Goal: Information Seeking & Learning: Learn about a topic

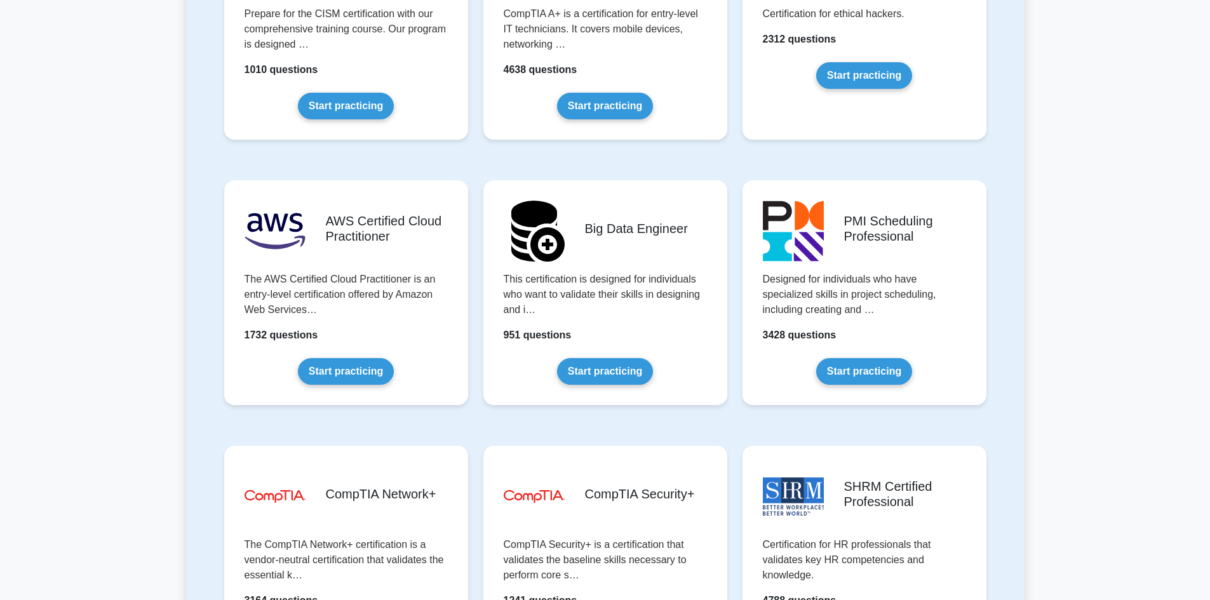
scroll to position [2223, 0]
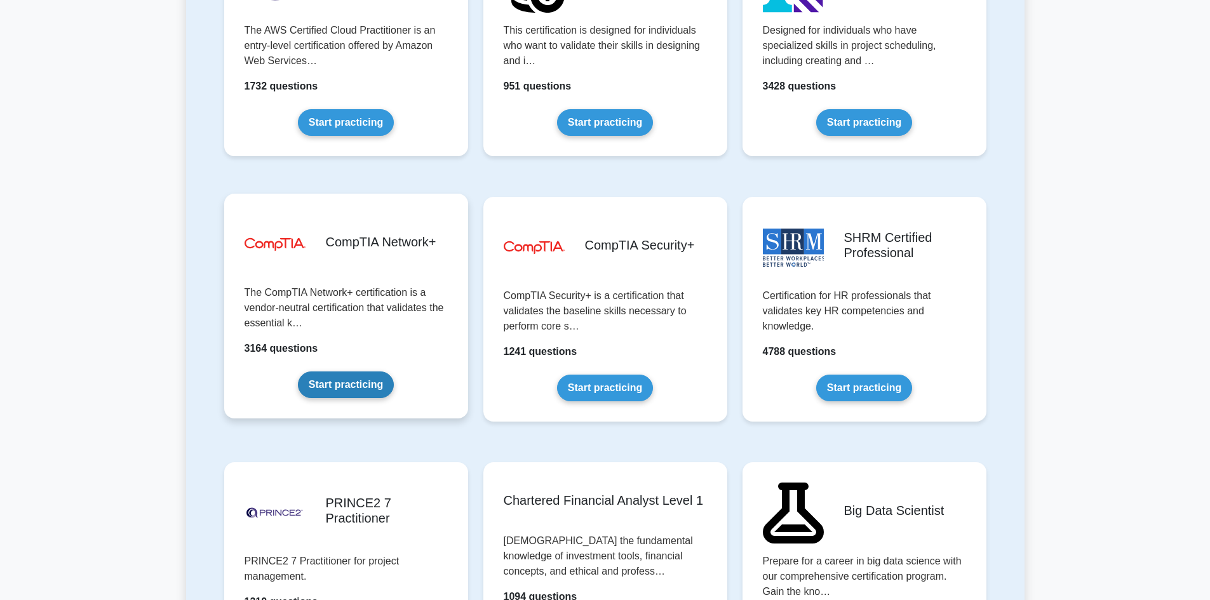
click at [380, 386] on link "Start practicing" at bounding box center [346, 385] width 96 height 27
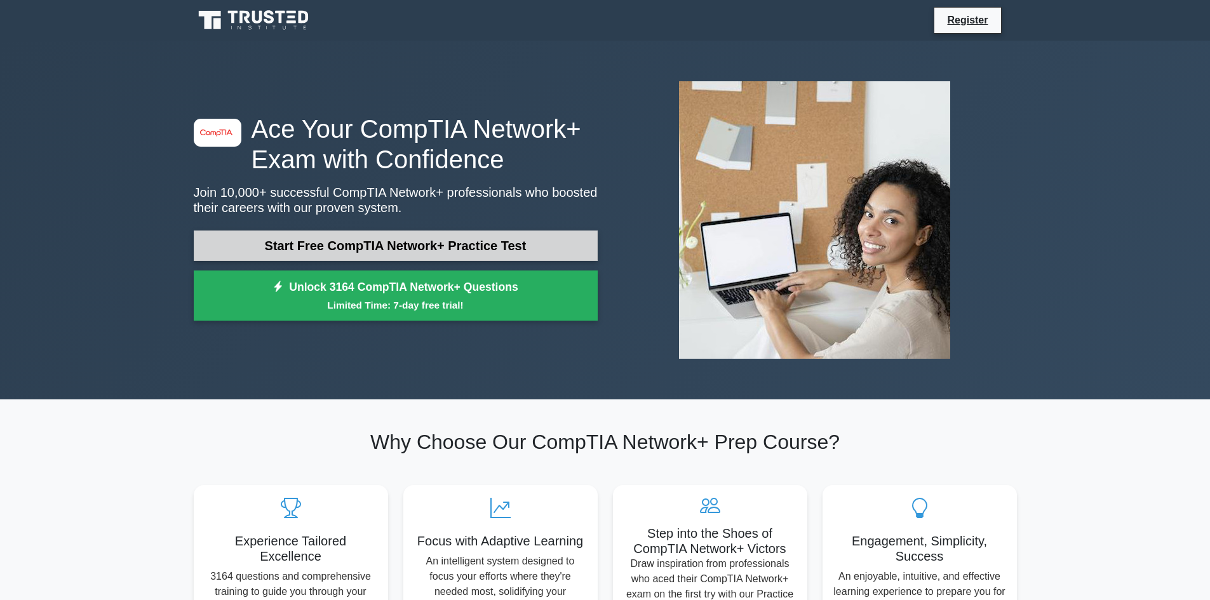
click at [450, 242] on link "Start Free CompTIA Network+ Practice Test" at bounding box center [396, 246] width 404 height 30
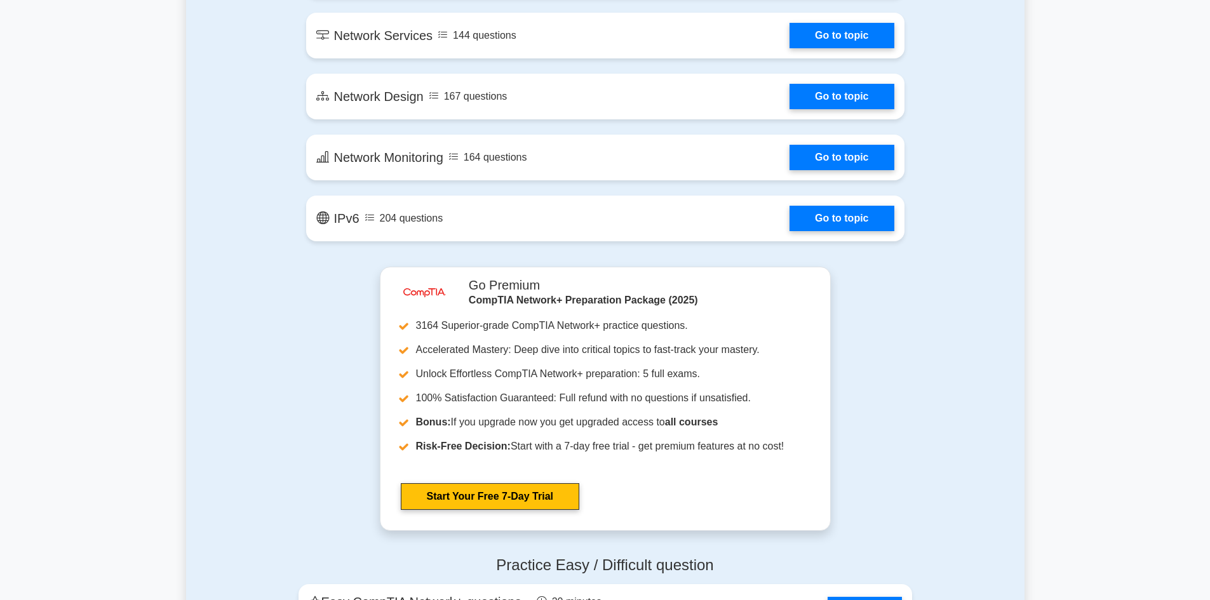
scroll to position [2033, 0]
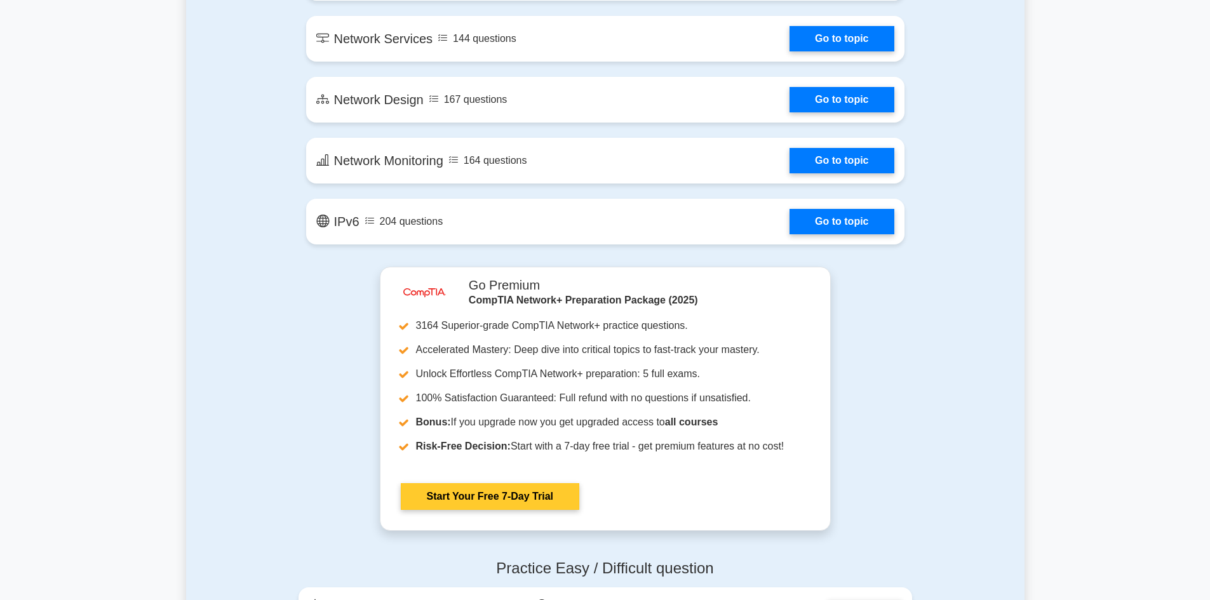
drag, startPoint x: 524, startPoint y: 499, endPoint x: 543, endPoint y: 505, distance: 20.1
click at [524, 499] on link "Start Your Free 7-Day Trial" at bounding box center [490, 496] width 178 height 27
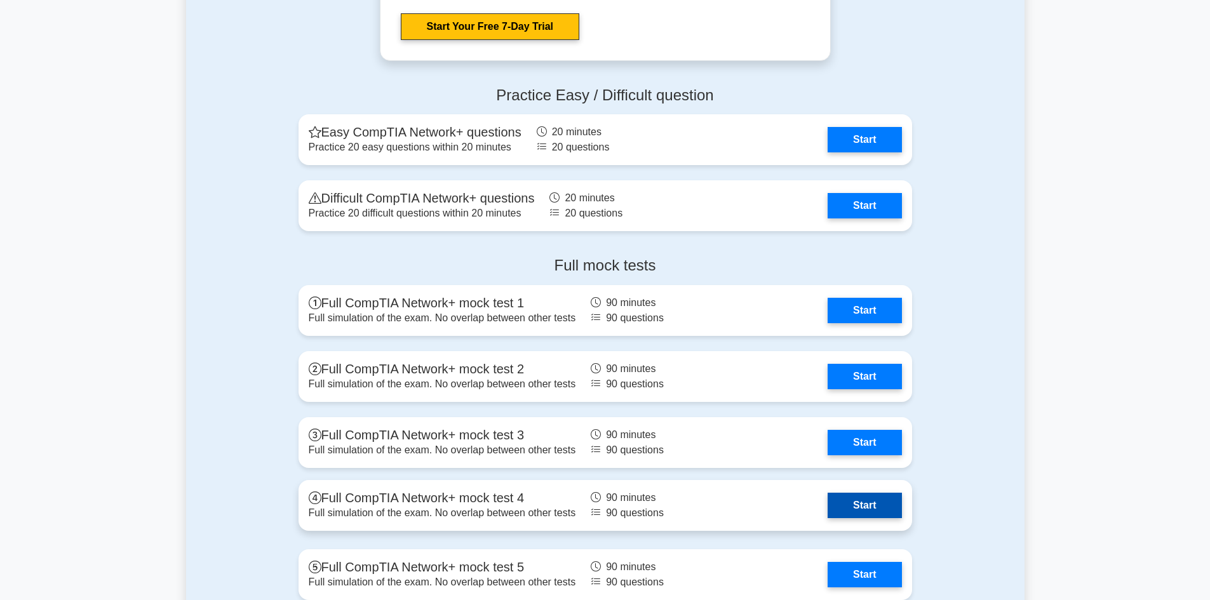
scroll to position [2477, 0]
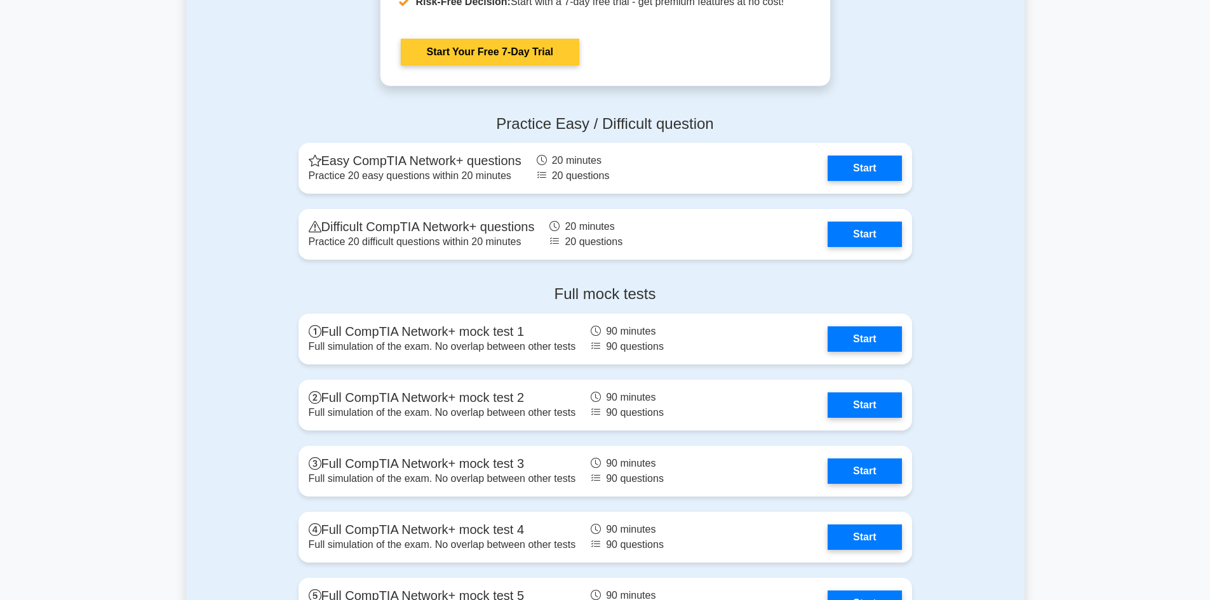
click at [579, 39] on link "Start Your Free 7-Day Trial" at bounding box center [490, 52] width 178 height 27
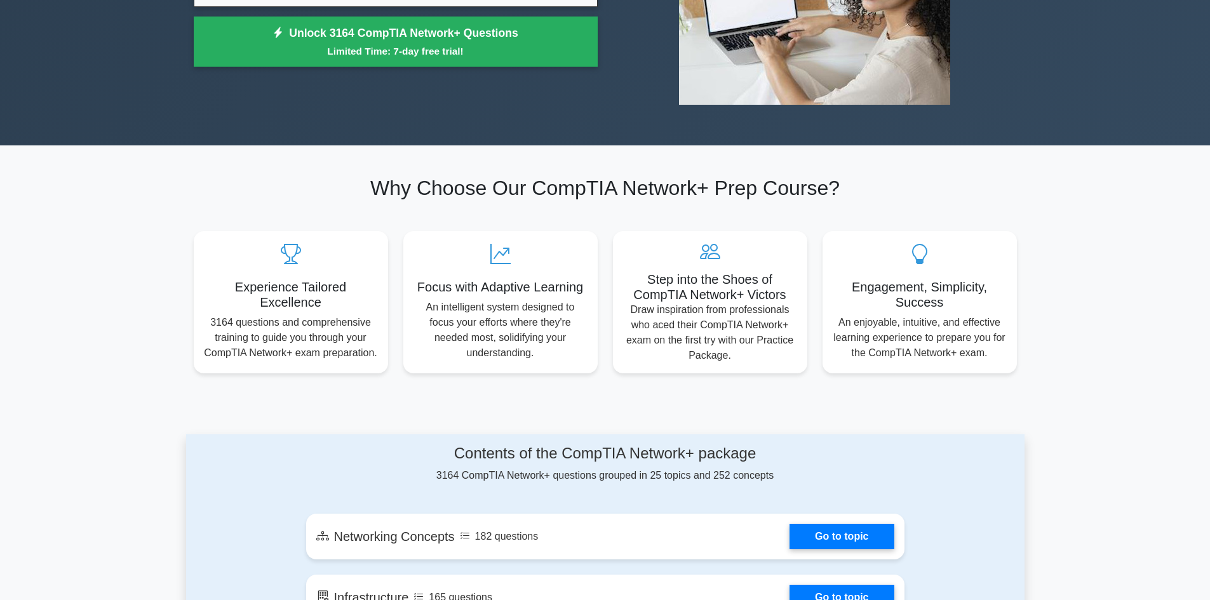
scroll to position [0, 0]
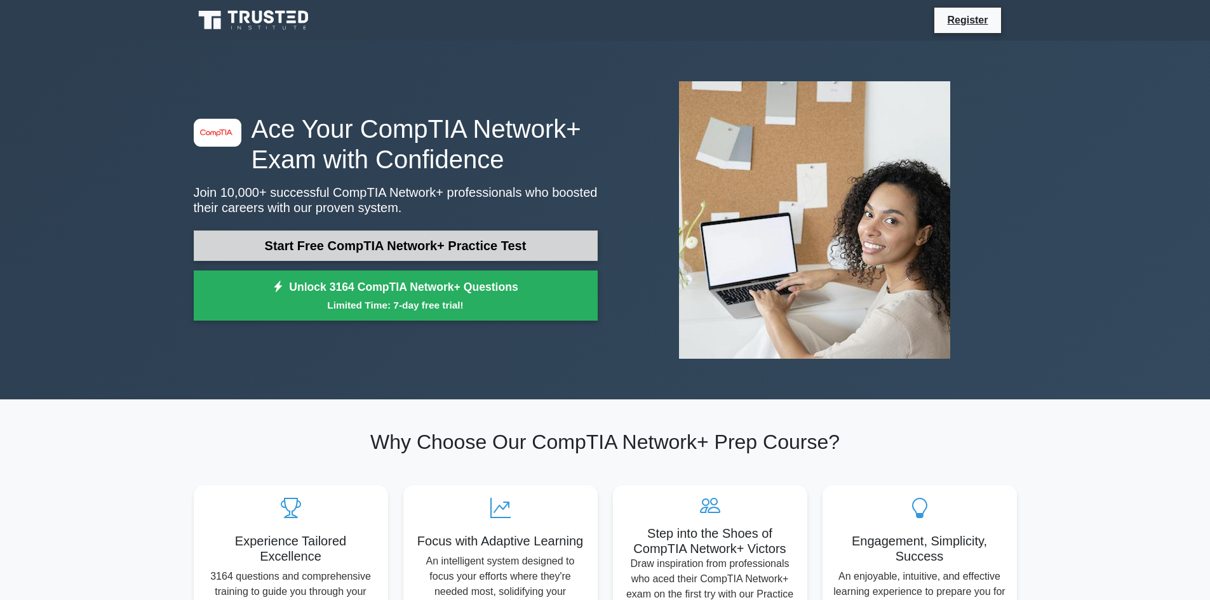
click at [534, 250] on link "Start Free CompTIA Network+ Practice Test" at bounding box center [396, 246] width 404 height 30
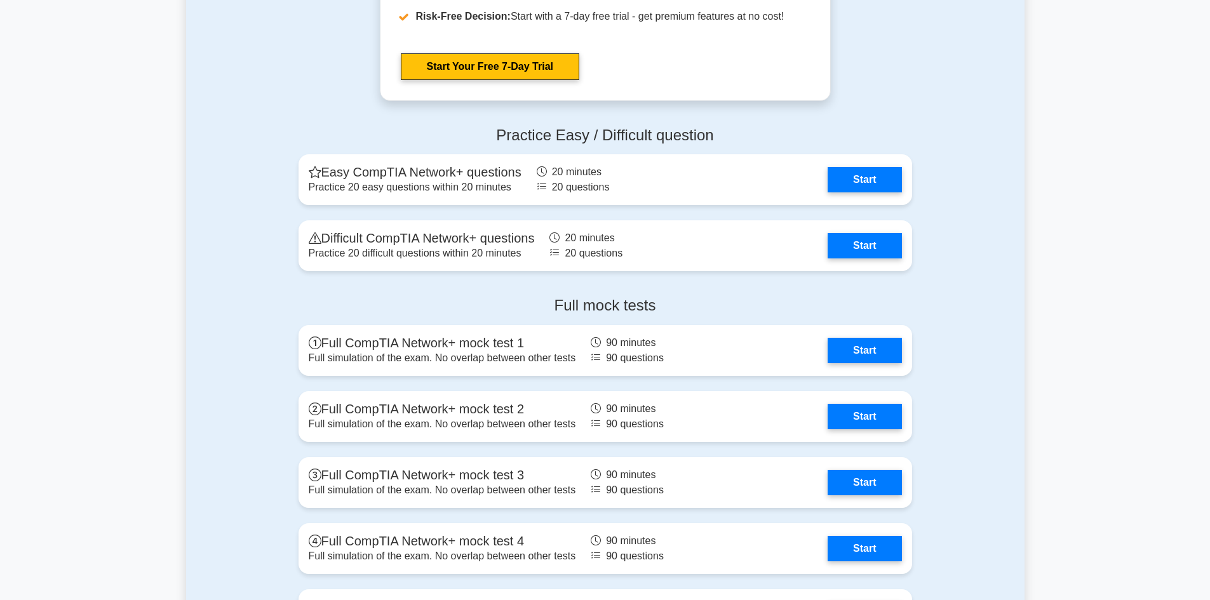
scroll to position [2541, 0]
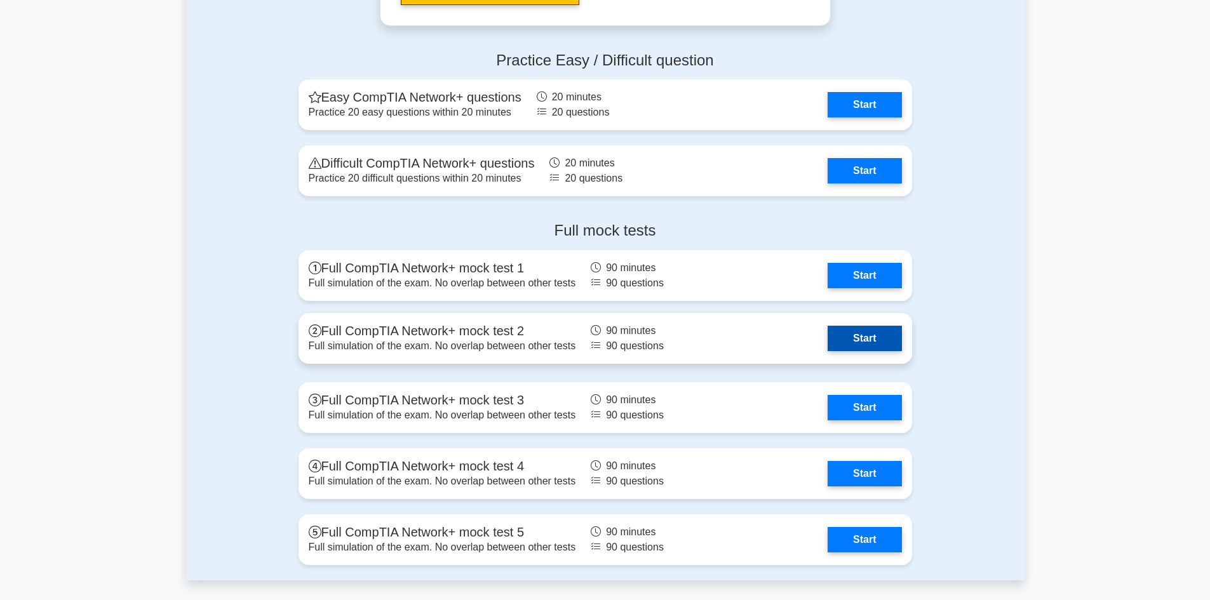
click at [879, 341] on link "Start" at bounding box center [865, 338] width 74 height 25
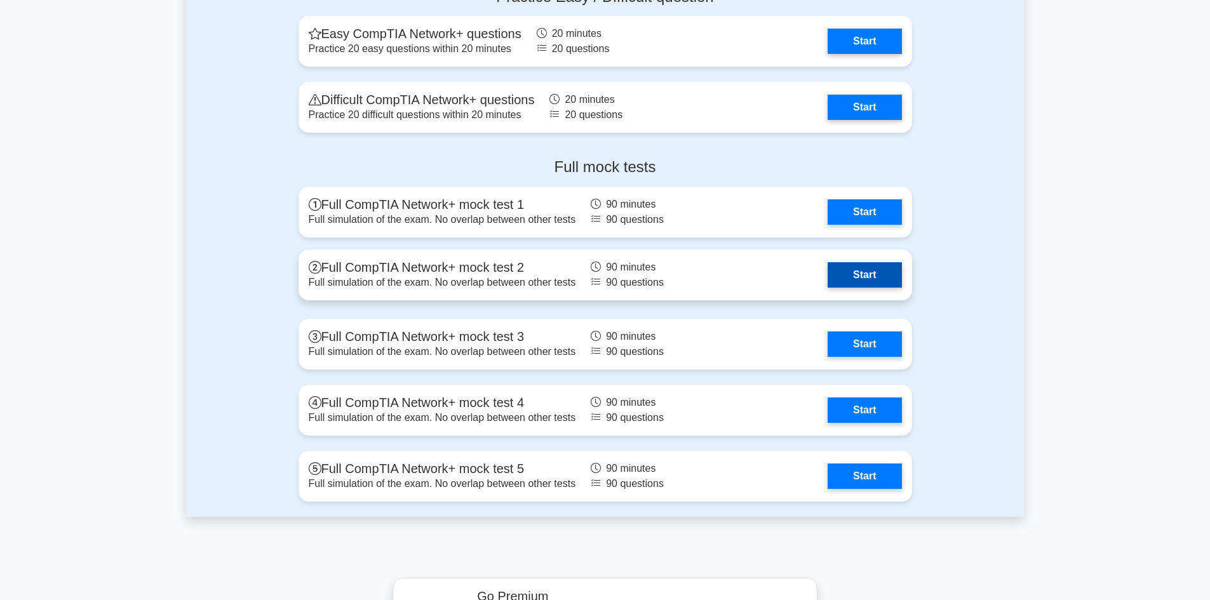
click at [858, 280] on link "Start" at bounding box center [865, 274] width 74 height 25
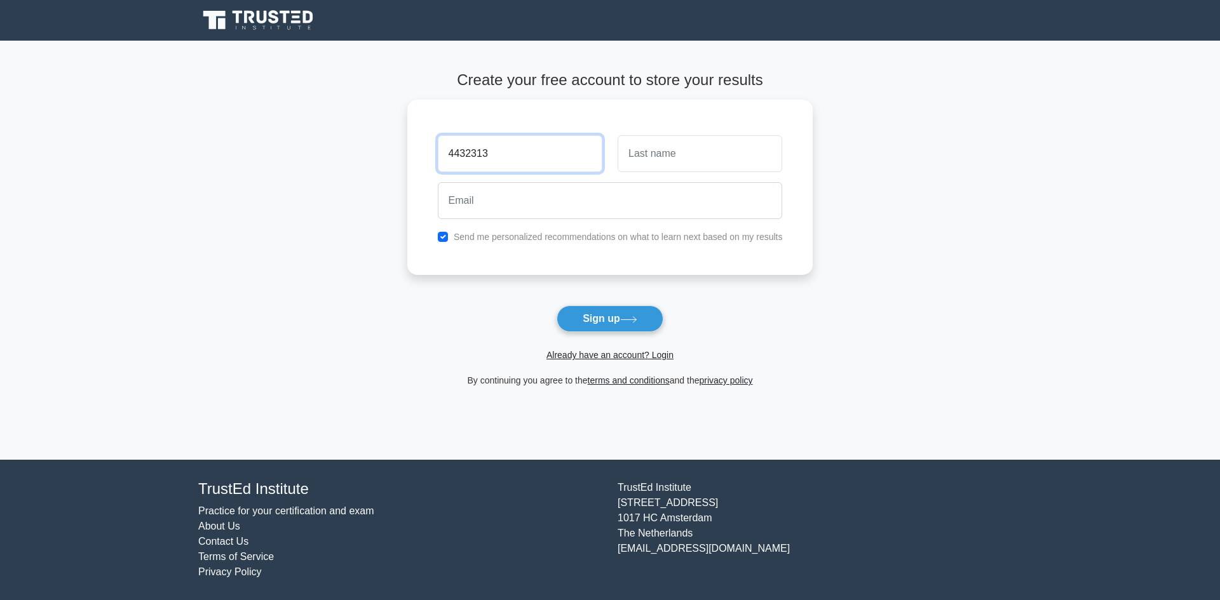
type input "4432313"
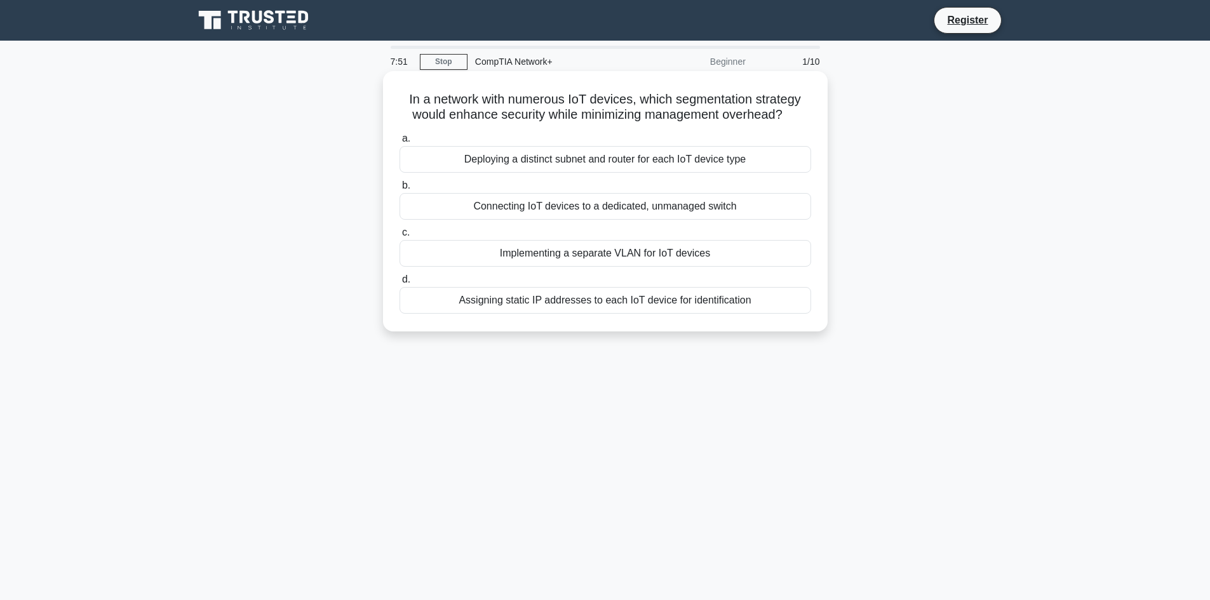
click at [559, 164] on div "Deploying a distinct subnet and router for each IoT device type" at bounding box center [606, 159] width 412 height 27
click at [400, 143] on input "a. Deploying a distinct subnet and router for each IoT device type" at bounding box center [400, 139] width 0 height 8
click at [661, 165] on div "Deploying a distinct subnet and router for each IoT device type" at bounding box center [606, 159] width 412 height 27
click at [400, 143] on input "a. Deploying a distinct subnet and router for each IoT device type" at bounding box center [400, 139] width 0 height 8
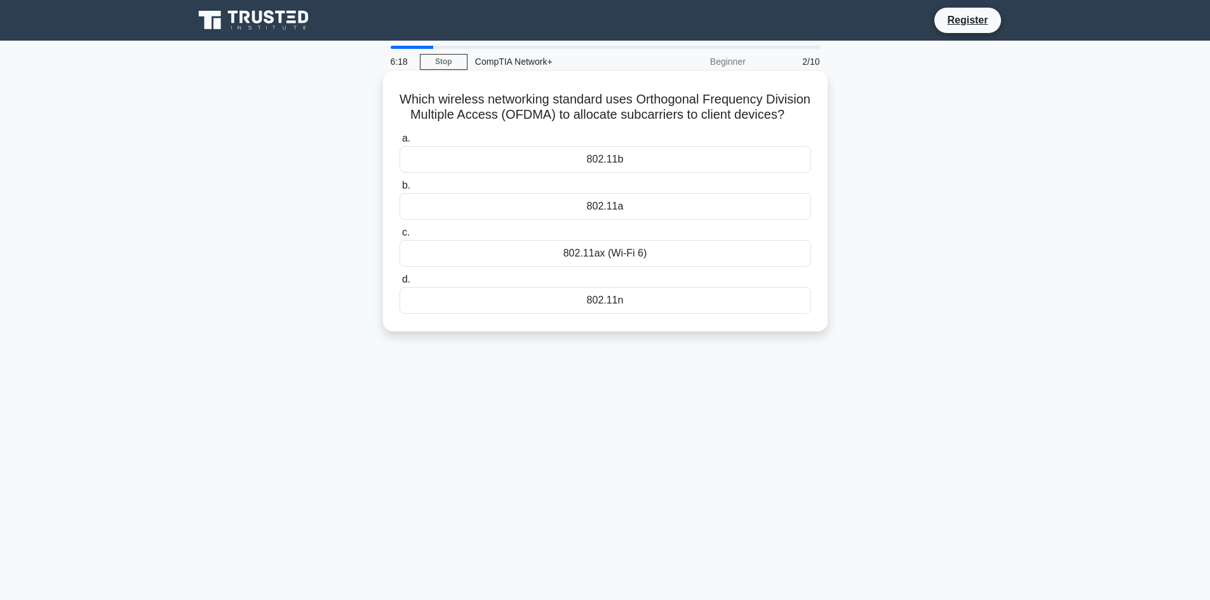
click at [619, 173] on div "802.11b" at bounding box center [606, 159] width 412 height 27
click at [400, 143] on input "a. 802.11b" at bounding box center [400, 139] width 0 height 8
click at [614, 267] on div "Firewall rules" at bounding box center [606, 253] width 412 height 27
click at [400, 237] on input "c. Firewall rules" at bounding box center [400, 233] width 0 height 8
click at [609, 205] on div "Router" at bounding box center [606, 206] width 412 height 27
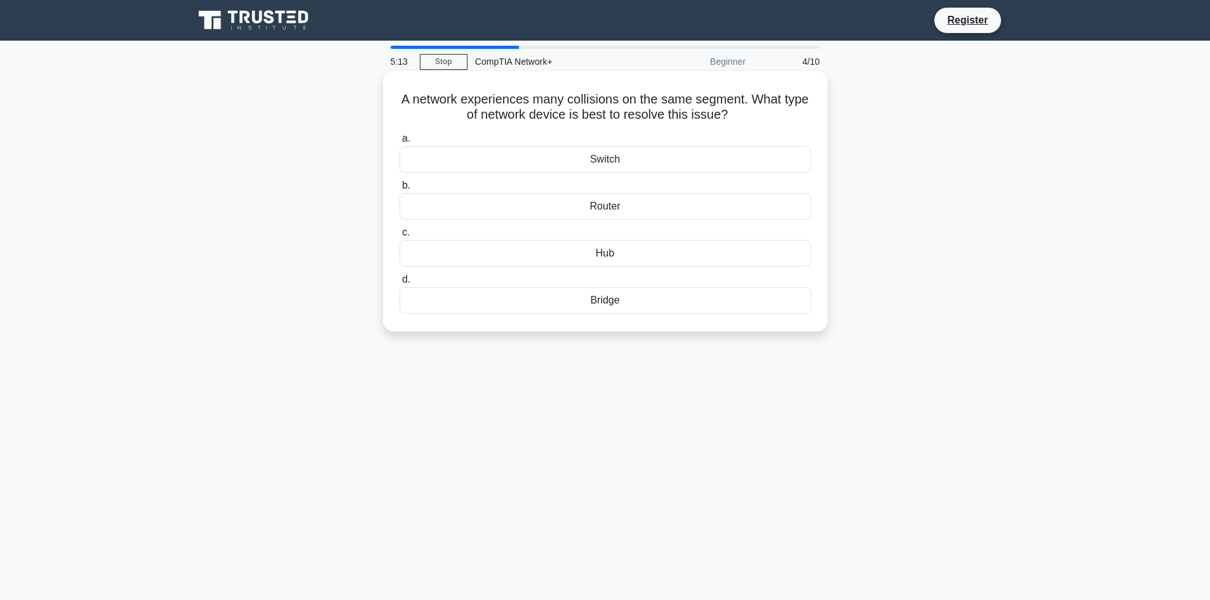
click at [400, 190] on input "b. Router" at bounding box center [400, 186] width 0 height 8
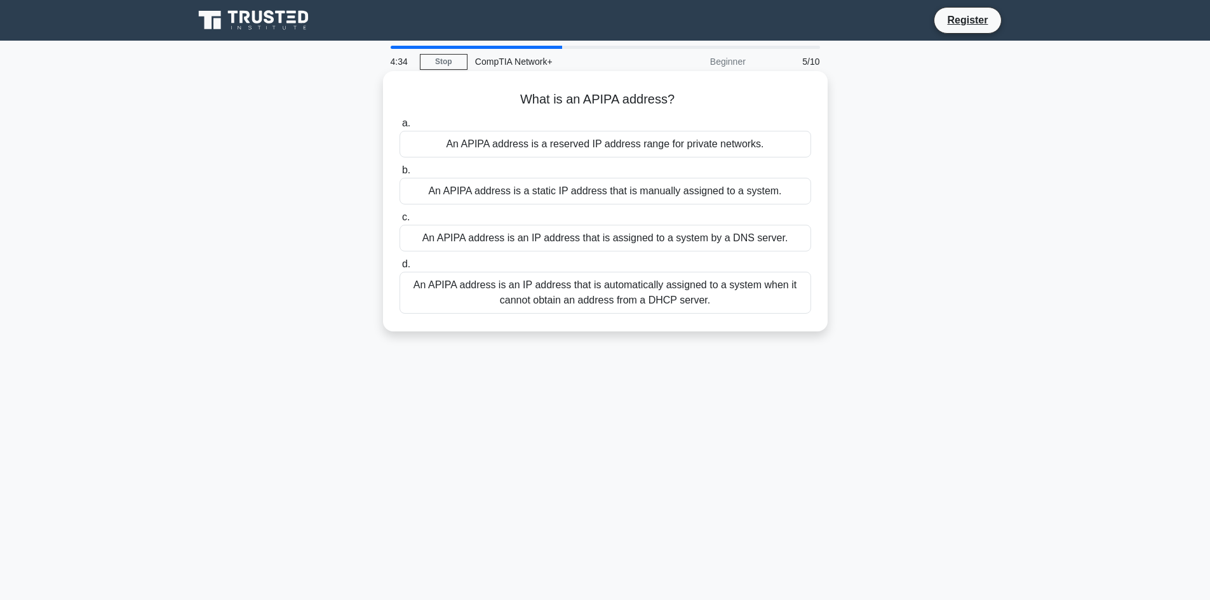
click at [699, 188] on div "An APIPA address is a static IP address that is manually assigned to a system." at bounding box center [606, 191] width 412 height 27
click at [400, 175] on input "b. An APIPA address is a static IP address that is manually assigned to a syste…" at bounding box center [400, 170] width 0 height 8
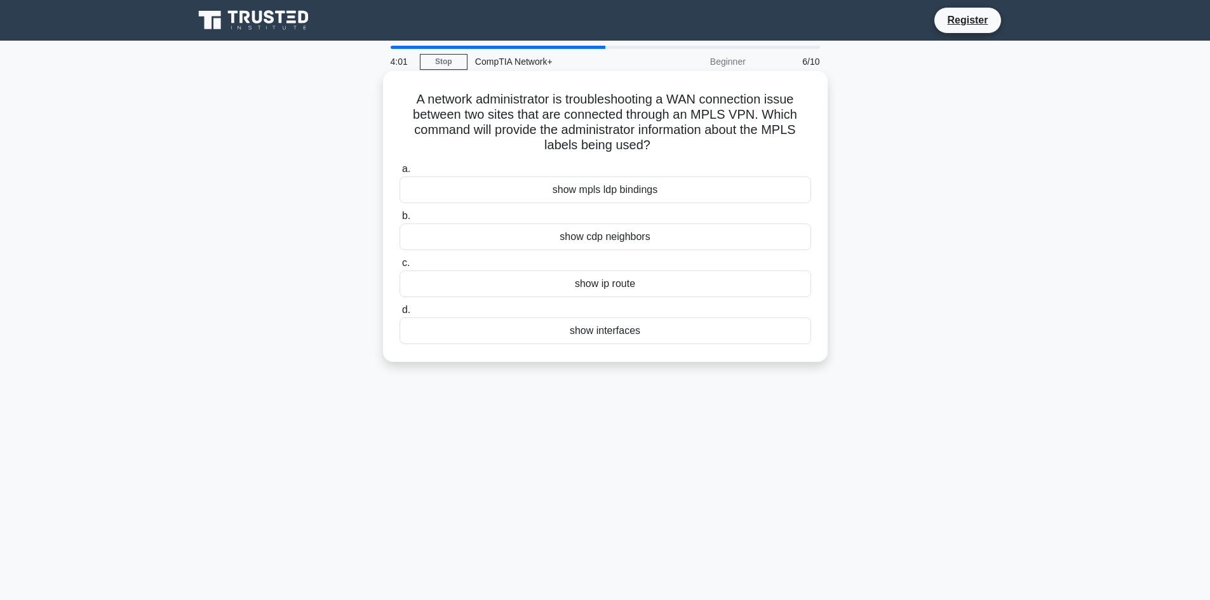
click at [650, 189] on div "show mpls ldp bindings" at bounding box center [606, 190] width 412 height 27
click at [400, 173] on input "a. show mpls ldp bindings" at bounding box center [400, 169] width 0 height 8
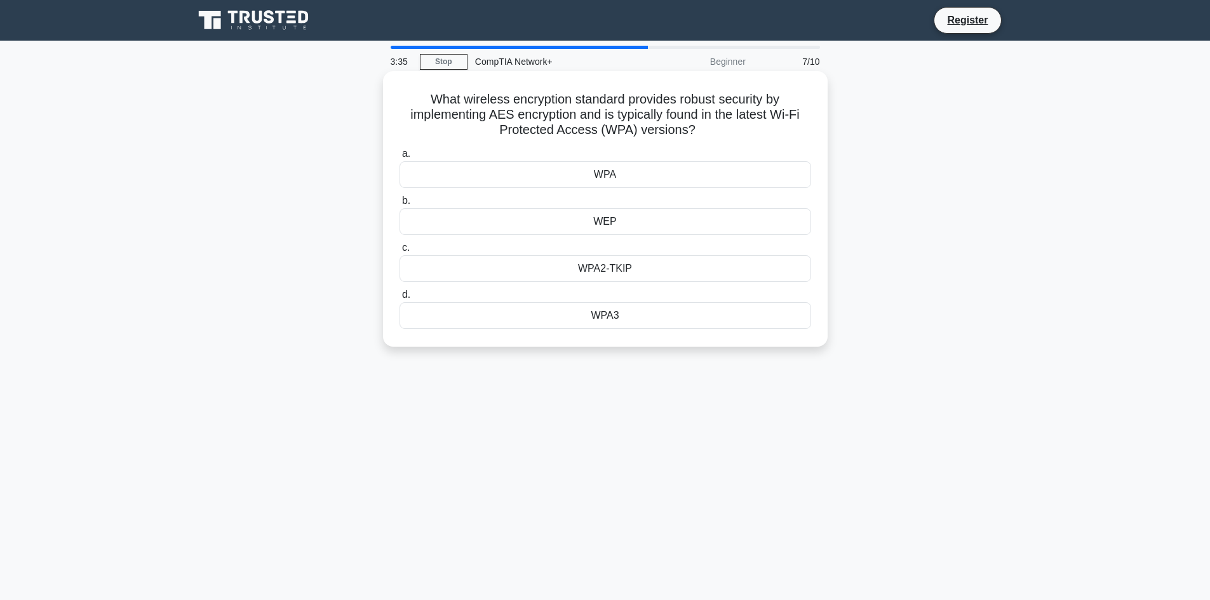
click at [628, 274] on div "WPA2-TKIP" at bounding box center [606, 268] width 412 height 27
click at [400, 252] on input "c. WPA2-TKIP" at bounding box center [400, 248] width 0 height 8
drag, startPoint x: 520, startPoint y: 195, endPoint x: 521, endPoint y: 201, distance: 6.4
click at [521, 188] on div "Star" at bounding box center [606, 174] width 412 height 27
click at [400, 158] on input "a. Star" at bounding box center [400, 154] width 0 height 8
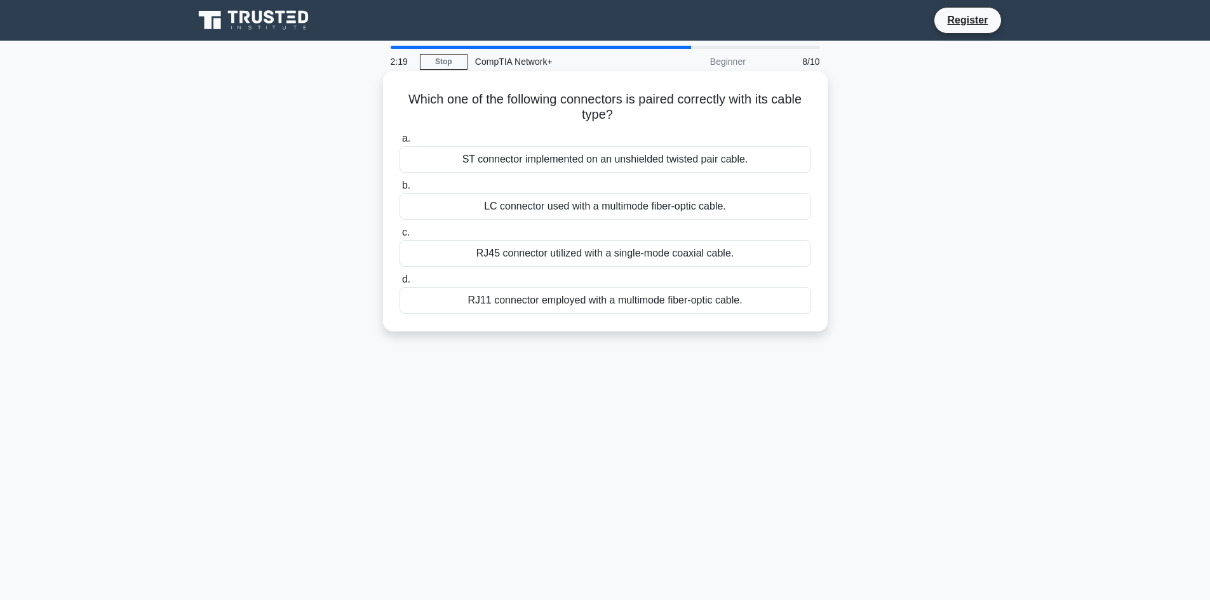
click at [609, 212] on div "LC connector used with a multimode fiber-optic cable." at bounding box center [606, 206] width 412 height 27
click at [400, 190] on input "b. LC connector used with a multimode fiber-optic cable." at bounding box center [400, 186] width 0 height 8
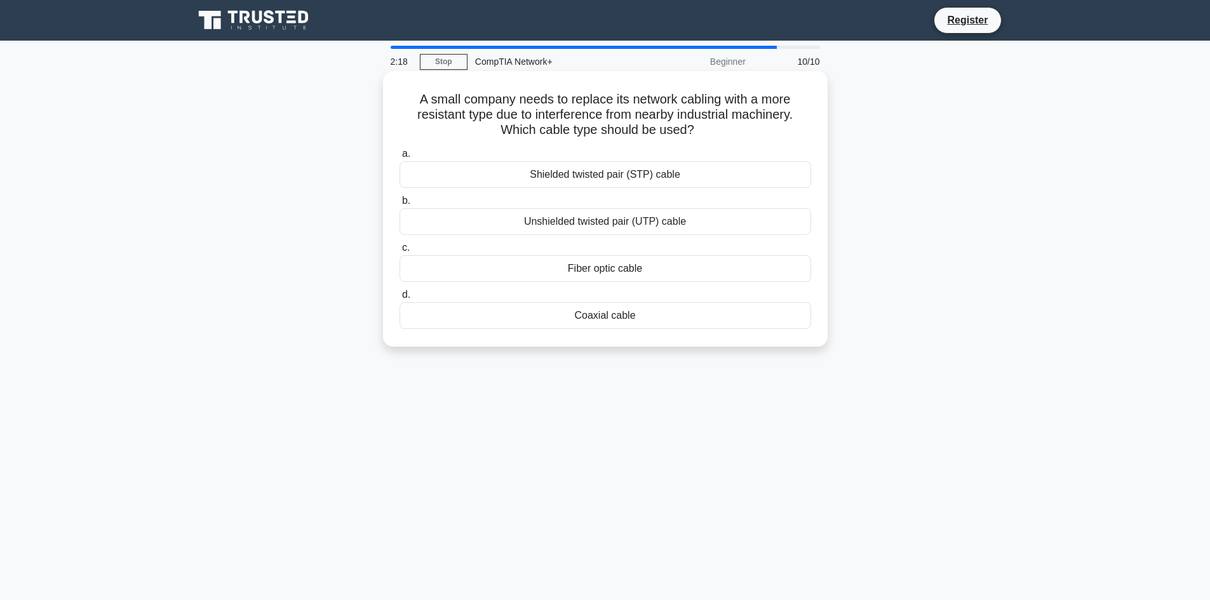
drag, startPoint x: 572, startPoint y: 171, endPoint x: 610, endPoint y: 240, distance: 79.3
click at [576, 180] on div "Shielded twisted pair (STP) cable" at bounding box center [606, 174] width 412 height 27
click at [697, 178] on div "Shielded twisted pair (STP) cable" at bounding box center [606, 174] width 412 height 27
click at [400, 158] on input "a. Shielded twisted pair (STP) cable" at bounding box center [400, 154] width 0 height 8
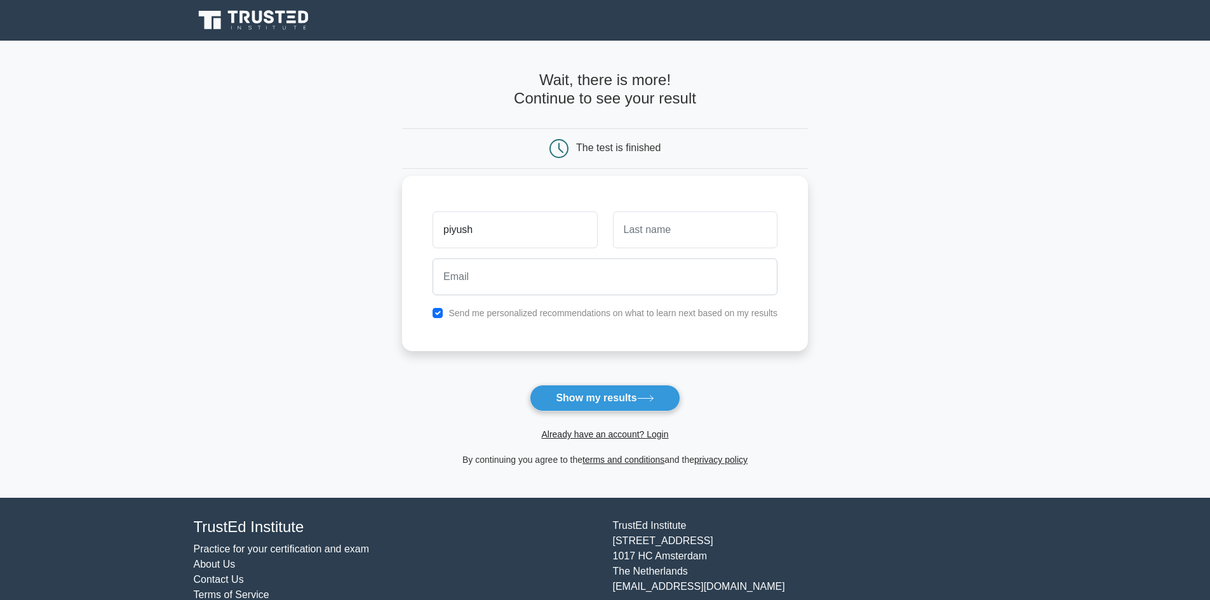
type input "piyush"
click at [680, 225] on input "text" at bounding box center [695, 230] width 165 height 37
type input "kumar"
click at [655, 262] on input "email" at bounding box center [605, 277] width 345 height 37
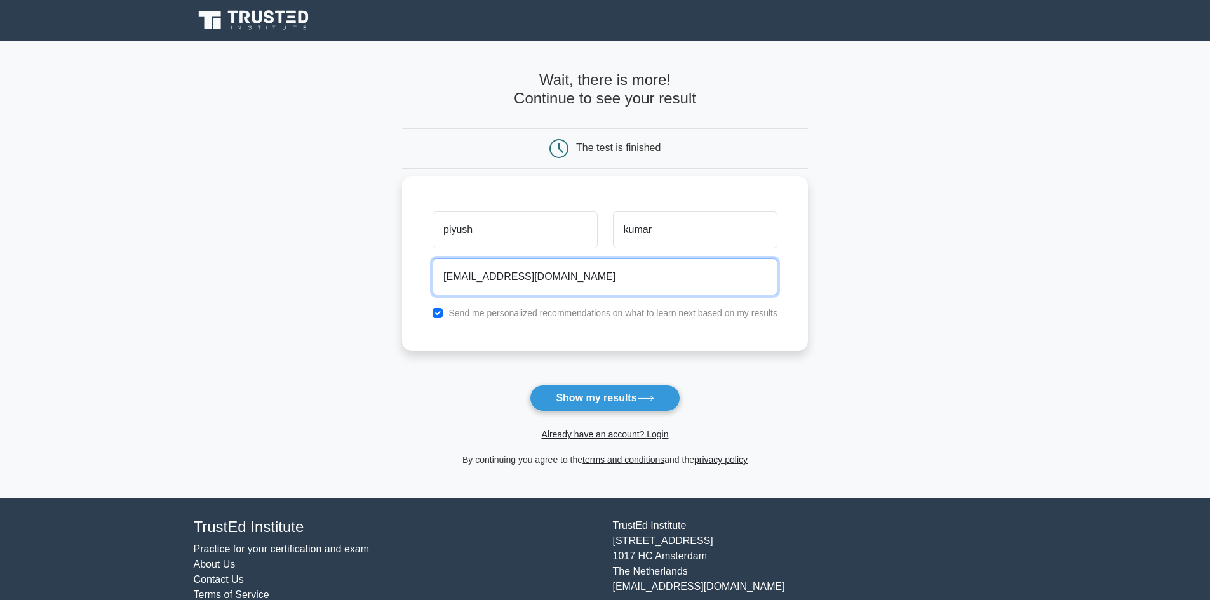
type input "piyushkumar879161@gmail.com"
click at [530, 385] on button "Show my results" at bounding box center [605, 398] width 150 height 27
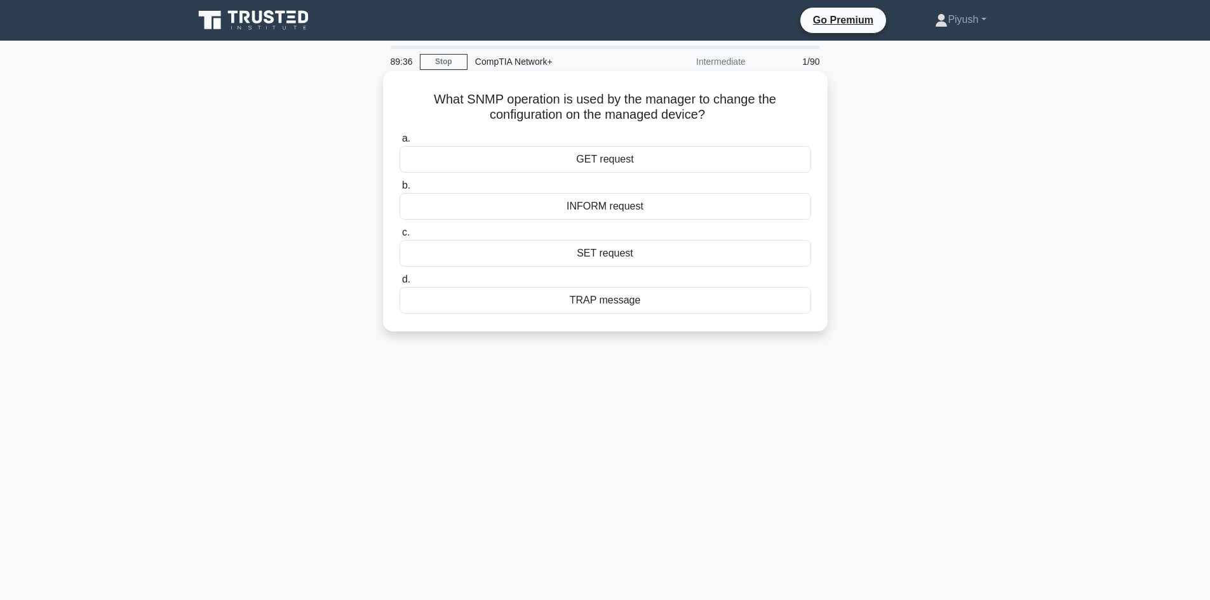
drag, startPoint x: 431, startPoint y: 98, endPoint x: 730, endPoint y: 115, distance: 299.6
click at [730, 115] on h5 "What SNMP operation is used by the manager to change the configuration on the m…" at bounding box center [605, 107] width 414 height 32
copy h5 "What SNMP operation is used by the manager to change the configuration on the m…"
click at [925, 246] on div "What SNMP operation is used by the manager to change the configuration on the m…" at bounding box center [605, 212] width 838 height 276
click at [652, 160] on div "GET request" at bounding box center [606, 159] width 412 height 27
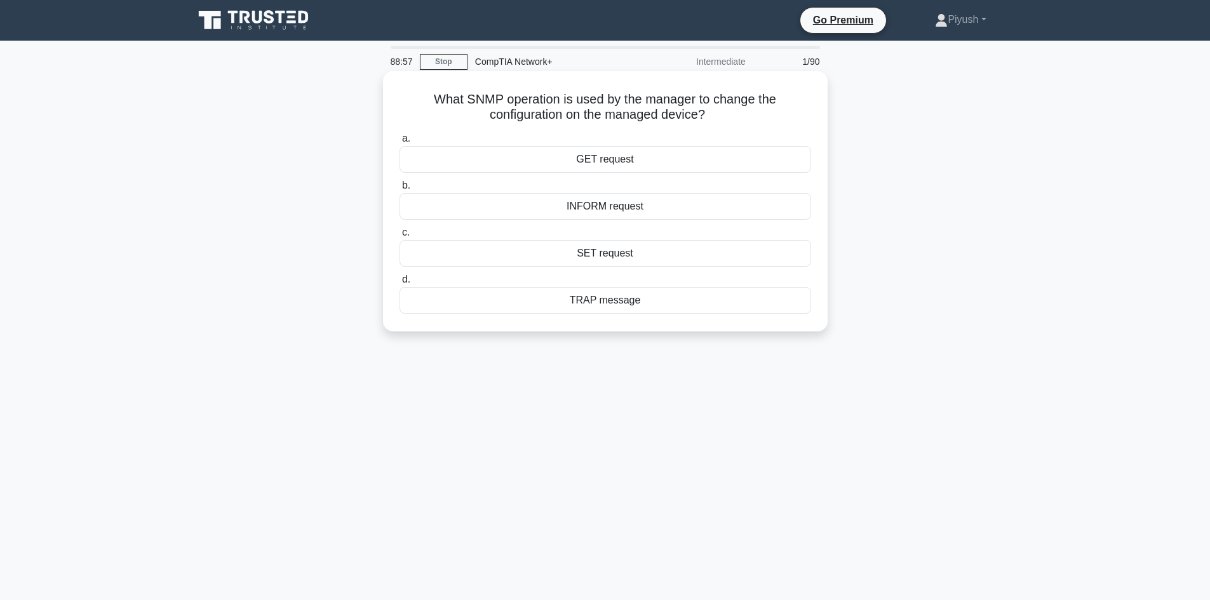
click at [400, 143] on input "a. GET request" at bounding box center [400, 139] width 0 height 8
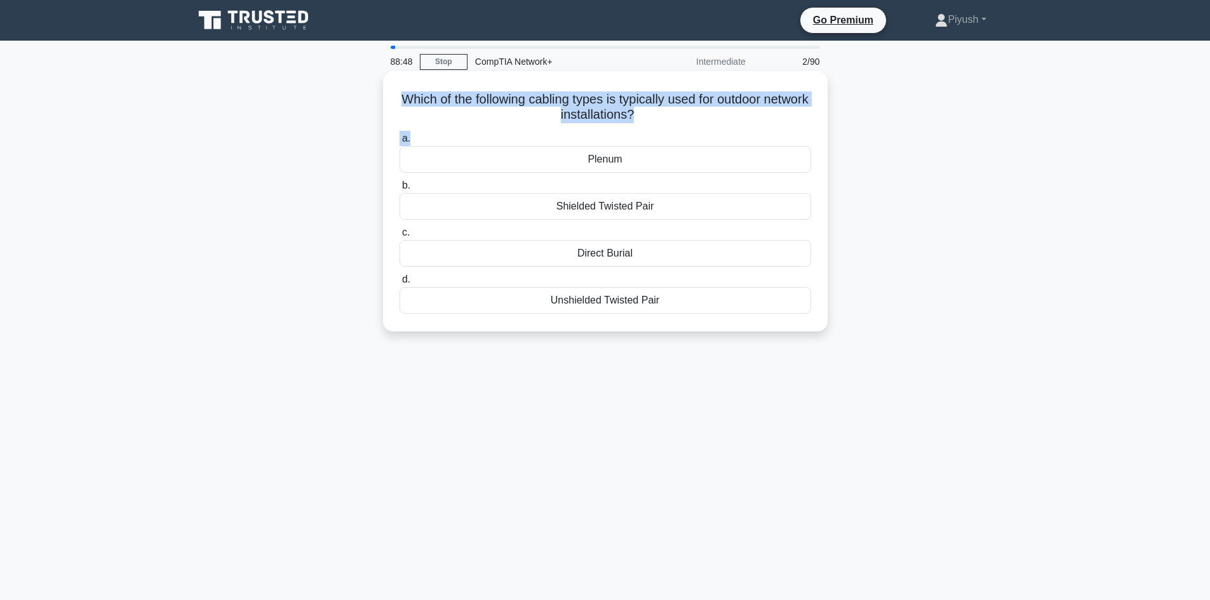
drag, startPoint x: 417, startPoint y: 96, endPoint x: 675, endPoint y: 134, distance: 260.7
click at [675, 134] on div "Which of the following cabling types is typically used for outdoor network inst…" at bounding box center [605, 201] width 434 height 250
copy div "Which of the following cabling types is typically used for outdoor network inst…"
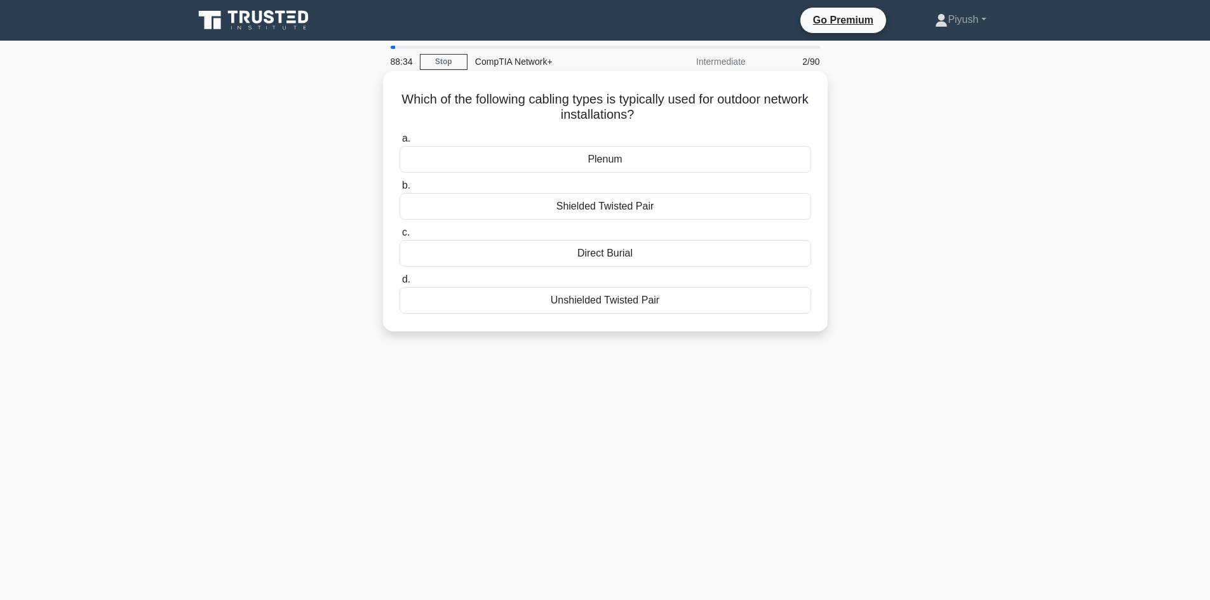
click at [579, 163] on div "Plenum" at bounding box center [606, 159] width 412 height 27
click at [400, 143] on input "a. Plenum" at bounding box center [400, 139] width 0 height 8
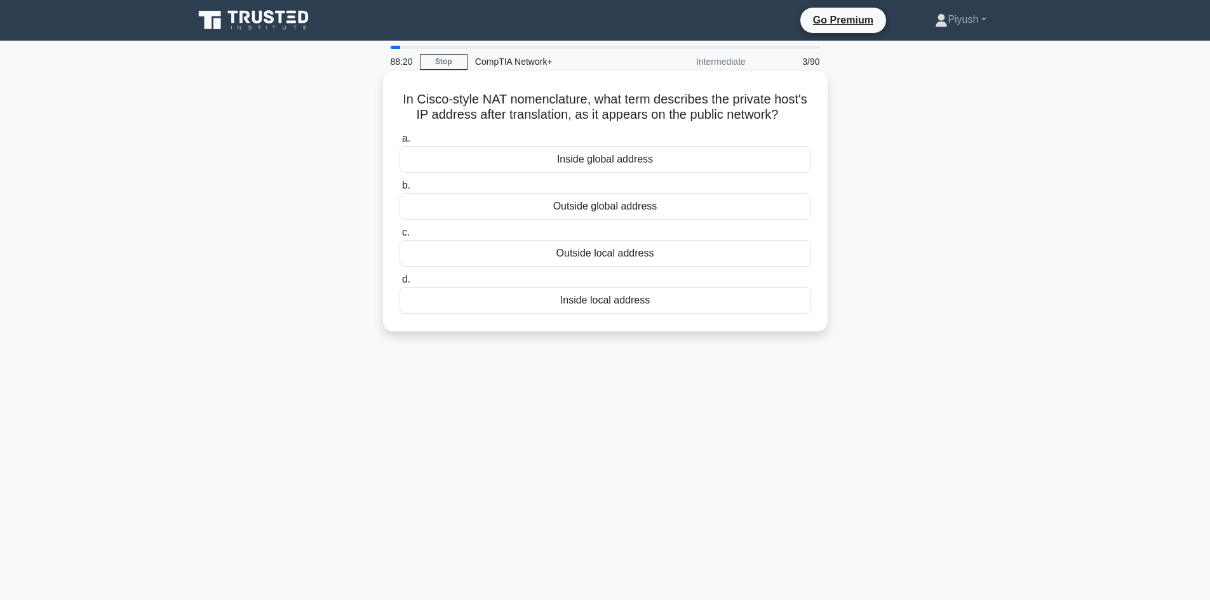
drag, startPoint x: 396, startPoint y: 95, endPoint x: 673, endPoint y: 304, distance: 346.6
click at [673, 304] on div "In Cisco-style NAT nomenclature, what term describes the private host's IP addr…" at bounding box center [605, 201] width 434 height 250
copy div "In Cisco-style NAT nomenclature, what term describes the private host's IP addr…"
click at [654, 154] on div "Inside global address" at bounding box center [606, 159] width 412 height 27
click at [400, 143] on input "a. Inside global address" at bounding box center [400, 139] width 0 height 8
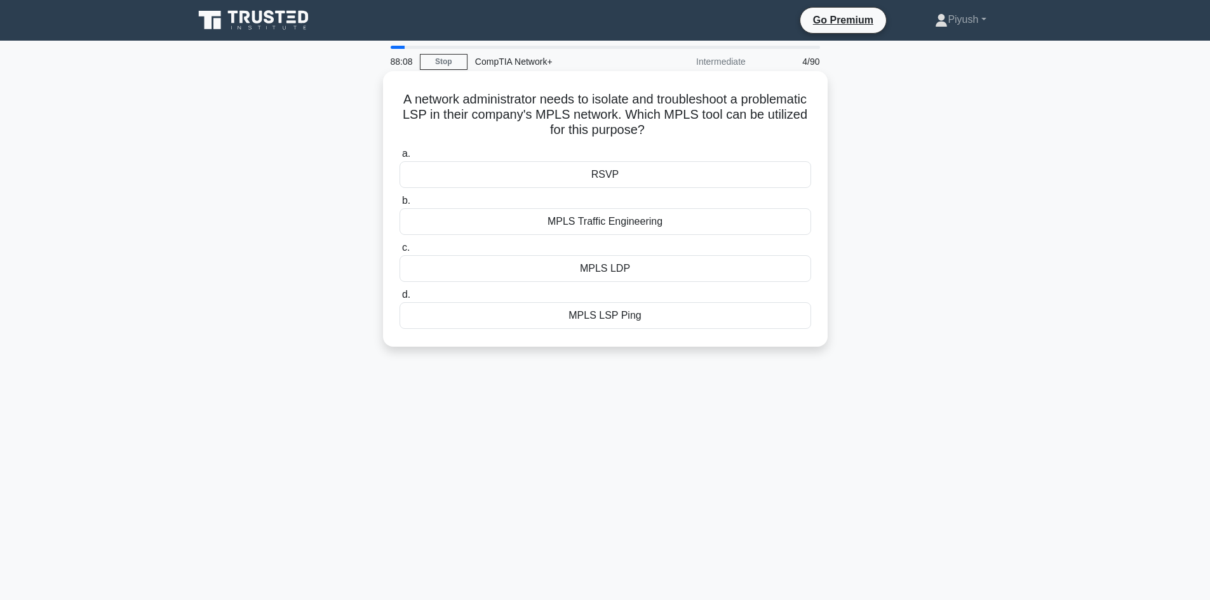
drag, startPoint x: 429, startPoint y: 99, endPoint x: 649, endPoint y: 318, distance: 309.9
click at [649, 318] on div "A network administrator needs to isolate and troubleshoot a problematic LSP in …" at bounding box center [605, 209] width 434 height 266
copy div "A network administrator needs to isolate and troubleshoot a problematic LSP in …"
click at [912, 290] on div "A network administrator needs to isolate and troubleshoot a problematic LSP in …" at bounding box center [605, 219] width 838 height 291
click at [622, 313] on div "MPLS LSP Ping" at bounding box center [606, 315] width 412 height 27
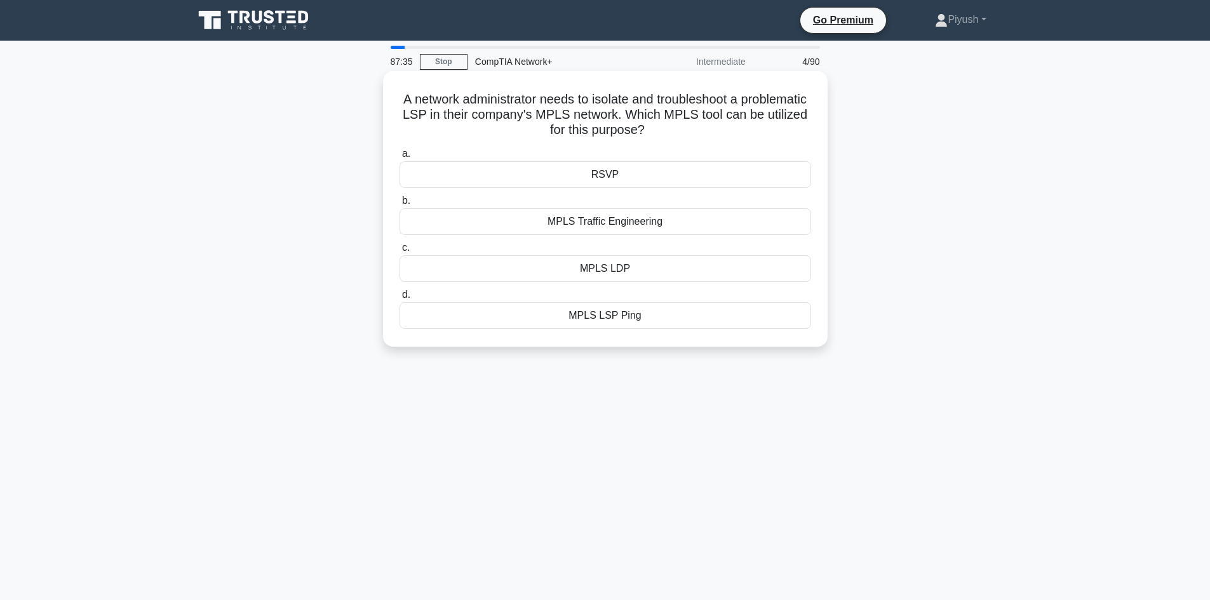
click at [400, 299] on input "d. MPLS LSP Ping" at bounding box center [400, 295] width 0 height 8
drag, startPoint x: 403, startPoint y: 93, endPoint x: 683, endPoint y: 331, distance: 367.3
click at [683, 331] on div "A user's modem randomly gets disconnected and requires a reboot to reconnect to…" at bounding box center [605, 209] width 434 height 266
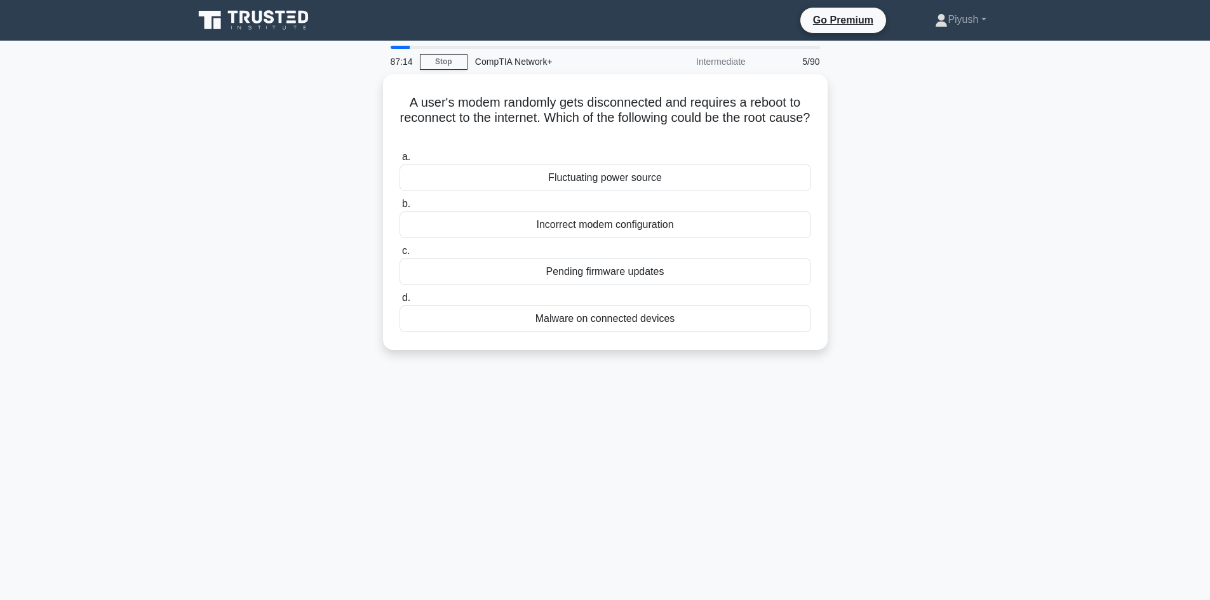
copy div "A user's modem randomly gets disconnected and requires a reboot to reconnect to…"
click at [827, 403] on div "87:13 Stop CompTIA Network+ Intermediate 5/90 A user's modem randomly gets disc…" at bounding box center [605, 363] width 838 height 635
click at [561, 174] on div "Fluctuating power source" at bounding box center [606, 174] width 412 height 27
click at [400, 158] on input "a. Fluctuating power source" at bounding box center [400, 154] width 0 height 8
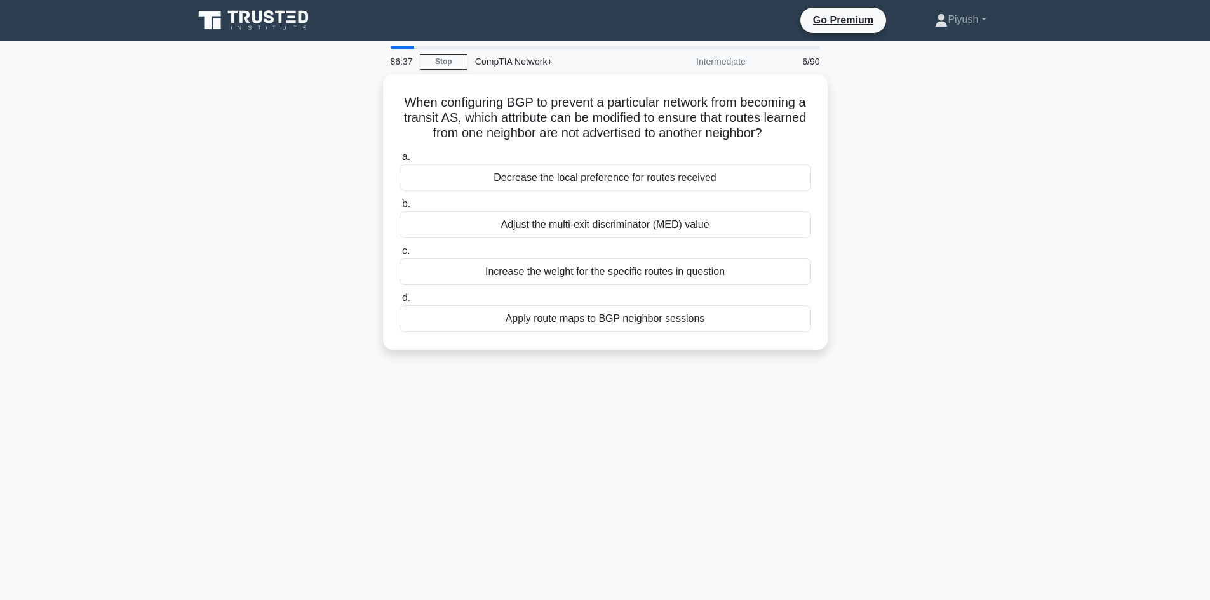
click at [995, 365] on div "When configuring BGP to prevent a particular network from becoming a transit AS…" at bounding box center [605, 219] width 838 height 291
drag, startPoint x: 402, startPoint y: 97, endPoint x: 708, endPoint y: 316, distance: 376.5
click at [708, 316] on div "When configuring BGP to prevent a particular network from becoming a transit AS…" at bounding box center [605, 209] width 434 height 266
copy div "When configuring BGP to prevent a particular network from becoming a transit AS…"
click at [922, 285] on div "When configuring BGP to prevent a particular network from becoming a transit AS…" at bounding box center [605, 219] width 838 height 291
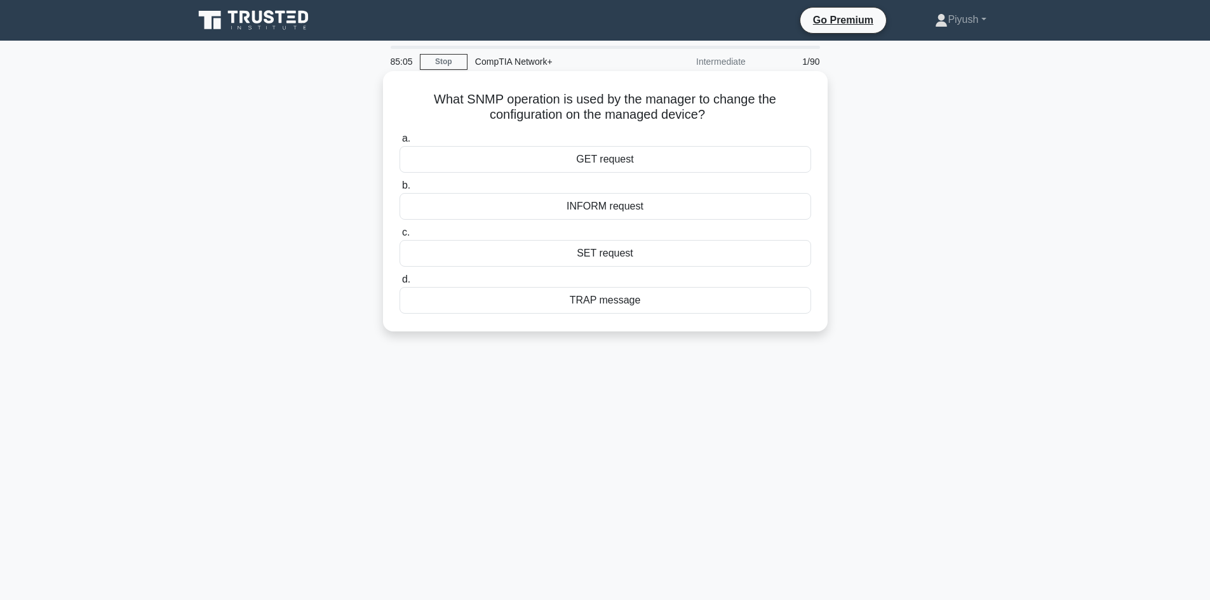
drag, startPoint x: 428, startPoint y: 97, endPoint x: 638, endPoint y: 322, distance: 307.4
click at [638, 322] on div "What SNMP operation is used by the manager to change the configuration on the m…" at bounding box center [605, 201] width 434 height 250
copy div "What SNMP operation is used by the manager to change the configuration on the m…"
click at [617, 252] on div "SET request" at bounding box center [606, 253] width 412 height 27
click at [400, 237] on input "c. SET request" at bounding box center [400, 233] width 0 height 8
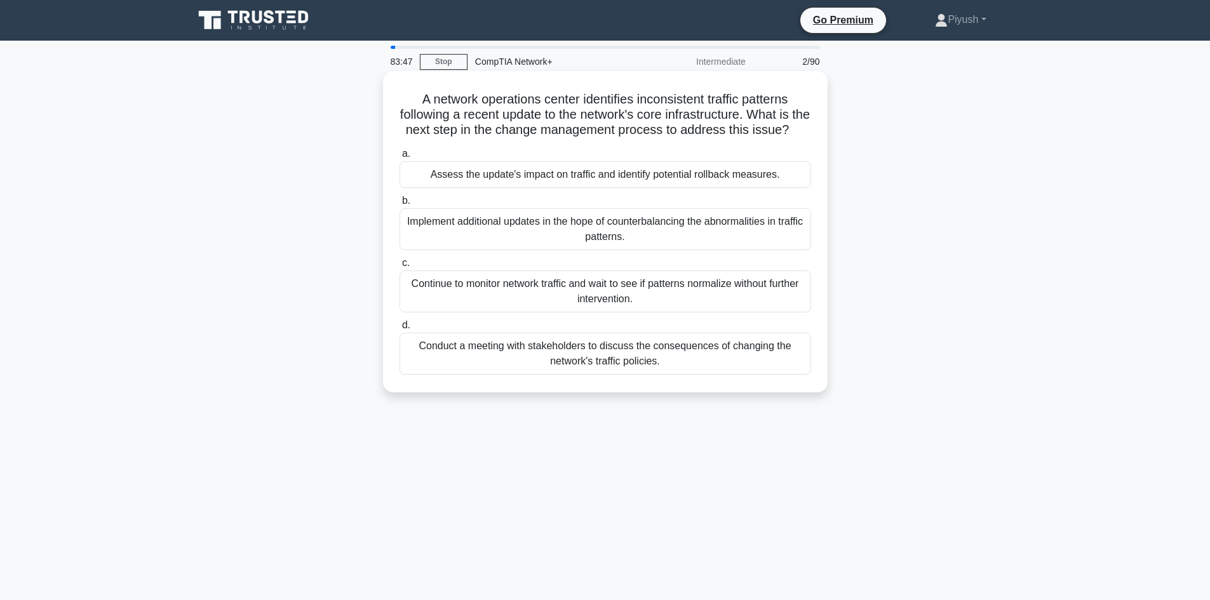
click at [528, 313] on div "Continue to monitor network traffic and wait to see if patterns normalize witho…" at bounding box center [606, 292] width 412 height 42
click at [400, 267] on input "c. Continue to monitor network traffic and wait to see if patterns normalize wi…" at bounding box center [400, 263] width 0 height 8
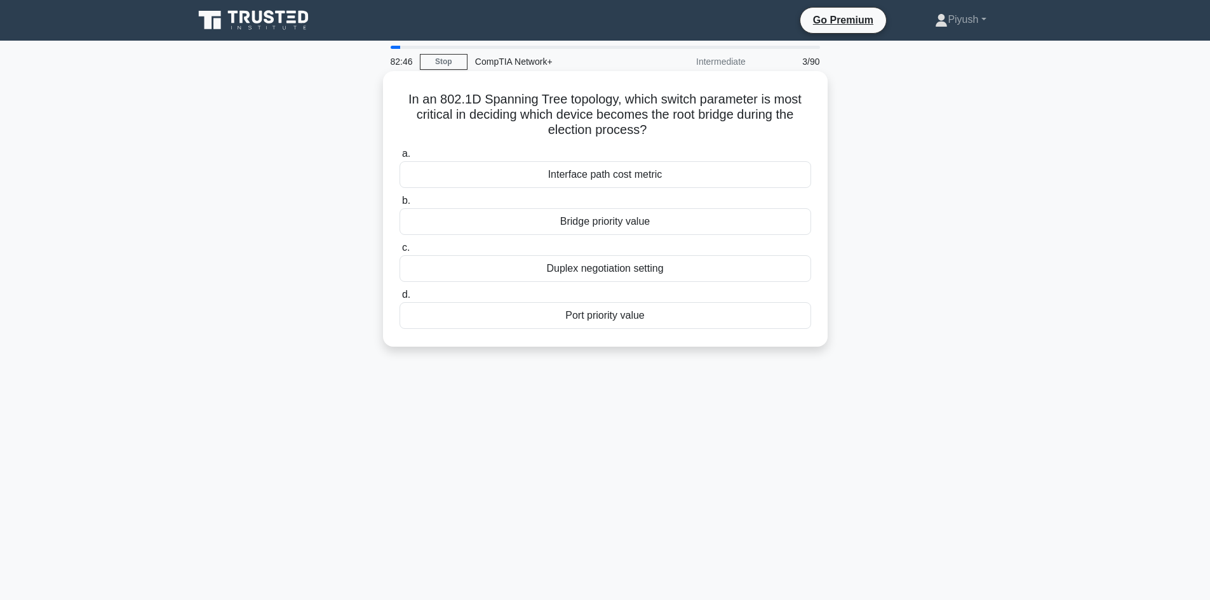
click at [663, 227] on div "Bridge priority value" at bounding box center [606, 221] width 412 height 27
click at [400, 205] on input "b. Bridge priority value" at bounding box center [400, 201] width 0 height 8
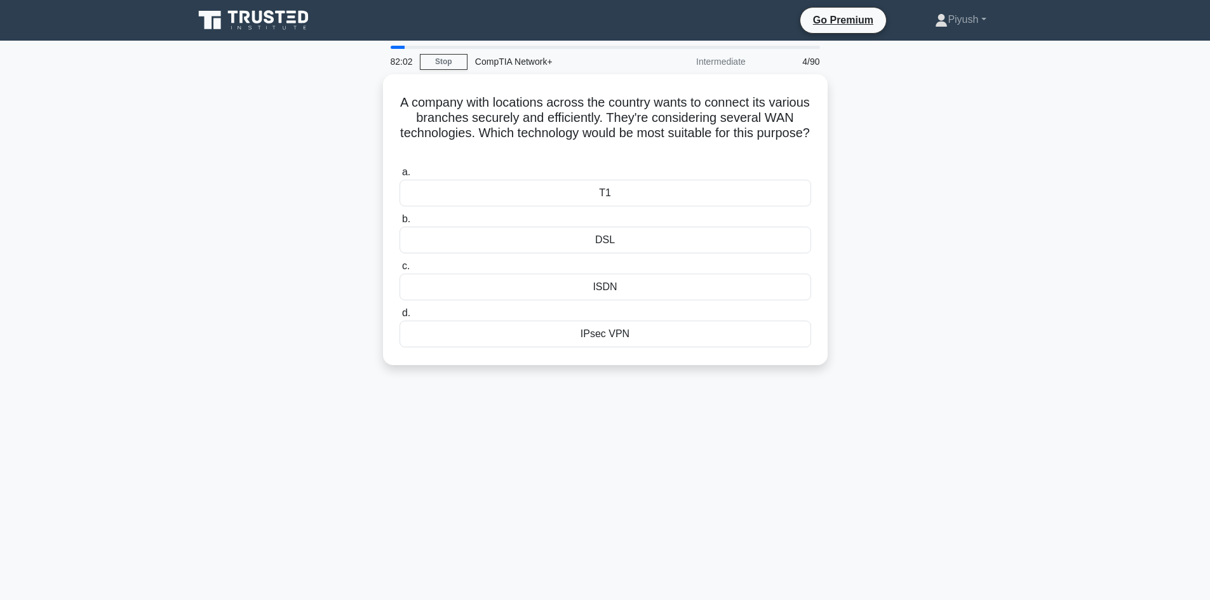
click at [736, 64] on div "Intermediate" at bounding box center [697, 61] width 111 height 25
drag, startPoint x: 419, startPoint y: 97, endPoint x: 716, endPoint y: 340, distance: 383.7
click at [716, 340] on div "A company with locations across the country wants to connect its various branch…" at bounding box center [605, 216] width 434 height 281
copy div "A company with locations across the country wants to connect its various branch…"
click at [1019, 271] on div "A company with locations across the country wants to connect its various branch…" at bounding box center [605, 227] width 838 height 306
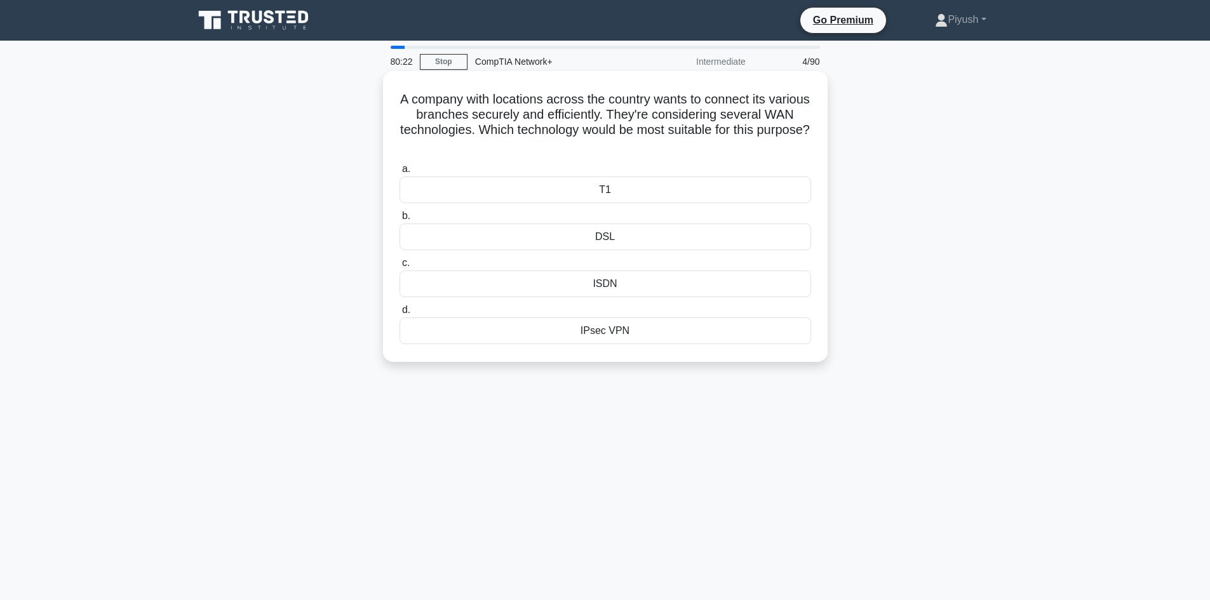
click at [603, 283] on div "ISDN" at bounding box center [606, 284] width 412 height 27
click at [400, 267] on input "c. ISDN" at bounding box center [400, 263] width 0 height 8
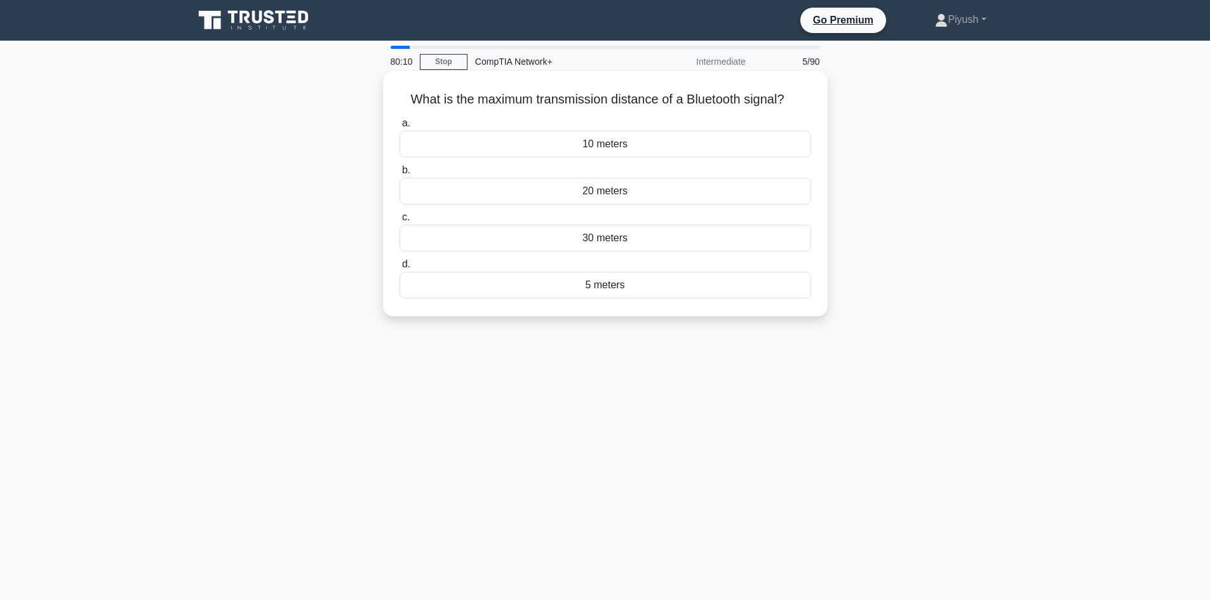
click at [401, 97] on h5 "What is the maximum transmission distance of a Bluetooth signal? .spinner_0XTQ{…" at bounding box center [605, 99] width 414 height 17
drag, startPoint x: 407, startPoint y: 97, endPoint x: 890, endPoint y: 89, distance: 482.8
click at [862, 98] on div "What is the maximum transmission distance of a Bluetooth signal? .spinner_0XTQ{…" at bounding box center [605, 204] width 838 height 260
copy h5 "What is the maximum transmission distance of a Bluetooth signal?"
click at [483, 144] on div "10 meters" at bounding box center [606, 144] width 412 height 27
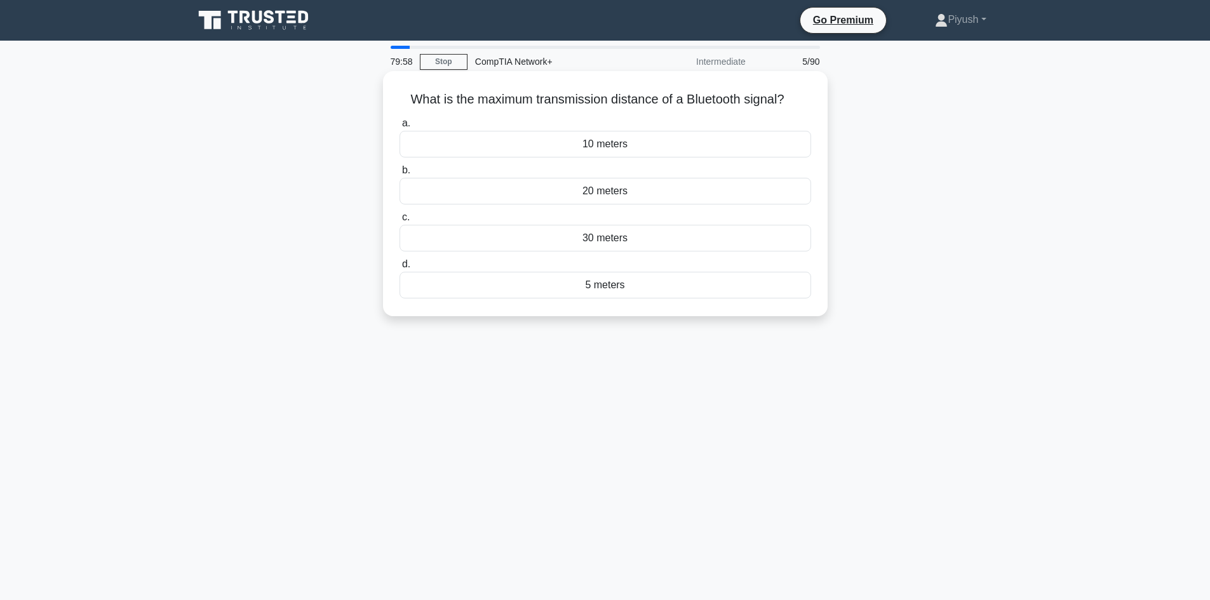
click at [400, 128] on input "a. 10 meters" at bounding box center [400, 123] width 0 height 8
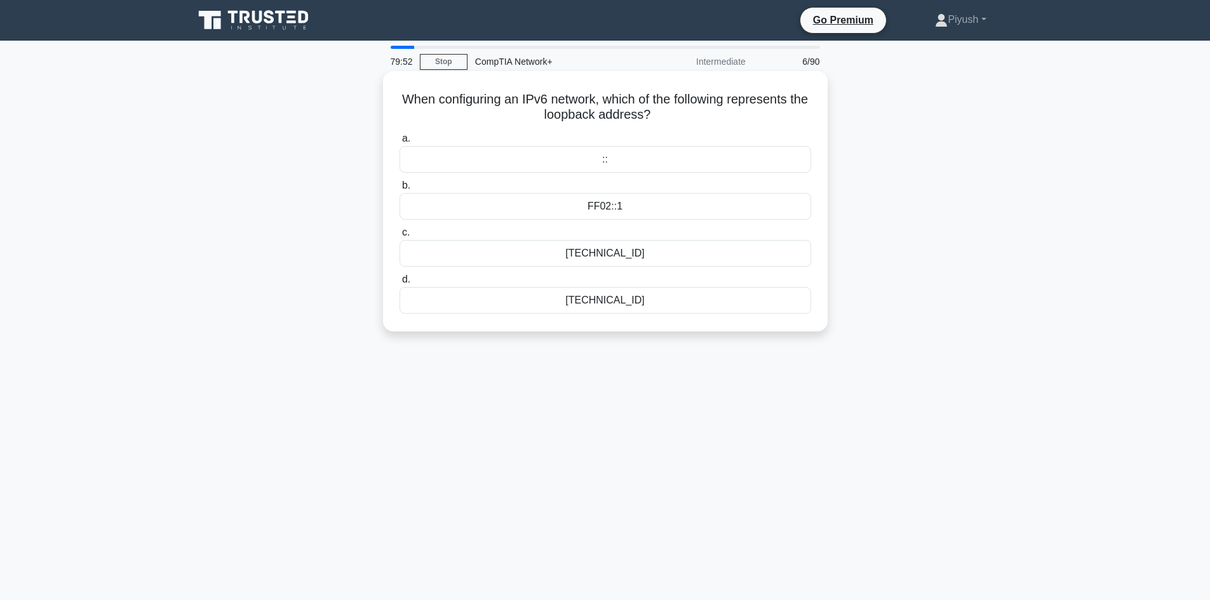
click at [624, 159] on div "::" at bounding box center [606, 159] width 412 height 27
click at [400, 143] on input "a. ::" at bounding box center [400, 139] width 0 height 8
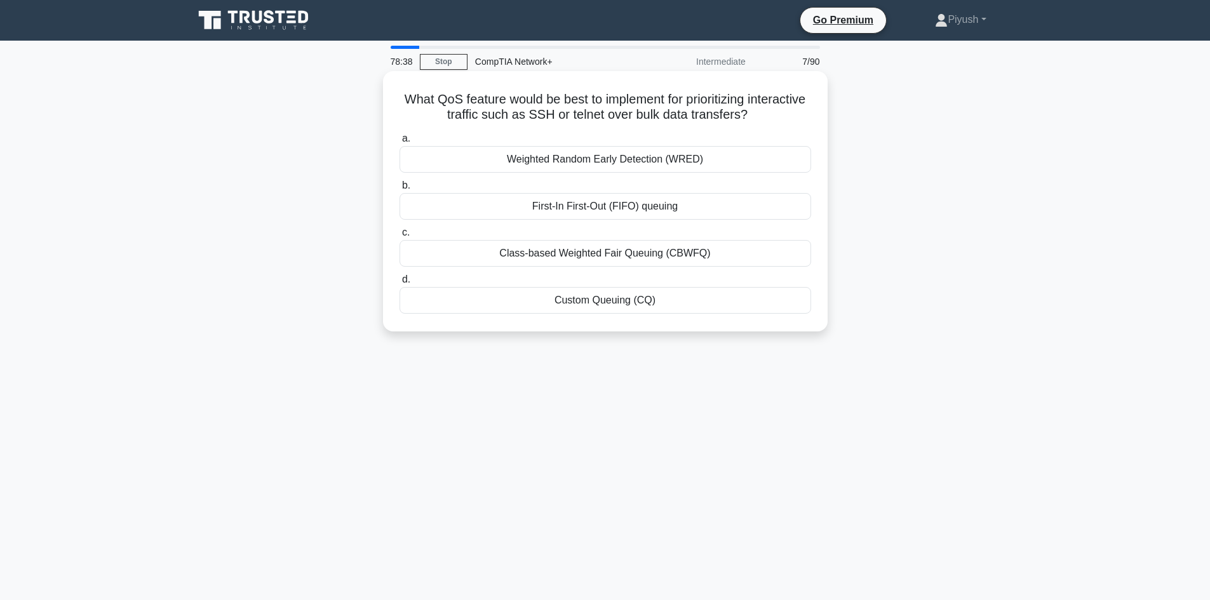
click at [664, 158] on div "Weighted Random Early Detection (WRED)" at bounding box center [606, 159] width 412 height 27
click at [400, 143] on input "a. Weighted Random Early Detection (WRED)" at bounding box center [400, 139] width 0 height 8
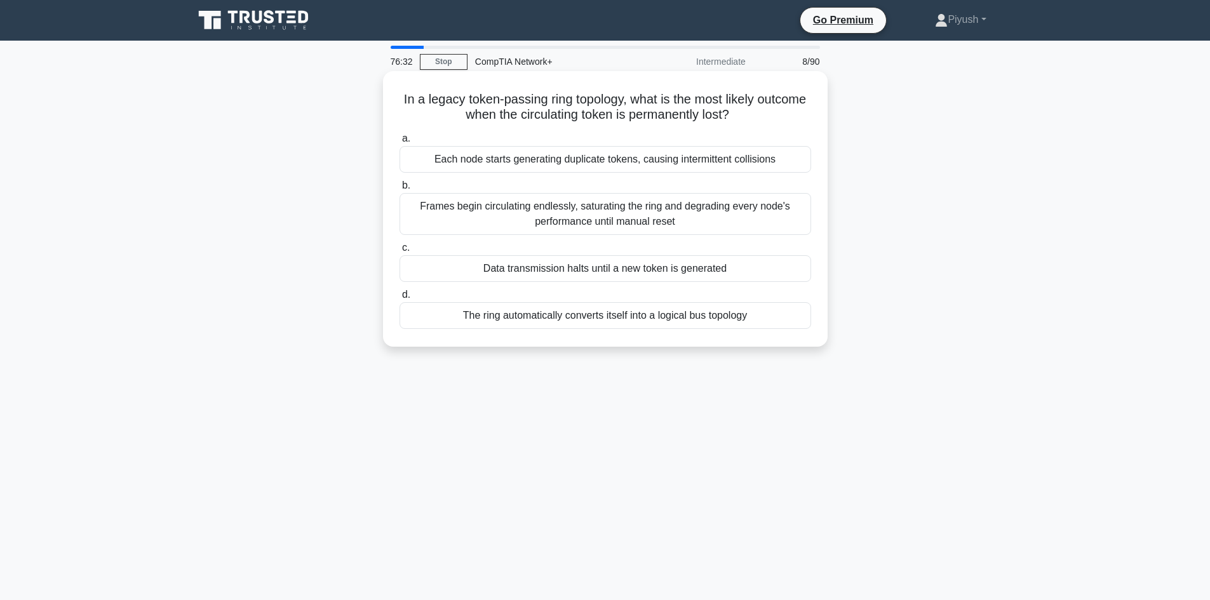
click at [612, 326] on div "The ring automatically converts itself into a logical bus topology" at bounding box center [606, 315] width 412 height 27
click at [400, 299] on input "d. The ring automatically converts itself into a logical bus topology" at bounding box center [400, 295] width 0 height 8
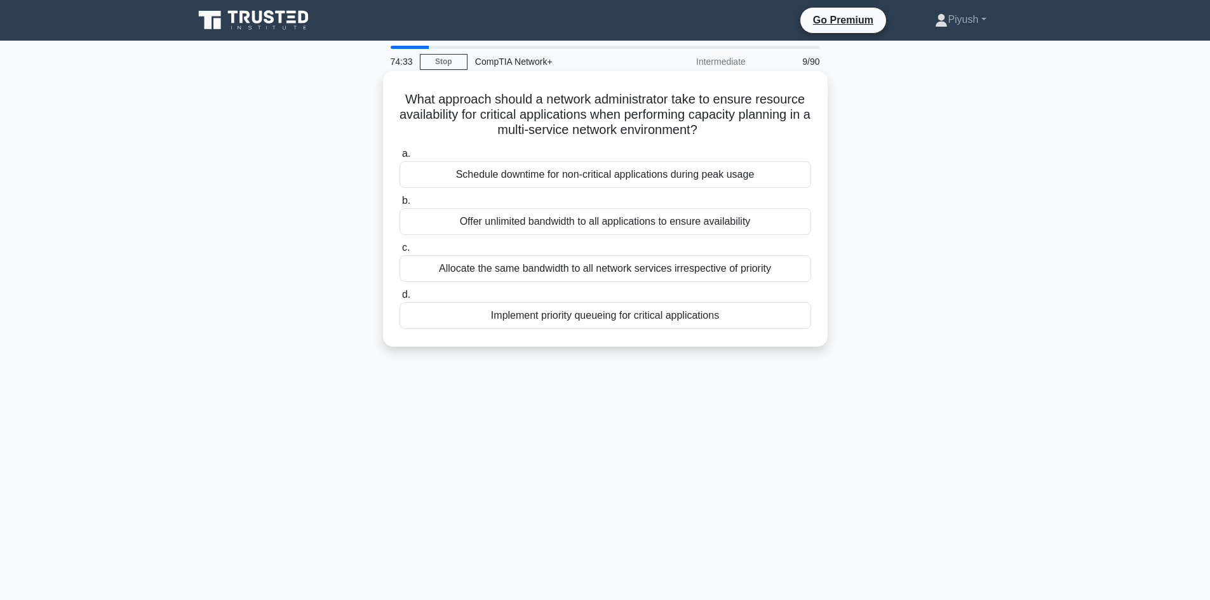
click at [555, 274] on div "Allocate the same bandwidth to all network services irrespective of priority" at bounding box center [606, 268] width 412 height 27
click at [400, 252] on input "c. Allocate the same bandwidth to all network services irrespective of priority" at bounding box center [400, 248] width 0 height 8
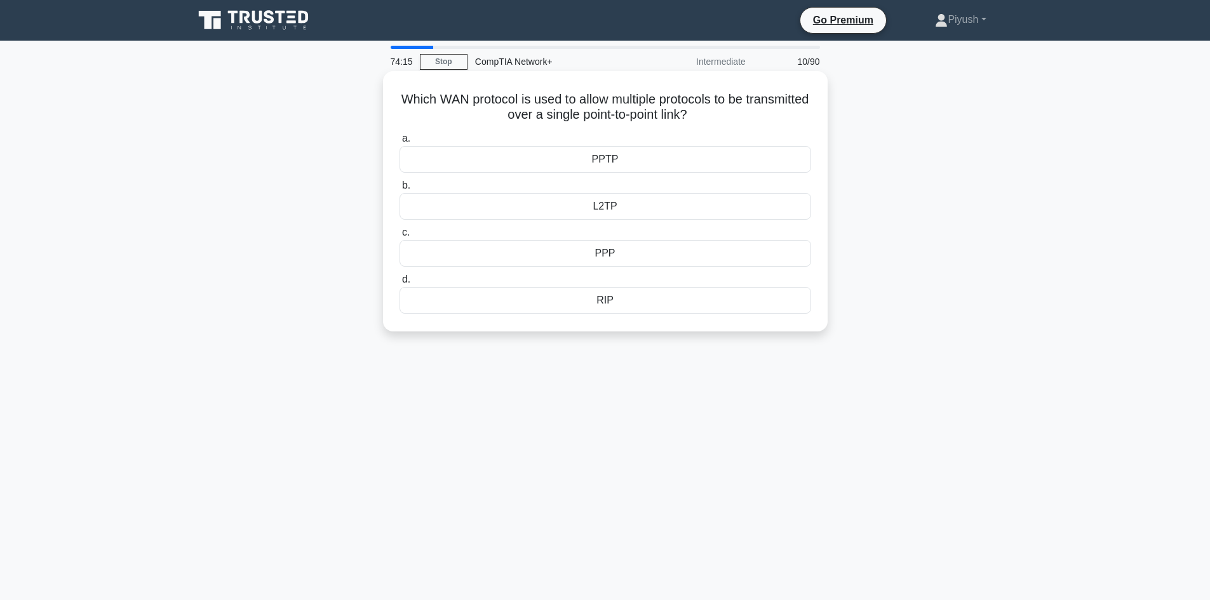
click at [616, 213] on div "L2TP" at bounding box center [606, 206] width 412 height 27
click at [400, 190] on input "b. L2TP" at bounding box center [400, 186] width 0 height 8
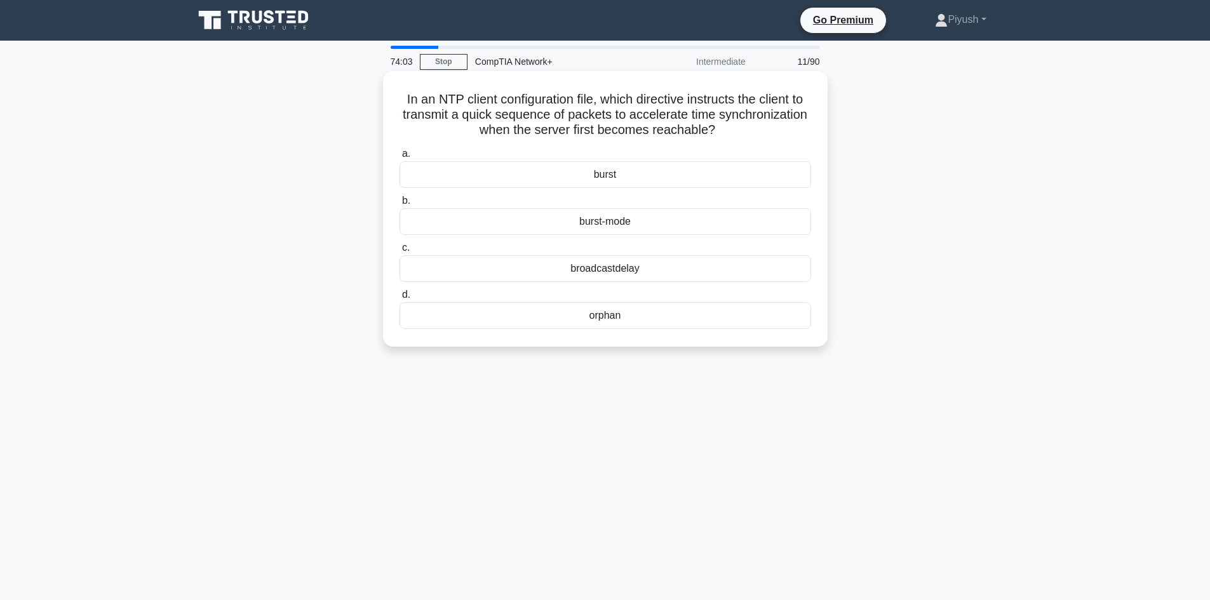
click at [595, 267] on div "broadcastdelay" at bounding box center [606, 268] width 412 height 27
click at [400, 252] on input "c. broadcastdelay" at bounding box center [400, 248] width 0 height 8
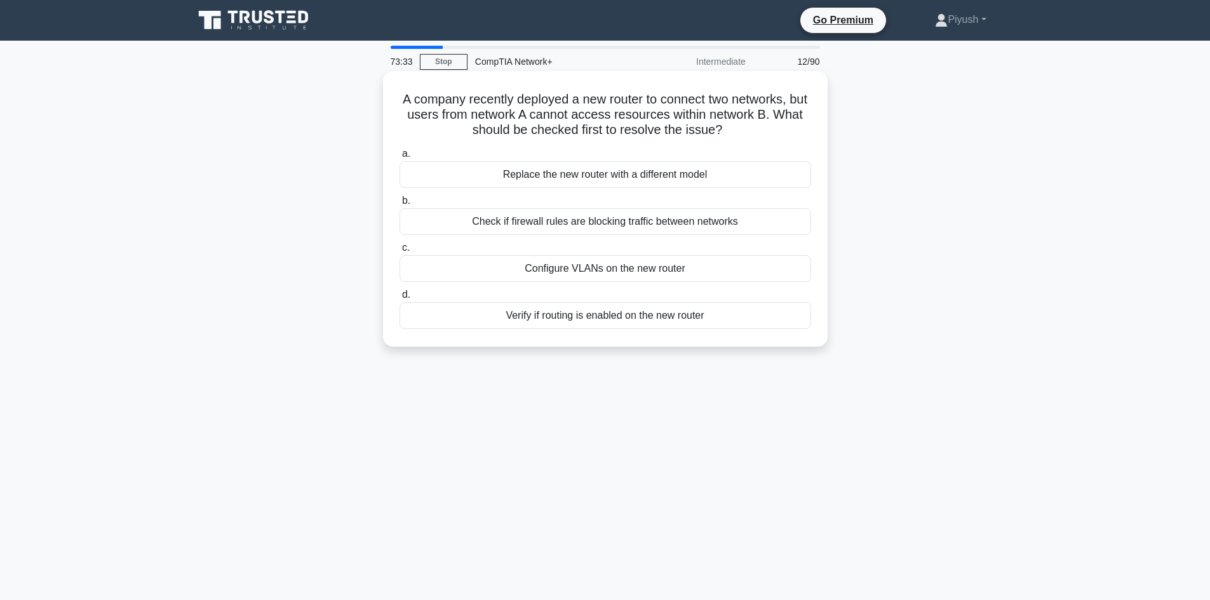
drag, startPoint x: 410, startPoint y: 98, endPoint x: 715, endPoint y: 314, distance: 374.5
click at [715, 314] on div "A company recently deployed a new router to connect two networks, but users fro…" at bounding box center [605, 209] width 434 height 266
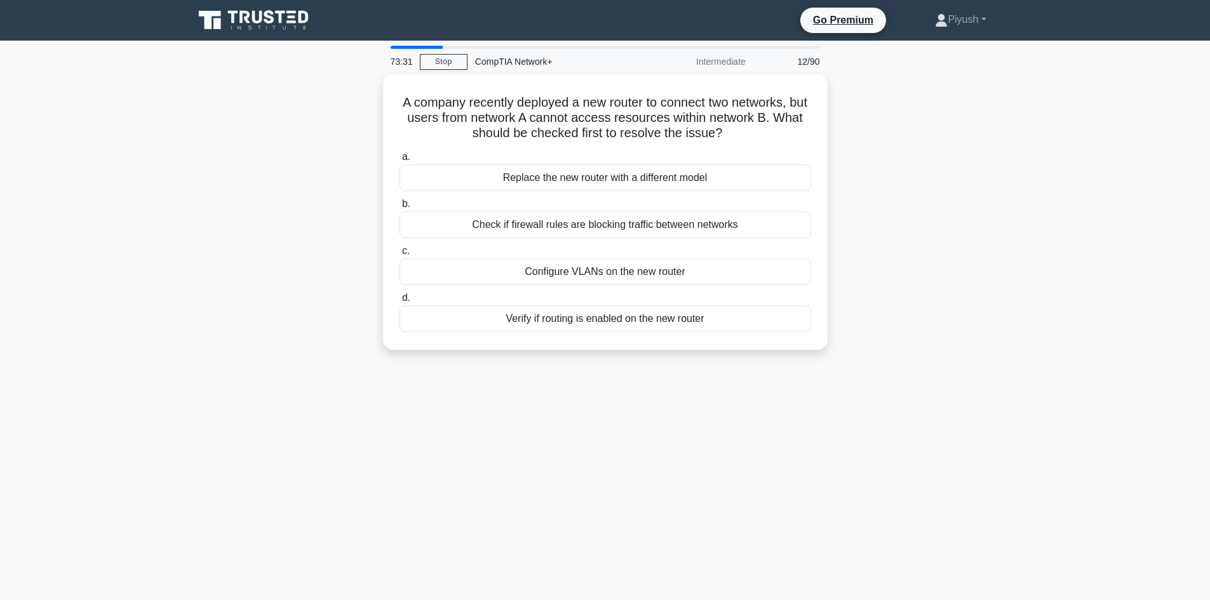
copy div "A company recently deployed a new router to connect two networks, but users fro…"
drag, startPoint x: 946, startPoint y: 163, endPoint x: 940, endPoint y: 177, distance: 14.5
click at [946, 163] on div "A company recently deployed a new router to connect two networks, but users fro…" at bounding box center [605, 219] width 838 height 291
click at [460, 419] on div "73:12 Stop CompTIA Network+ Intermediate 12/90 A company recently deployed a ne…" at bounding box center [605, 363] width 838 height 635
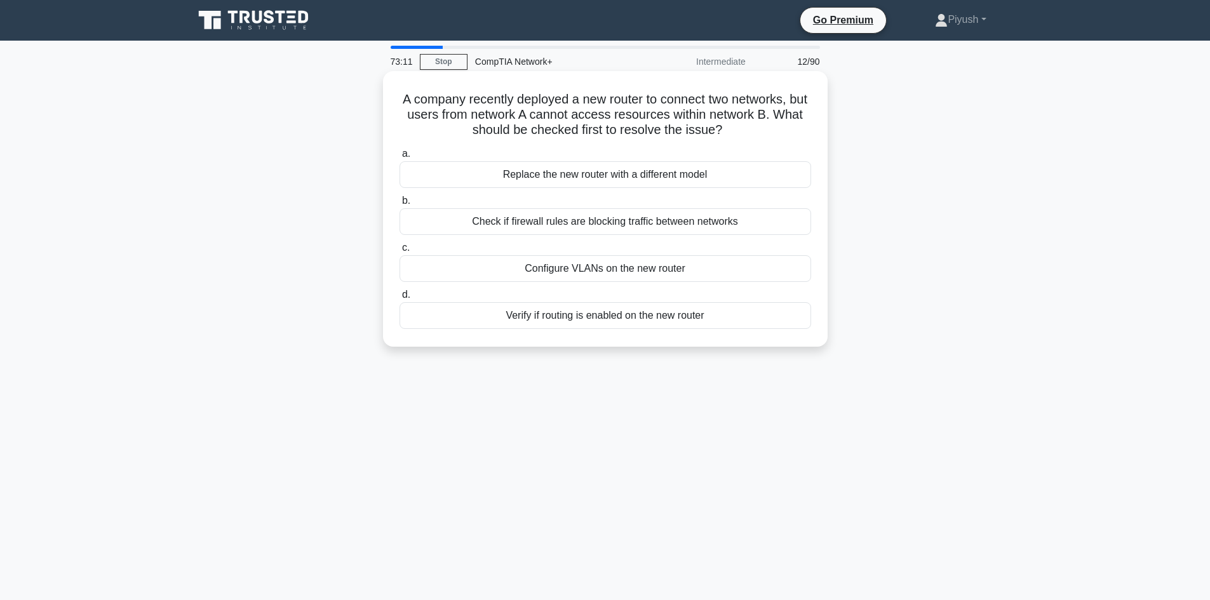
click at [620, 318] on div "Verify if routing is enabled on the new router" at bounding box center [606, 315] width 412 height 27
click at [400, 299] on input "d. Verify if routing is enabled on the new router" at bounding box center [400, 295] width 0 height 8
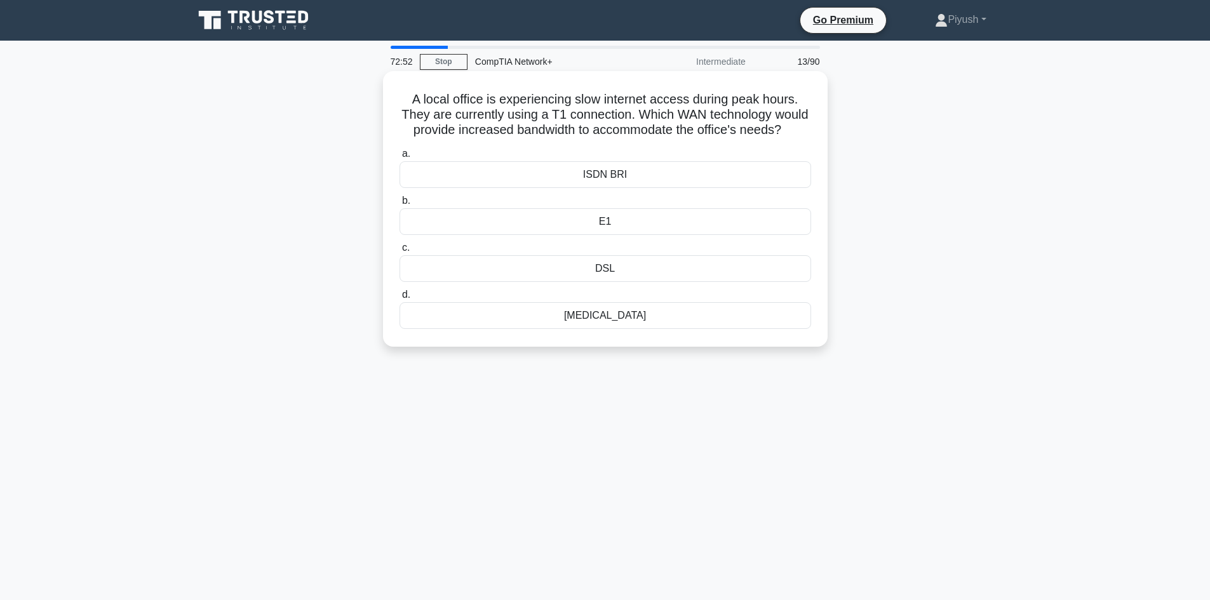
drag, startPoint x: 408, startPoint y: 100, endPoint x: 656, endPoint y: 335, distance: 341.9
click at [656, 335] on div "A local office is experiencing slow internet access during peak hours. They are…" at bounding box center [605, 209] width 434 height 266
copy div "A local office is experiencing slow internet access during peak hours. They are…"
click at [577, 329] on div "T3" at bounding box center [606, 315] width 412 height 27
click at [400, 299] on input "d. T3" at bounding box center [400, 295] width 0 height 8
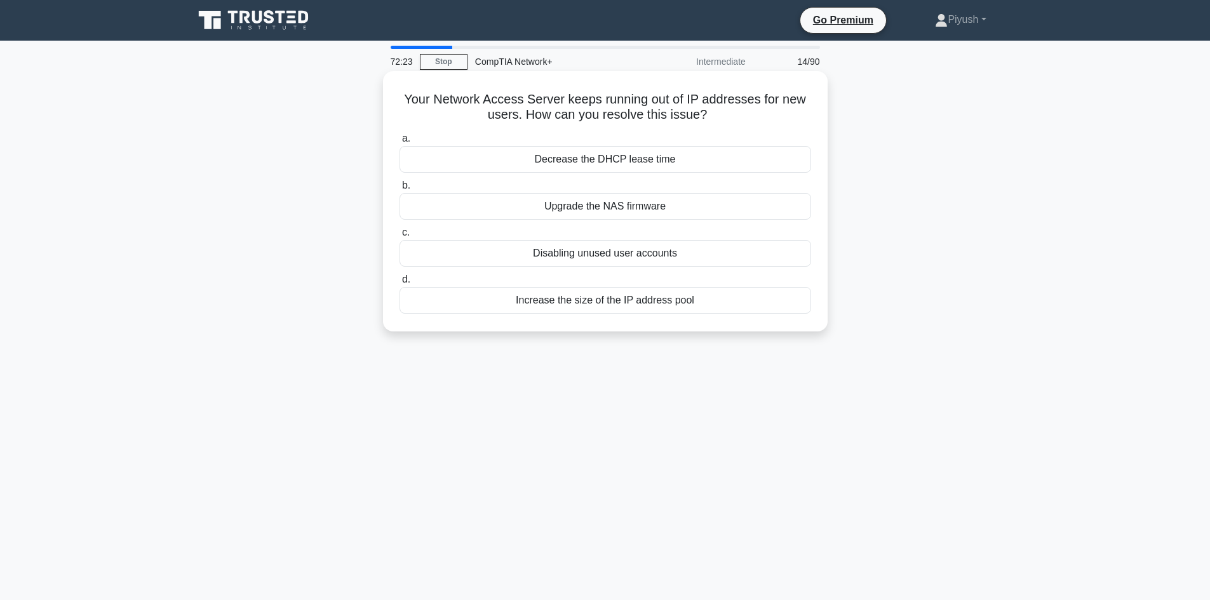
drag, startPoint x: 399, startPoint y: 98, endPoint x: 723, endPoint y: 316, distance: 391.3
click at [723, 316] on div "Your Network Access Server keeps running out of IP addresses for new users. How…" at bounding box center [605, 201] width 434 height 250
copy div "Your Network Access Server keeps running out of IP addresses for new users. How…"
click at [527, 303] on div "Increase the size of the IP address pool" at bounding box center [606, 300] width 412 height 27
click at [400, 284] on input "d. Increase the size of the IP address pool" at bounding box center [400, 280] width 0 height 8
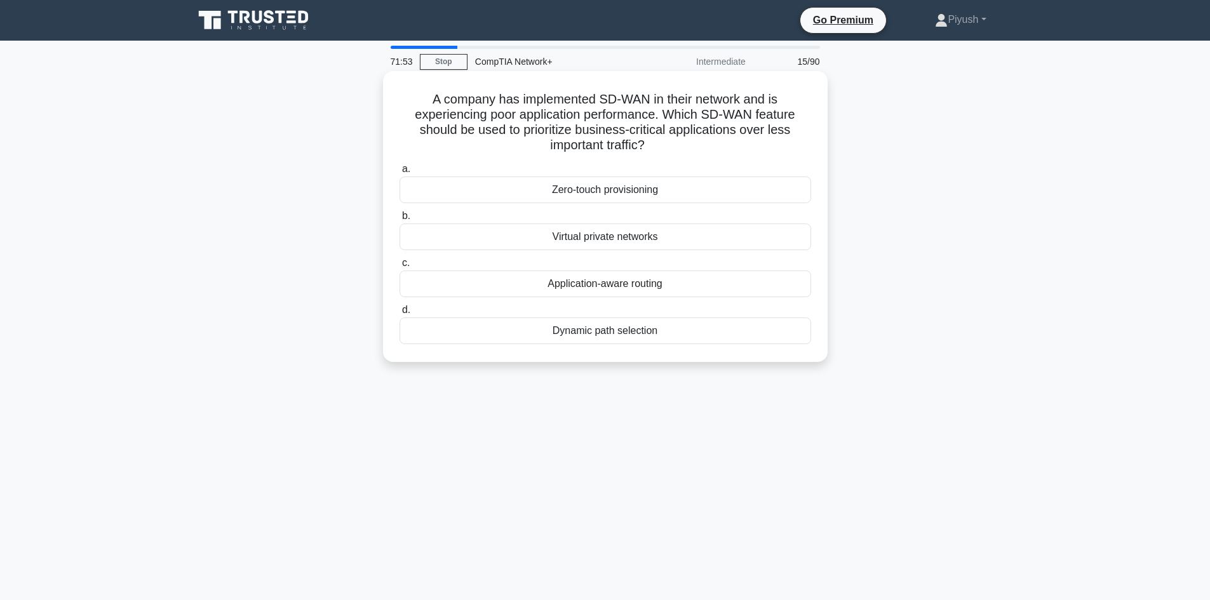
drag, startPoint x: 428, startPoint y: 99, endPoint x: 676, endPoint y: 345, distance: 349.0
click at [676, 345] on div "A company has implemented SD-WAN in their network and is experiencing poor appl…" at bounding box center [605, 216] width 434 height 281
copy div "A company has implemented SD-WAN in their network and is experiencing poor appl…"
click at [574, 285] on div "Application-aware routing" at bounding box center [606, 284] width 412 height 27
click at [400, 267] on input "c. Application-aware routing" at bounding box center [400, 263] width 0 height 8
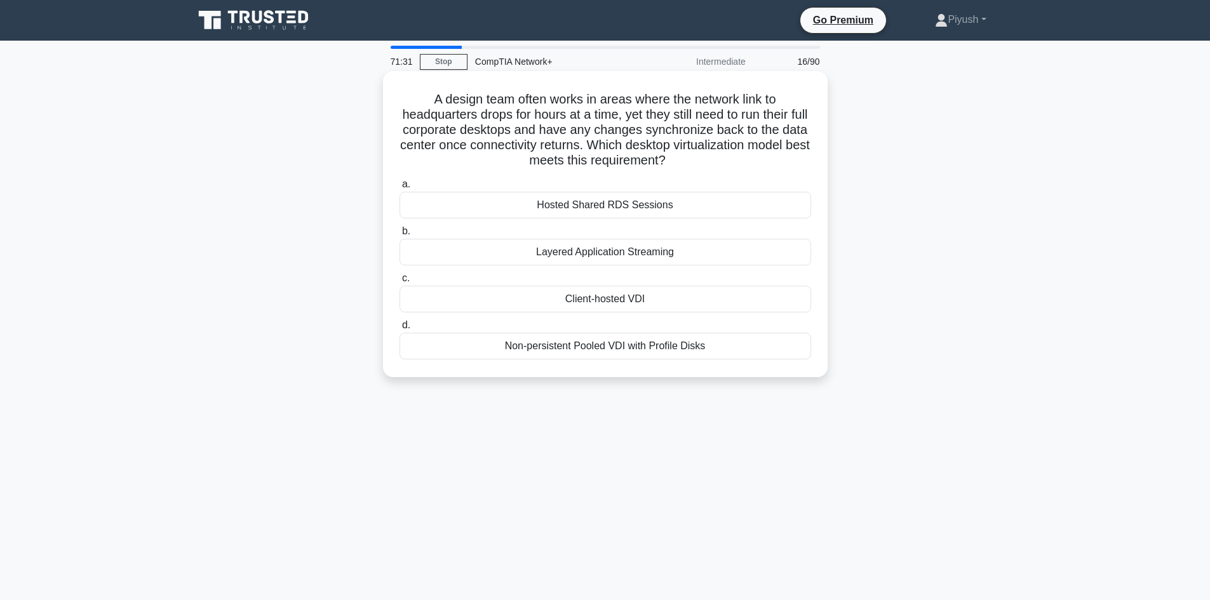
drag, startPoint x: 429, startPoint y: 102, endPoint x: 727, endPoint y: 377, distance: 405.4
click at [727, 377] on div "A design team often works in areas where the network link to headquarters drops…" at bounding box center [605, 224] width 445 height 306
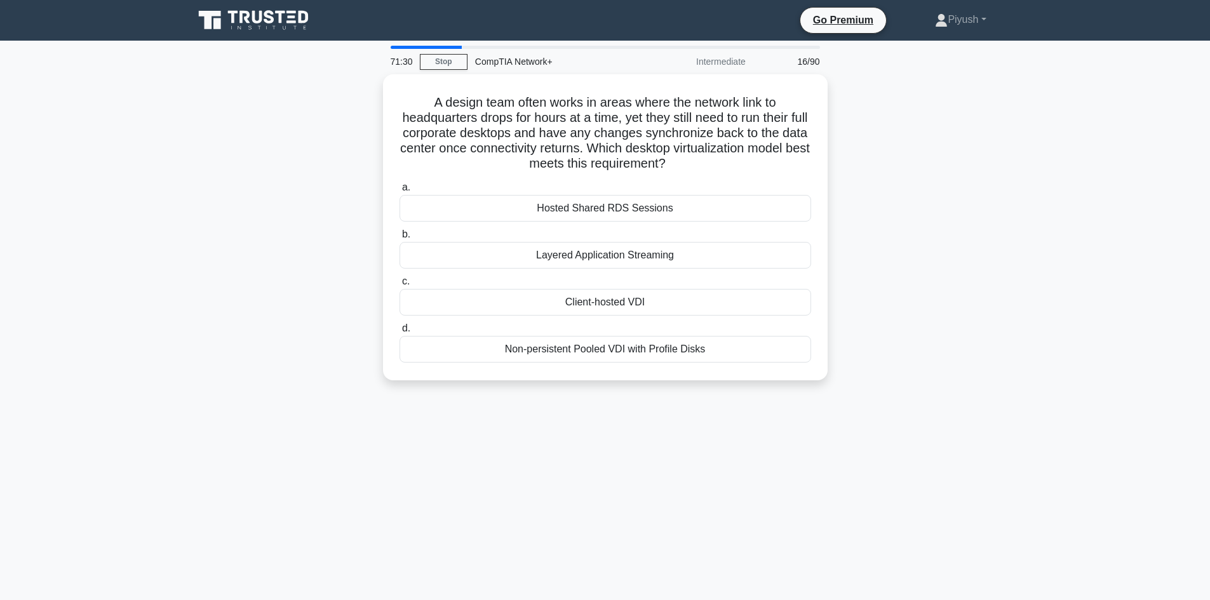
copy div "A design team often works in areas where the network link to headquarters drops…"
click at [807, 532] on div "71:30 Stop CompTIA Network+ Intermediate 16/90 A design team often works in are…" at bounding box center [605, 363] width 838 height 635
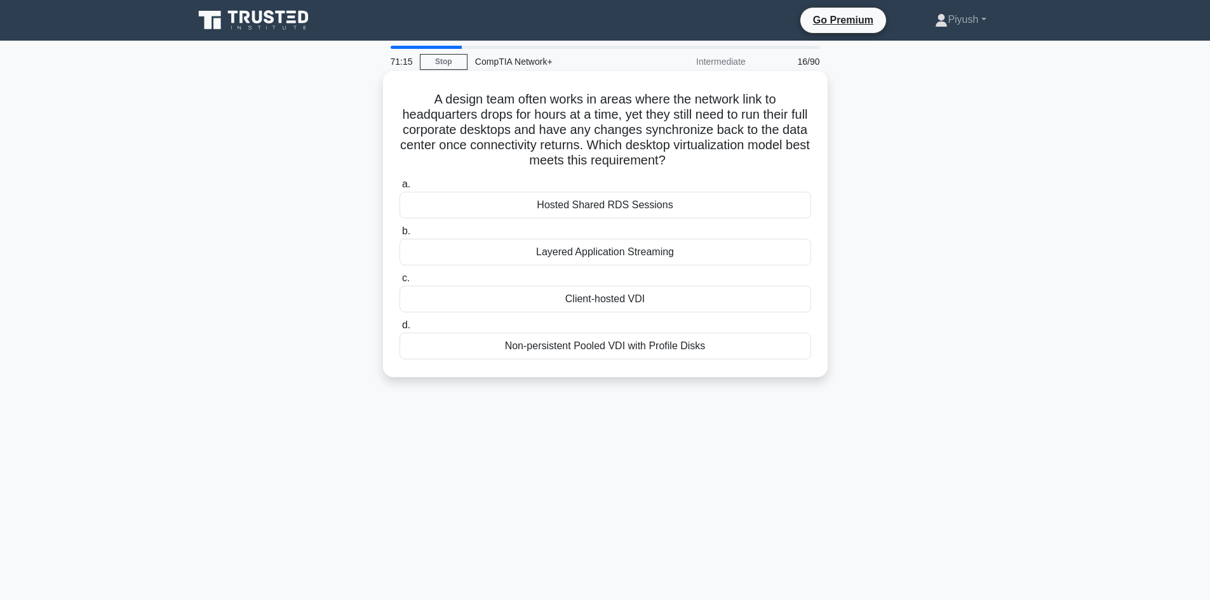
click at [525, 297] on div "Client-hosted VDI" at bounding box center [606, 299] width 412 height 27
click at [400, 283] on input "c. Client-hosted VDI" at bounding box center [400, 278] width 0 height 8
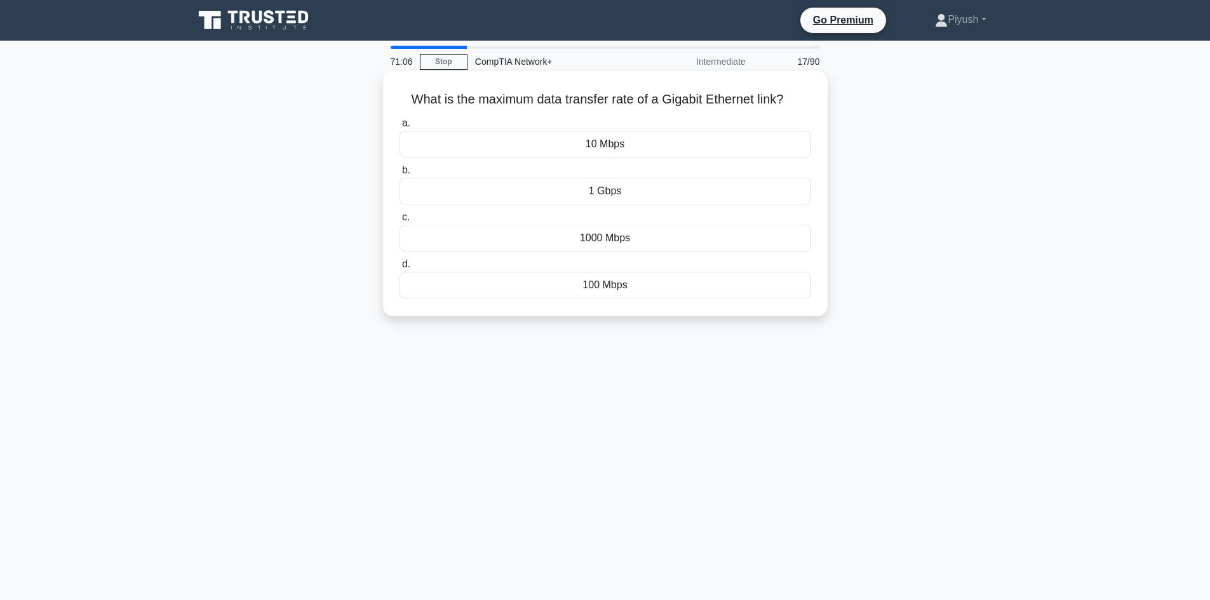
drag, startPoint x: 404, startPoint y: 100, endPoint x: 639, endPoint y: 294, distance: 304.6
click at [639, 294] on div "What is the maximum data transfer rate of a Gigabit Ethernet link? .spinner_0XT…" at bounding box center [605, 193] width 434 height 235
copy div "What is the maximum data transfer rate of a Gigabit Ethernet link? .spinner_0XT…"
click at [886, 415] on div "71:05 Stop CompTIA Network+ Intermediate 17/90 What is the maximum data transfe…" at bounding box center [605, 363] width 838 height 635
click at [583, 193] on div "1 Gbps" at bounding box center [606, 191] width 412 height 27
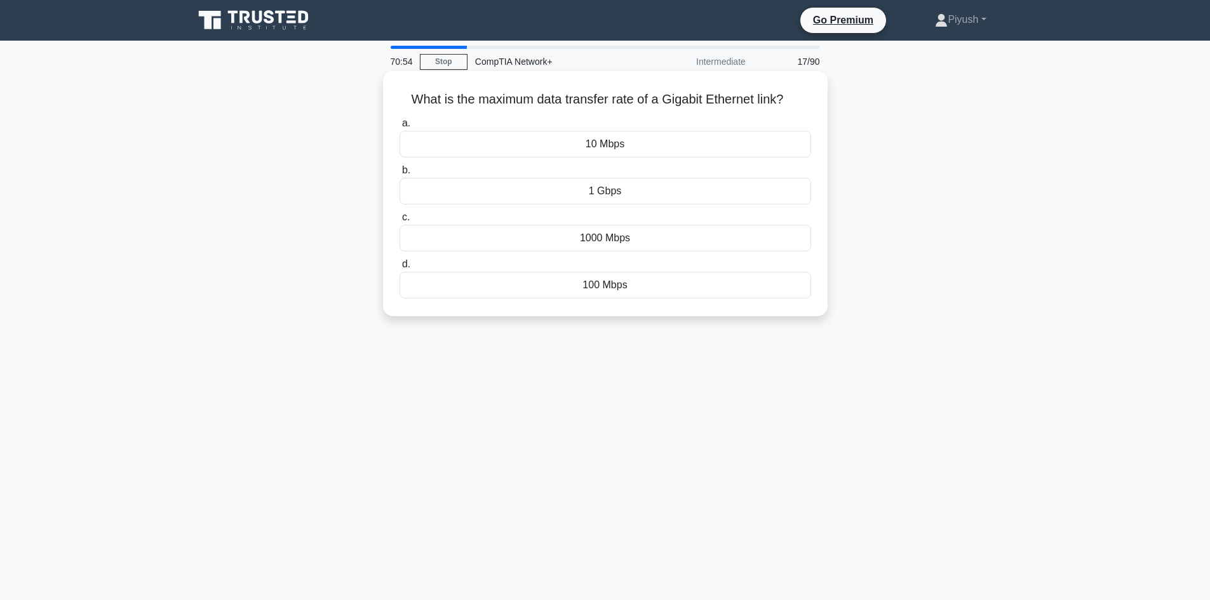
click at [400, 175] on input "b. 1 Gbps" at bounding box center [400, 170] width 0 height 8
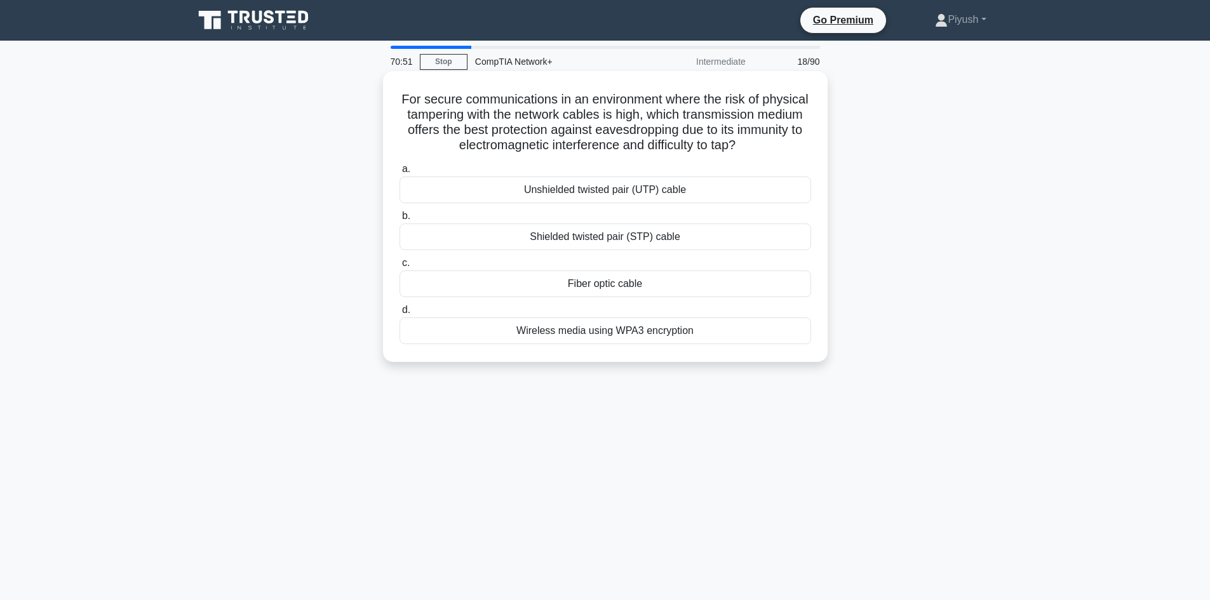
drag, startPoint x: 422, startPoint y: 101, endPoint x: 715, endPoint y: 344, distance: 381.2
click at [715, 344] on div "For secure communications in an environment where the risk of physical tamperin…" at bounding box center [605, 216] width 434 height 281
copy div "For secure communications in an environment where the risk of physical tamperin…"
click at [869, 478] on div "70:49 Stop CompTIA Network+ Intermediate 18/90 For secure communications in an …" at bounding box center [605, 363] width 838 height 635
click at [589, 290] on div "Fiber optic cable" at bounding box center [606, 284] width 412 height 27
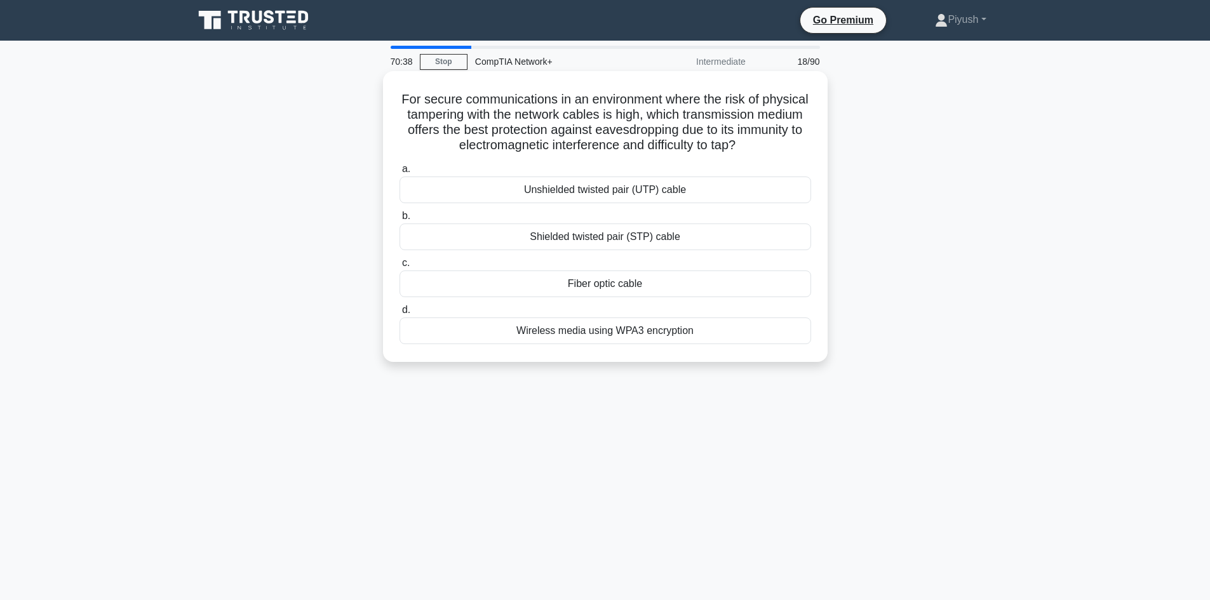
click at [400, 267] on input "c. Fiber optic cable" at bounding box center [400, 263] width 0 height 8
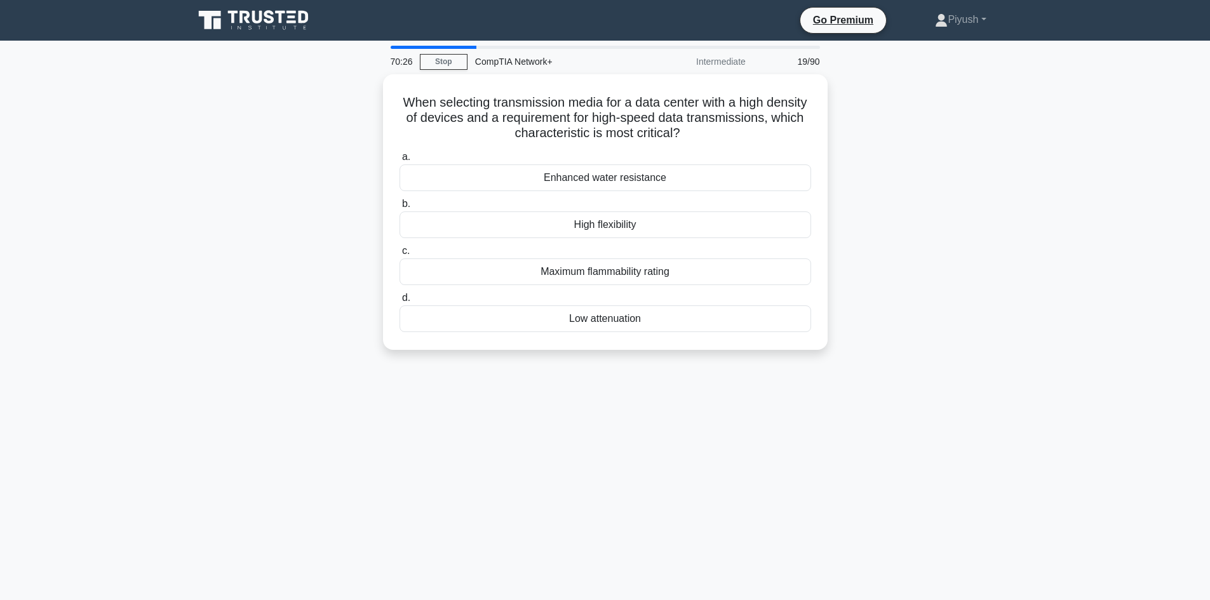
drag, startPoint x: 420, startPoint y: 98, endPoint x: 713, endPoint y: 361, distance: 394.0
click at [713, 361] on div "When selecting transmission media for a data center with a high density of devi…" at bounding box center [605, 219] width 838 height 291
click at [560, 316] on div "Low attenuation" at bounding box center [606, 315] width 412 height 27
click at [400, 299] on input "d. Low attenuation" at bounding box center [400, 295] width 0 height 8
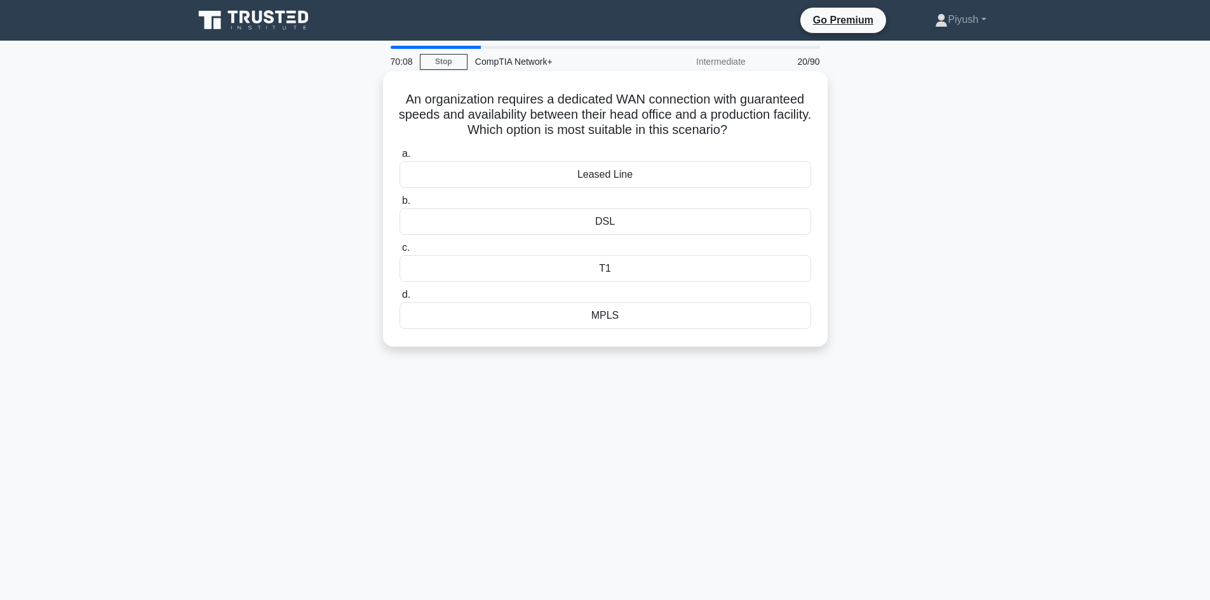
drag, startPoint x: 400, startPoint y: 98, endPoint x: 700, endPoint y: 320, distance: 373.7
click at [700, 320] on div "An organization requires a dedicated WAN connection with guaranteed speeds and …" at bounding box center [605, 209] width 434 height 266
click at [616, 174] on div "Leased Line" at bounding box center [606, 174] width 412 height 27
click at [400, 158] on input "a. Leased Line" at bounding box center [400, 154] width 0 height 8
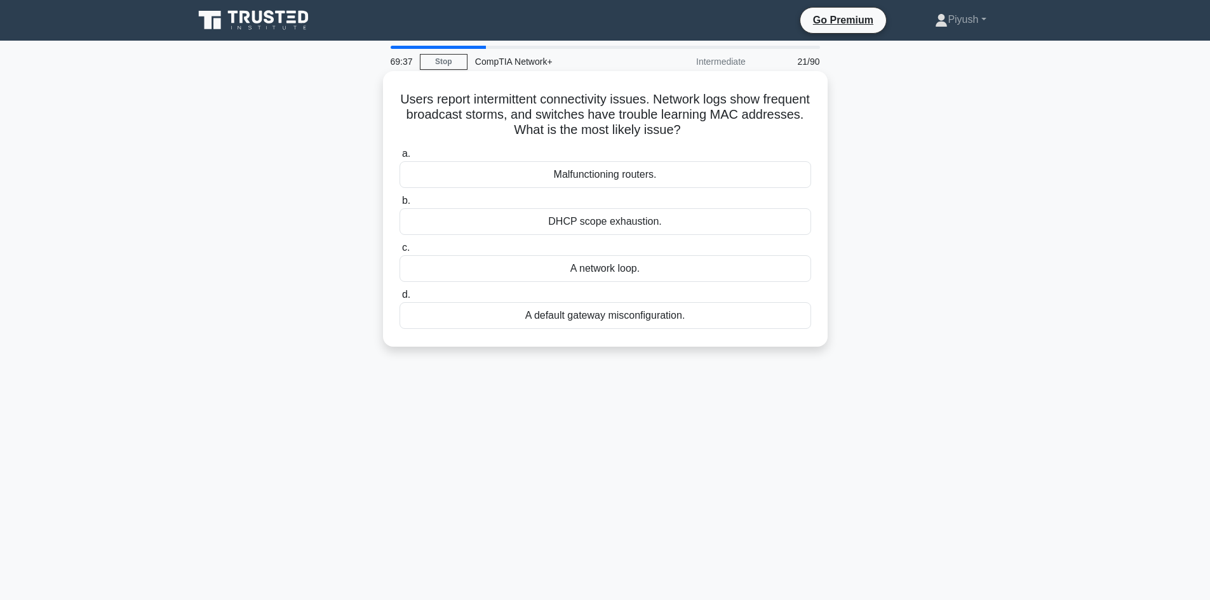
drag, startPoint x: 420, startPoint y: 98, endPoint x: 701, endPoint y: 325, distance: 361.4
click at [701, 325] on div "Users report intermittent connectivity issues. Network logs show frequent broad…" at bounding box center [605, 209] width 434 height 266
click at [847, 530] on div "69:34 Stop CompTIA Network+ Intermediate 21/90 Users report intermittent connec…" at bounding box center [605, 363] width 838 height 635
click at [639, 266] on div "A network loop." at bounding box center [606, 268] width 412 height 27
click at [400, 252] on input "c. A network loop." at bounding box center [400, 248] width 0 height 8
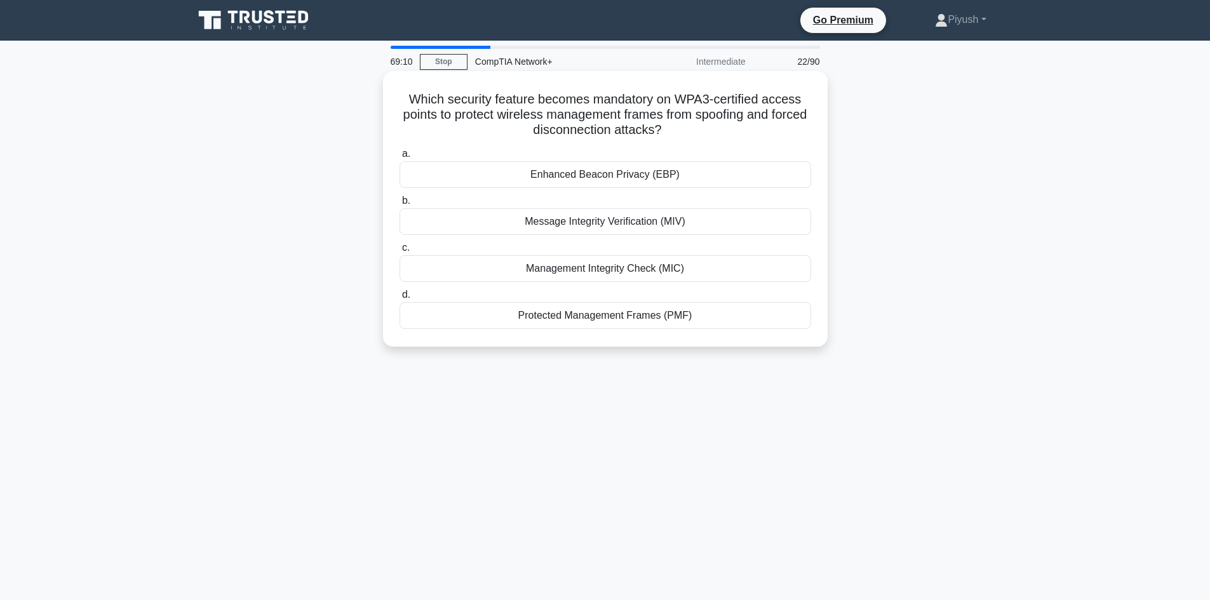
drag, startPoint x: 406, startPoint y: 99, endPoint x: 750, endPoint y: 331, distance: 414.5
click at [750, 331] on div "Which security feature becomes mandatory on WPA3-certified access points to pro…" at bounding box center [605, 209] width 434 height 266
click at [803, 552] on div "69:09 Stop CompTIA Network+ Intermediate 22/90 Which security feature becomes m…" at bounding box center [605, 363] width 838 height 635
click at [563, 318] on div "Protected Management Frames (PMF)" at bounding box center [606, 315] width 412 height 27
click at [400, 299] on input "d. Protected Management Frames (PMF)" at bounding box center [400, 295] width 0 height 8
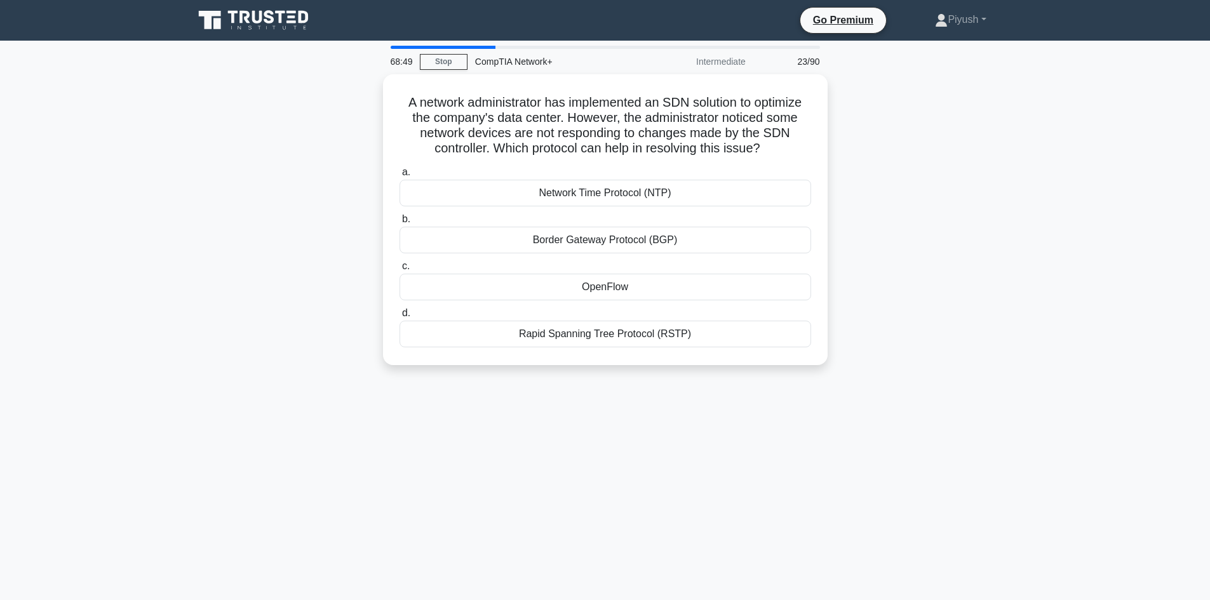
drag, startPoint x: 404, startPoint y: 98, endPoint x: 824, endPoint y: 375, distance: 503.5
click at [824, 375] on div "A network administrator has implemented an SDN solution to optimize the company…" at bounding box center [605, 227] width 838 height 306
click at [582, 435] on div "68:39 Stop CompTIA Network+ Intermediate 23/90 A network administrator has impl…" at bounding box center [605, 363] width 838 height 635
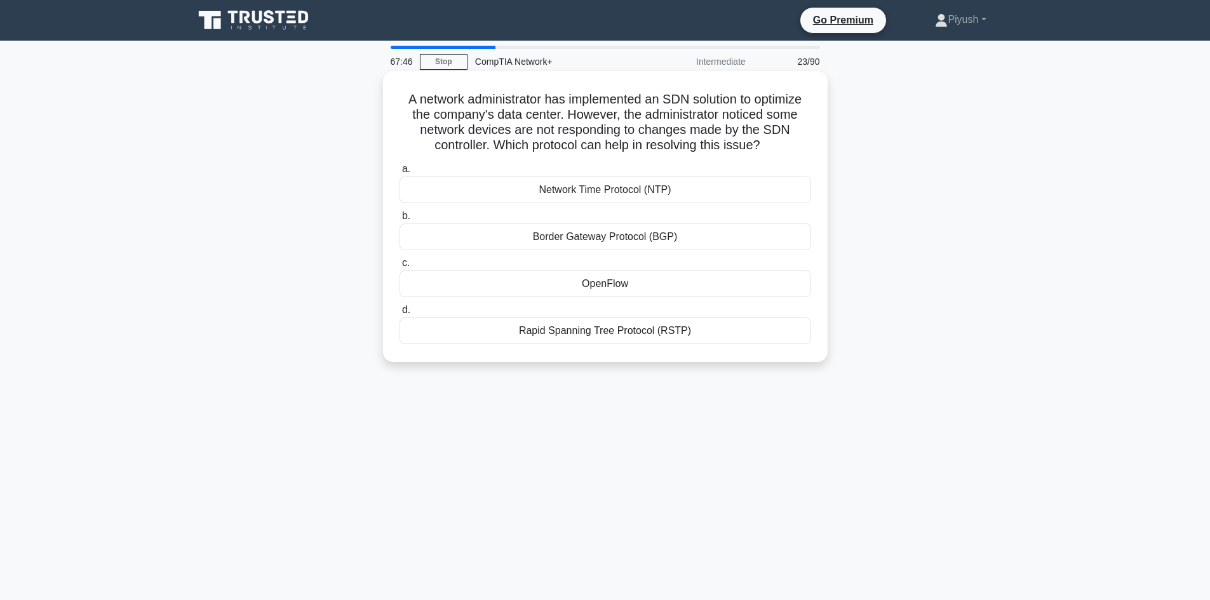
click at [743, 285] on div "OpenFlow" at bounding box center [606, 284] width 412 height 27
click at [400, 267] on input "c. OpenFlow" at bounding box center [400, 263] width 0 height 8
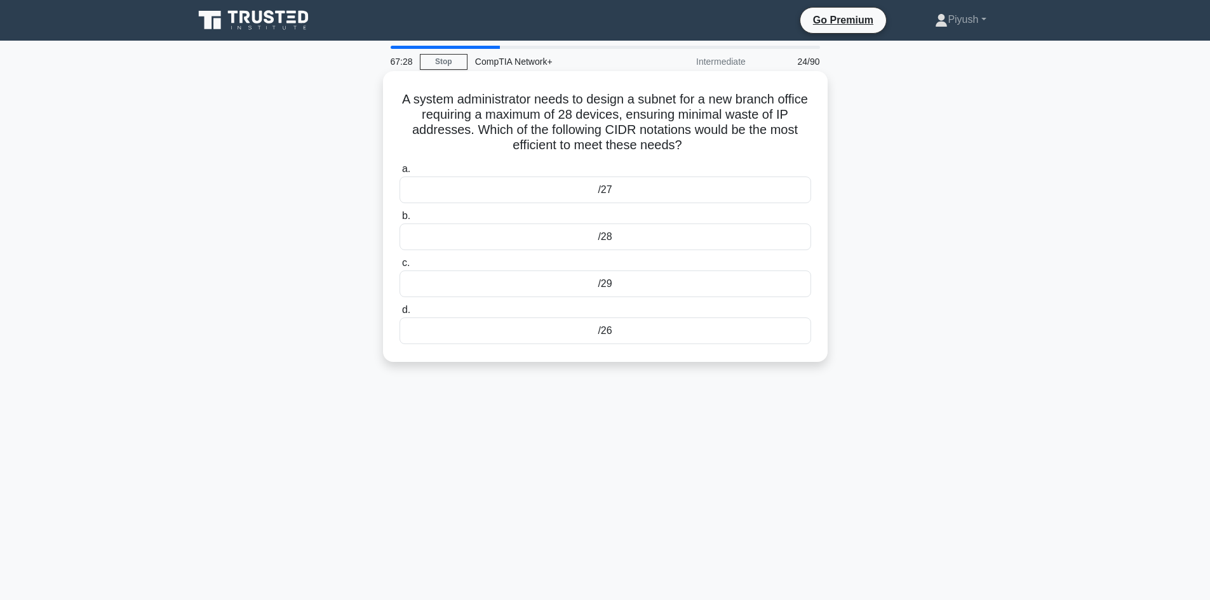
click at [669, 241] on div "/28" at bounding box center [606, 237] width 412 height 27
click at [400, 220] on input "b. /28" at bounding box center [400, 216] width 0 height 8
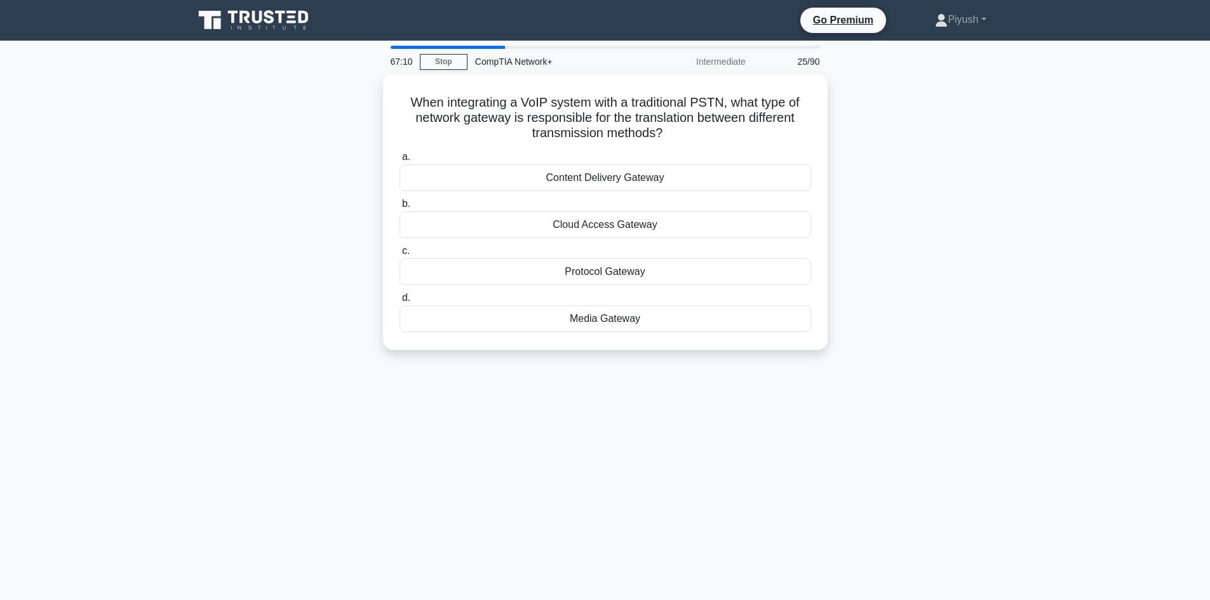
drag, startPoint x: 588, startPoint y: 182, endPoint x: 628, endPoint y: 442, distance: 263.5
click at [628, 442] on div "67:10 Stop CompTIA Network+ Intermediate 25/90 When integrating a VoIP system w…" at bounding box center [605, 363] width 838 height 635
click at [636, 447] on div "67:09 Stop CompTIA Network+ Intermediate 25/90 When integrating a VoIP system w…" at bounding box center [605, 363] width 838 height 635
click at [646, 269] on div "Protocol Gateway" at bounding box center [606, 268] width 412 height 27
click at [400, 252] on input "c. Protocol Gateway" at bounding box center [400, 248] width 0 height 8
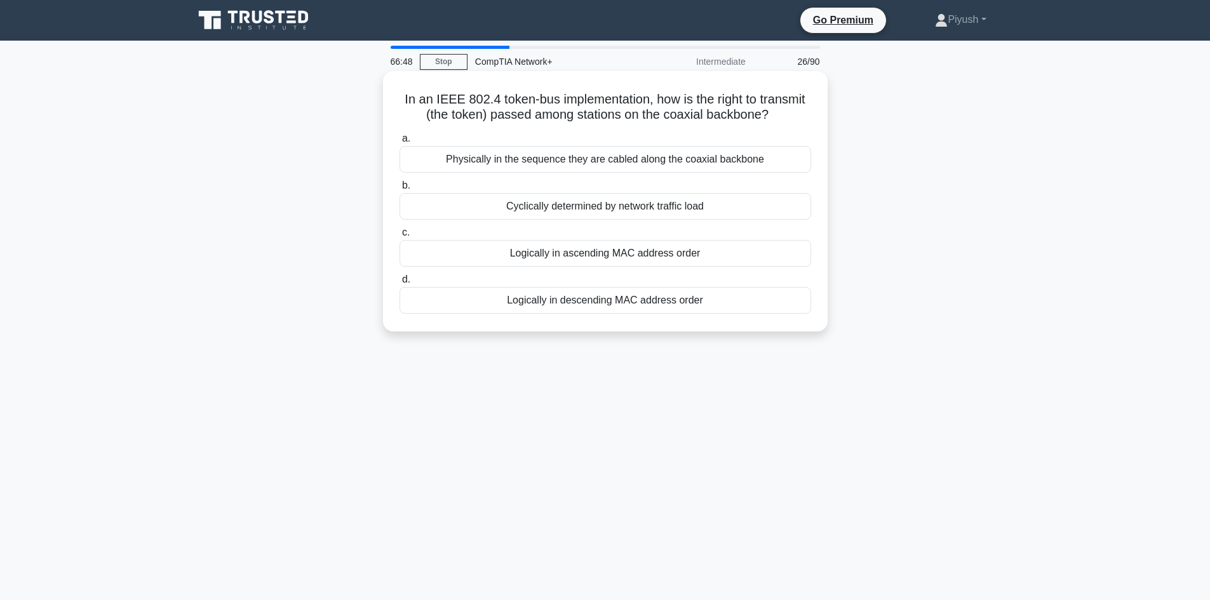
click at [613, 252] on div "Logically in ascending MAC address order" at bounding box center [606, 253] width 412 height 27
click at [400, 237] on input "c. Logically in ascending MAC address order" at bounding box center [400, 233] width 0 height 8
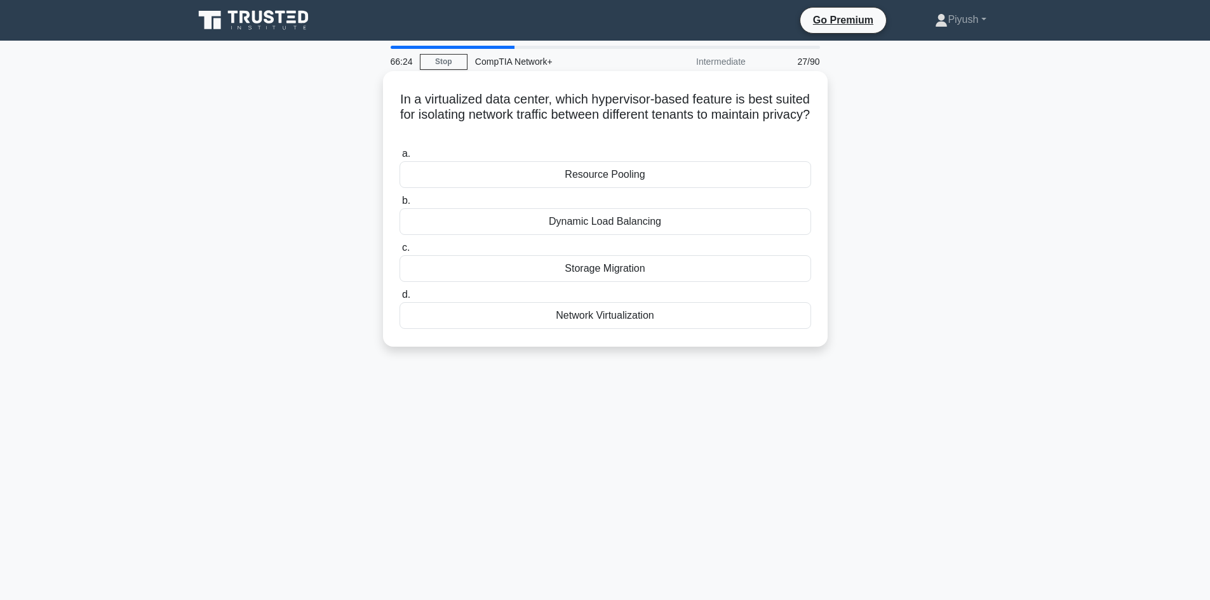
click at [638, 314] on div "Network Virtualization" at bounding box center [606, 315] width 412 height 27
click at [400, 299] on input "d. Network Virtualization" at bounding box center [400, 295] width 0 height 8
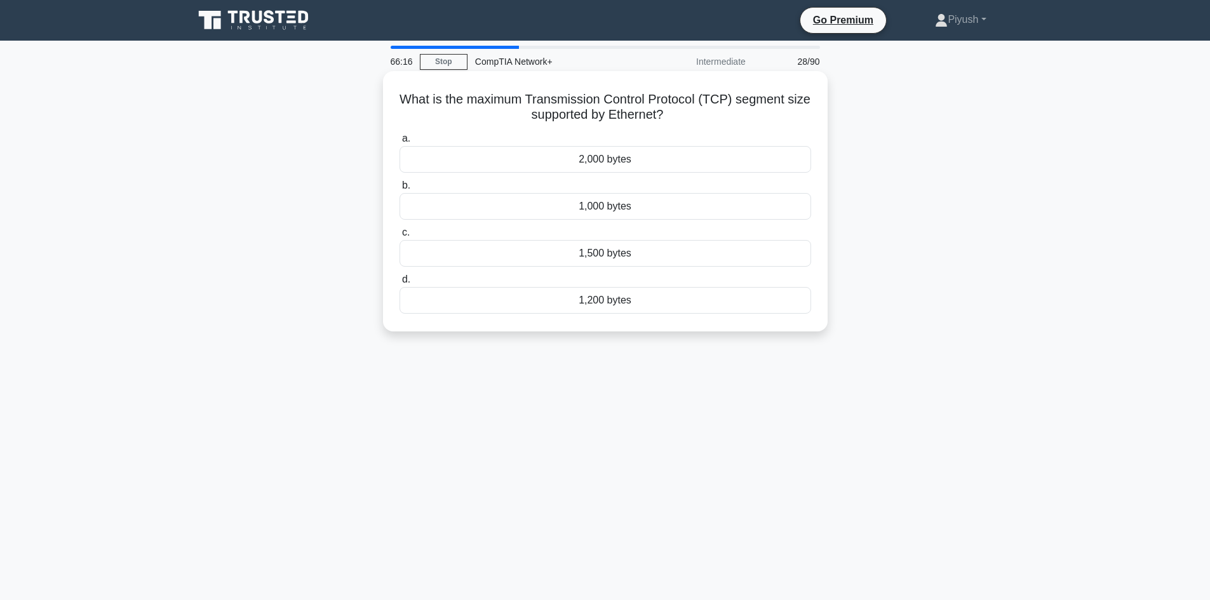
drag, startPoint x: 414, startPoint y: 97, endPoint x: 753, endPoint y: 124, distance: 340.3
click at [753, 124] on div "What is the maximum Transmission Control Protocol (TCP) segment size supported …" at bounding box center [605, 201] width 434 height 250
click at [897, 130] on div "What is the maximum Transmission Control Protocol (TCP) segment size supported …" at bounding box center [605, 212] width 838 height 276
click at [610, 258] on div "1,500 bytes" at bounding box center [606, 253] width 412 height 27
click at [400, 237] on input "c. 1,500 bytes" at bounding box center [400, 233] width 0 height 8
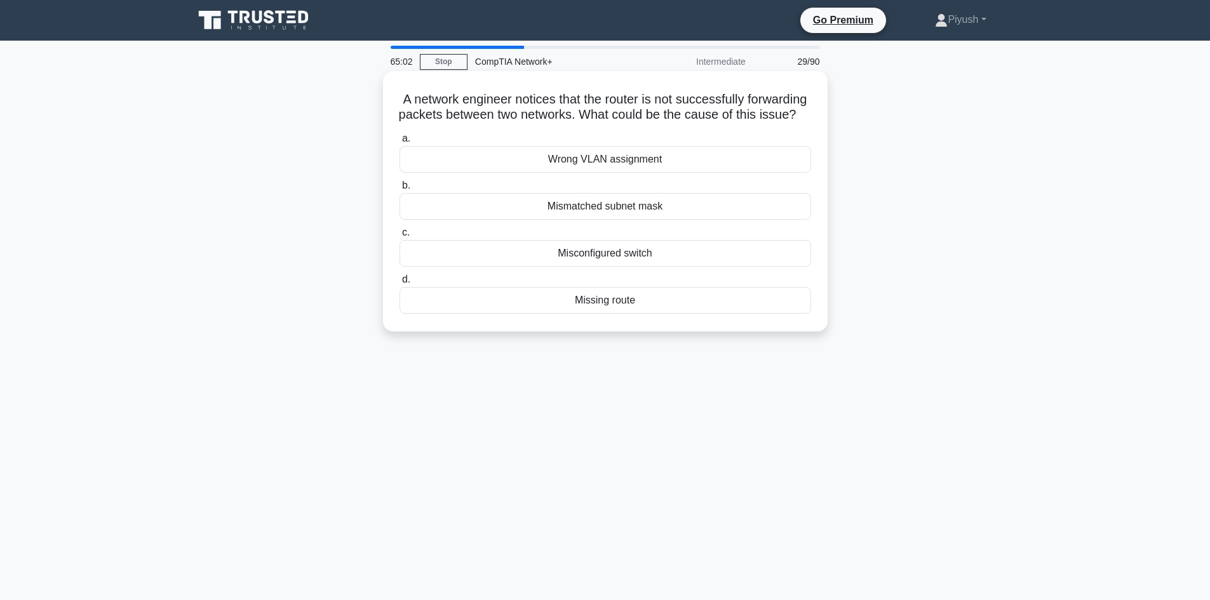
click at [669, 173] on div "Wrong VLAN assignment" at bounding box center [606, 159] width 412 height 27
click at [400, 143] on input "a. Wrong VLAN assignment" at bounding box center [400, 139] width 0 height 8
click at [612, 252] on div "Cable" at bounding box center [606, 253] width 412 height 27
click at [400, 237] on input "c. Cable" at bounding box center [400, 233] width 0 height 8
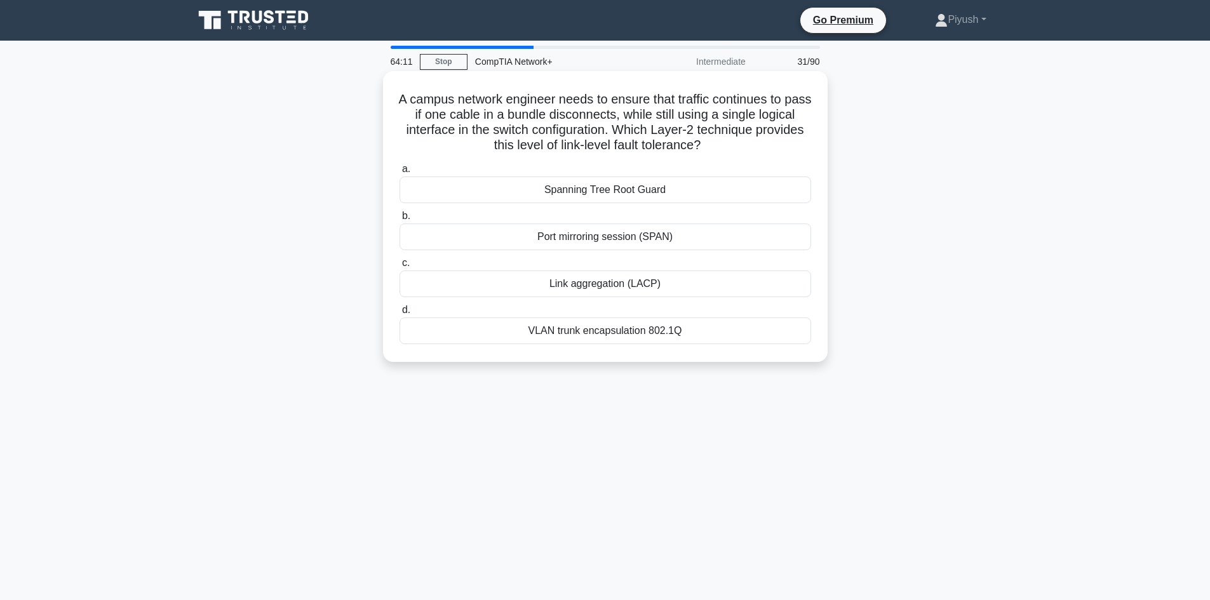
click at [620, 286] on div "Link aggregation (LACP)" at bounding box center [606, 284] width 412 height 27
click at [400, 267] on input "c. Link aggregation (LACP)" at bounding box center [400, 263] width 0 height 8
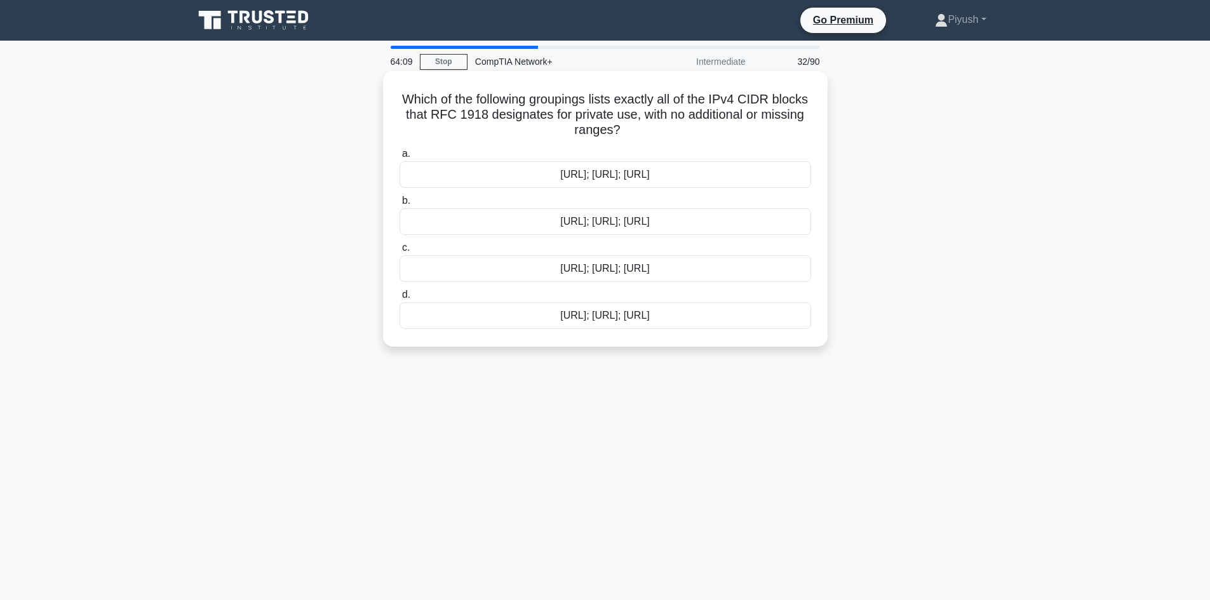
click at [666, 226] on div "10.0.0.0/8; 172.16.0.0/12; 192.168.0.0/16" at bounding box center [606, 221] width 412 height 27
click at [400, 205] on input "b. 10.0.0.0/8; 172.16.0.0/12; 192.168.0.0/16" at bounding box center [400, 201] width 0 height 8
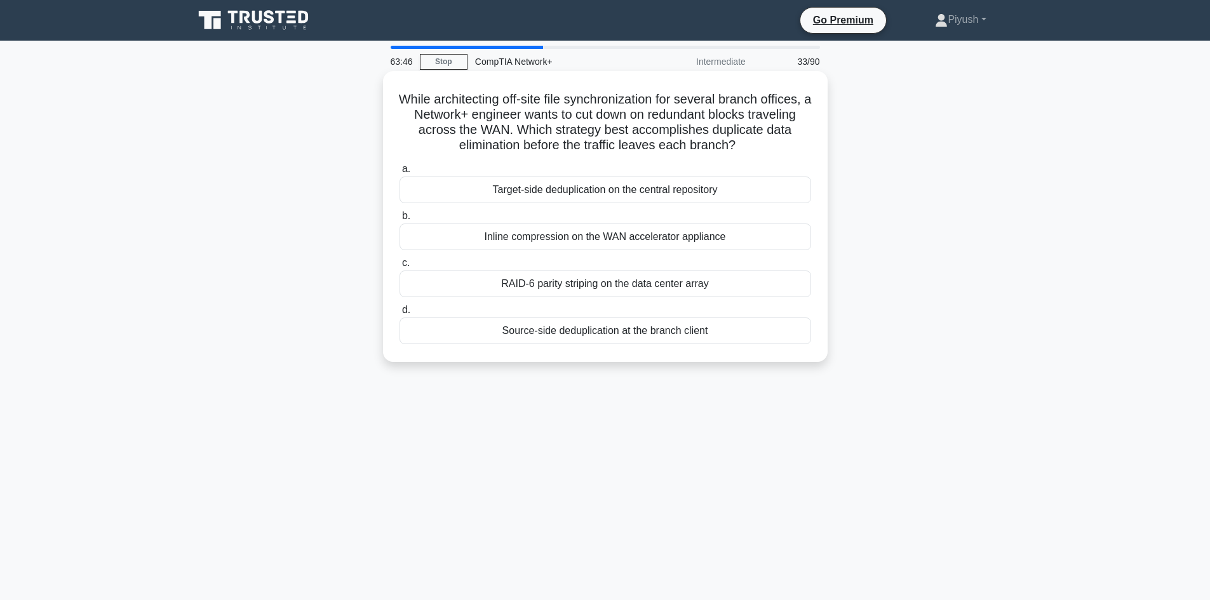
click at [486, 281] on div "RAID-6 parity striping on the data center array" at bounding box center [606, 284] width 412 height 27
click at [400, 267] on input "c. RAID-6 parity striping on the data center array" at bounding box center [400, 263] width 0 height 8
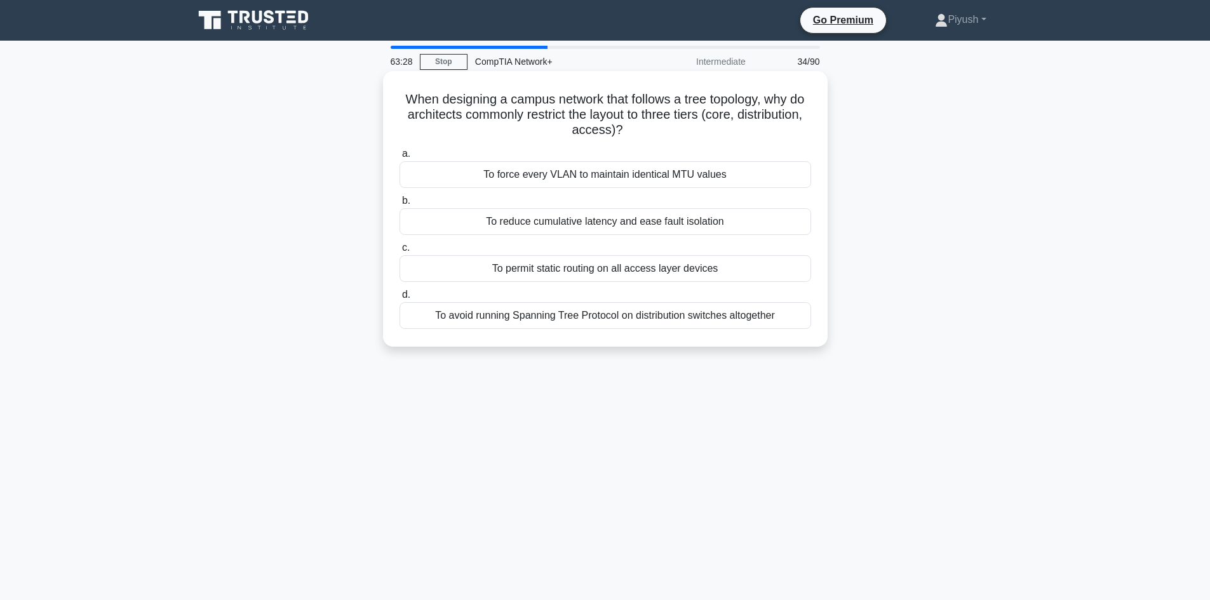
click at [562, 324] on div "To avoid running Spanning Tree Protocol on distribution switches altogether" at bounding box center [606, 315] width 412 height 27
click at [400, 299] on input "d. To avoid running Spanning Tree Protocol on distribution switches altogether" at bounding box center [400, 295] width 0 height 8
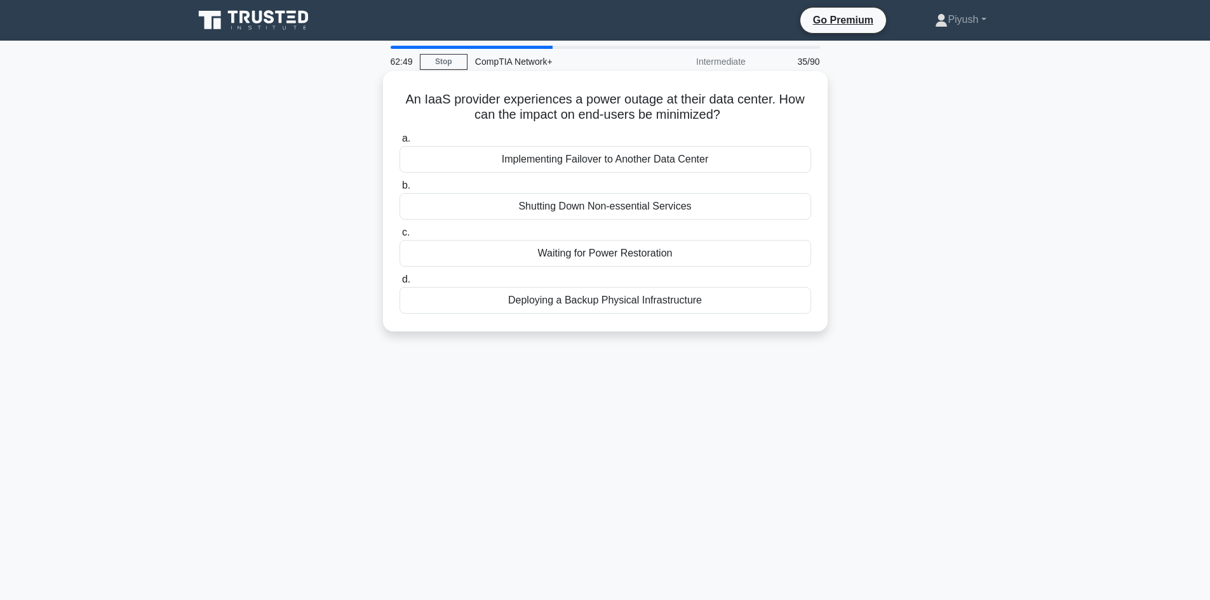
click at [599, 163] on div "Implementing Failover to Another Data Center" at bounding box center [606, 159] width 412 height 27
click at [400, 143] on input "a. Implementing Failover to Another Data Center" at bounding box center [400, 139] width 0 height 8
click at [520, 254] on div "MPLS does not provide quality of service (QoS) features" at bounding box center [606, 253] width 412 height 27
click at [400, 237] on input "c. MPLS does not provide quality of service (QoS) features" at bounding box center [400, 233] width 0 height 8
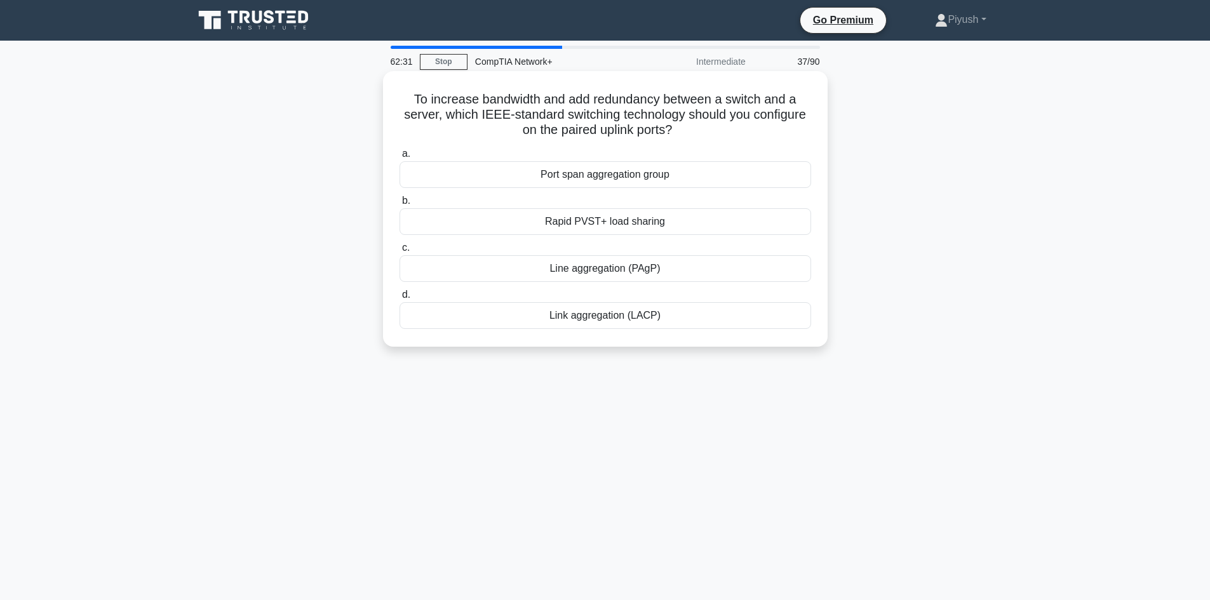
click at [641, 274] on div "Line aggregation (PAgP)" at bounding box center [606, 268] width 412 height 27
click at [400, 252] on input "c. Line aggregation (PAgP)" at bounding box center [400, 248] width 0 height 8
click at [581, 264] on div "Dynamic NAT" at bounding box center [606, 268] width 412 height 27
click at [400, 252] on input "c. Dynamic NAT" at bounding box center [400, 248] width 0 height 8
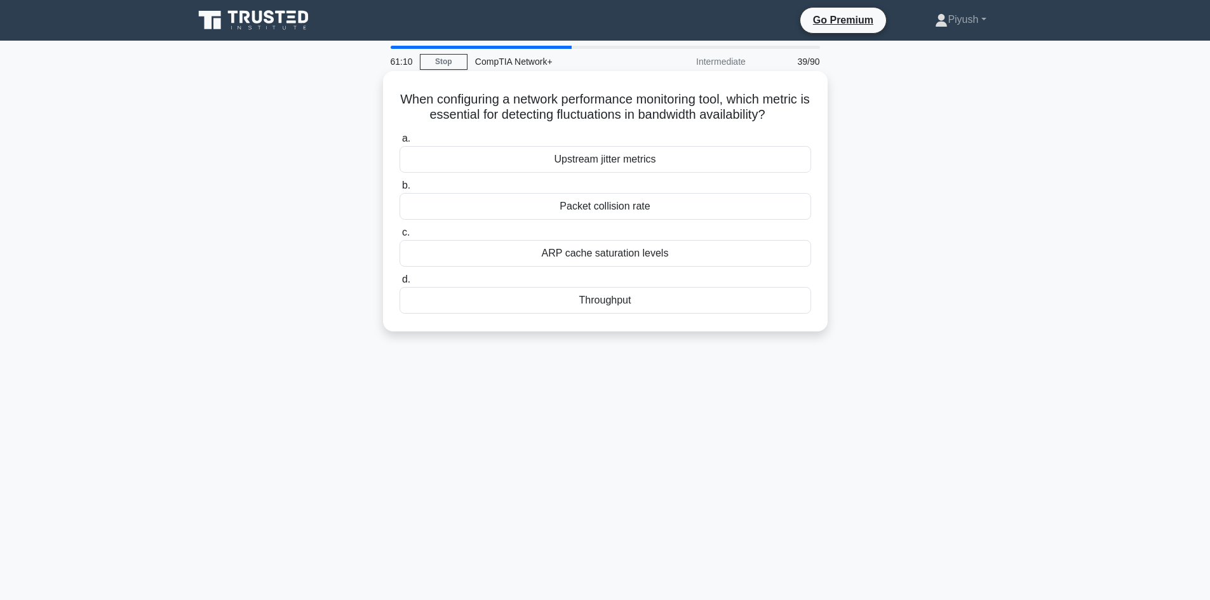
click at [449, 102] on h5 "When configuring a network performance monitoring tool, which metric is essenti…" at bounding box center [605, 107] width 414 height 32
click at [605, 220] on div "Packet collision rate" at bounding box center [606, 206] width 412 height 27
click at [400, 190] on input "b. Packet collision rate" at bounding box center [400, 186] width 0 height 8
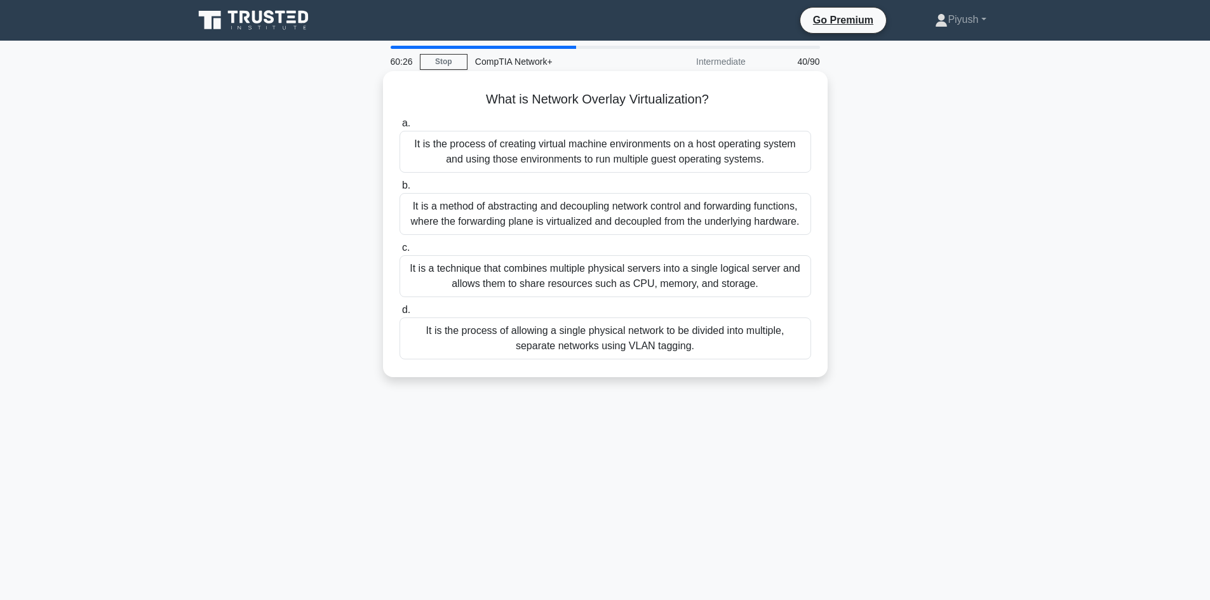
click at [554, 160] on div "It is the process of creating virtual machine environments on a host operating …" at bounding box center [606, 152] width 412 height 42
click at [400, 128] on input "a. It is the process of creating virtual machine environments on a host operati…" at bounding box center [400, 123] width 0 height 8
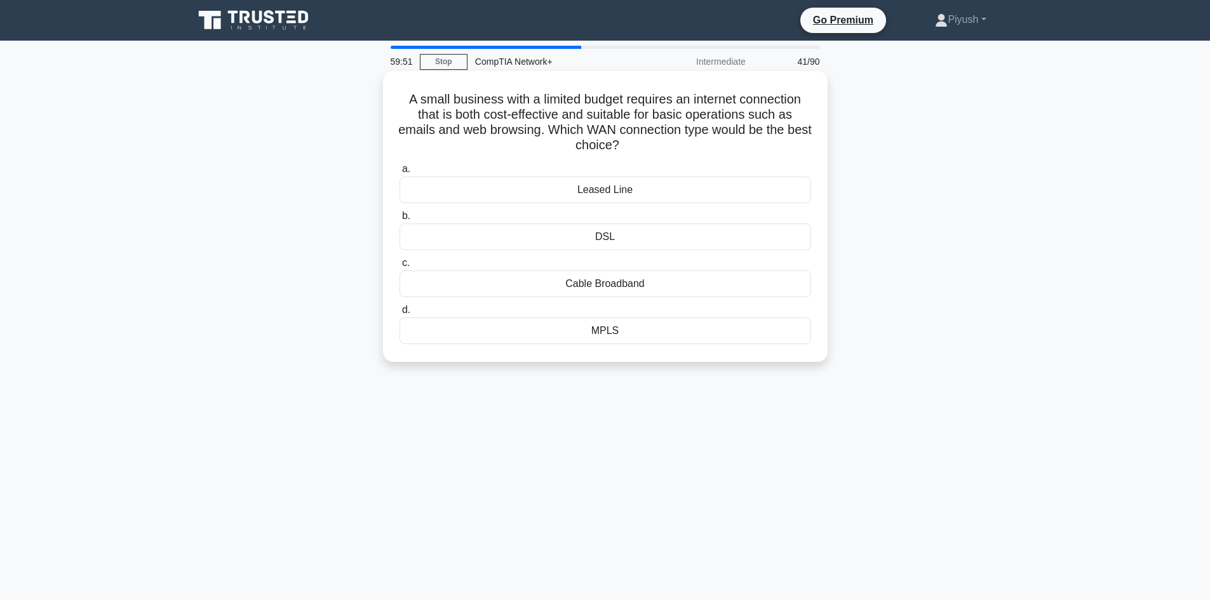
click at [601, 285] on div "Cable Broadband" at bounding box center [606, 284] width 412 height 27
click at [400, 267] on input "c. Cable Broadband" at bounding box center [400, 263] width 0 height 8
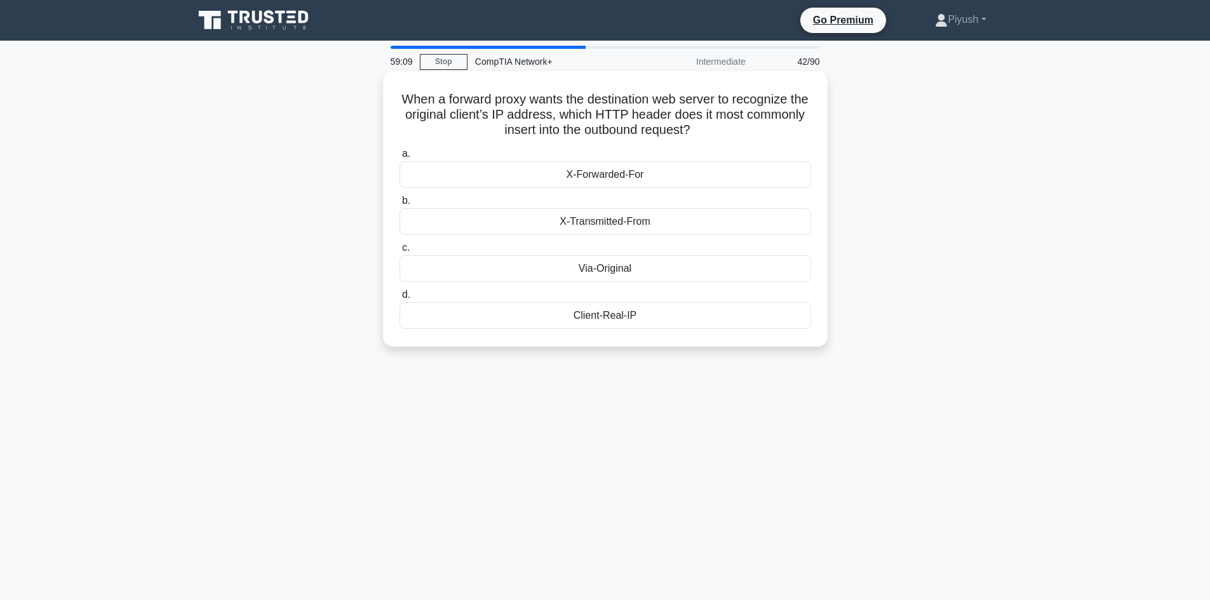
click at [542, 222] on div "X-Transmitted-From" at bounding box center [606, 221] width 412 height 27
click at [400, 205] on input "b. X-Transmitted-From" at bounding box center [400, 201] width 0 height 8
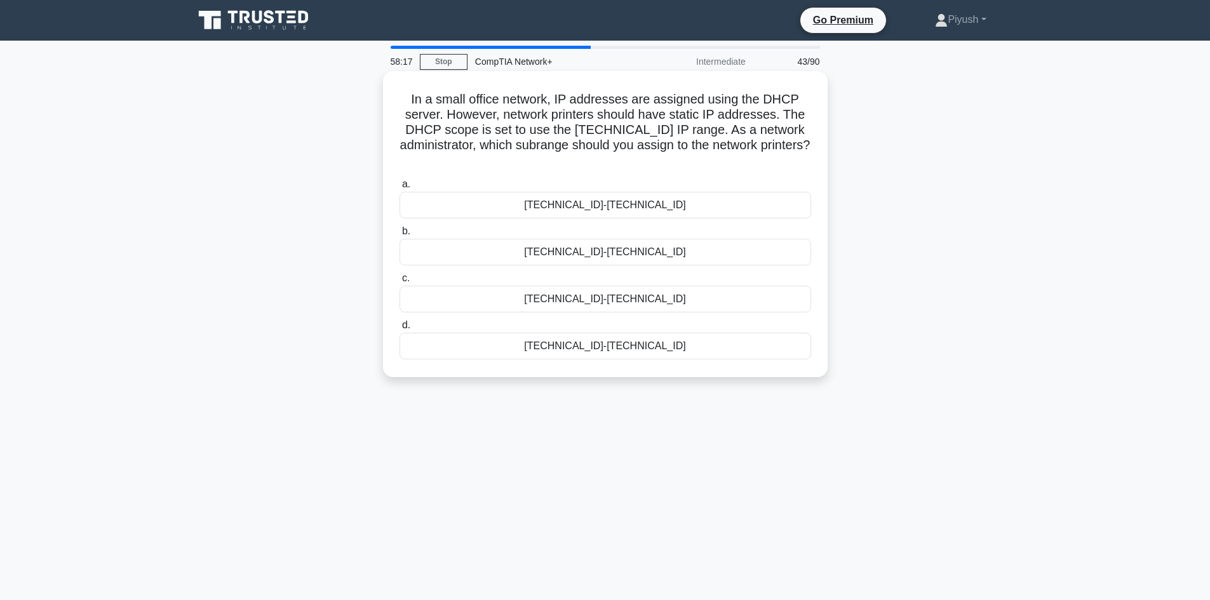
click at [598, 208] on div "192.168.1.1-192.168.1.50" at bounding box center [606, 205] width 412 height 27
click at [400, 189] on input "a. 192.168.1.1-192.168.1.50" at bounding box center [400, 184] width 0 height 8
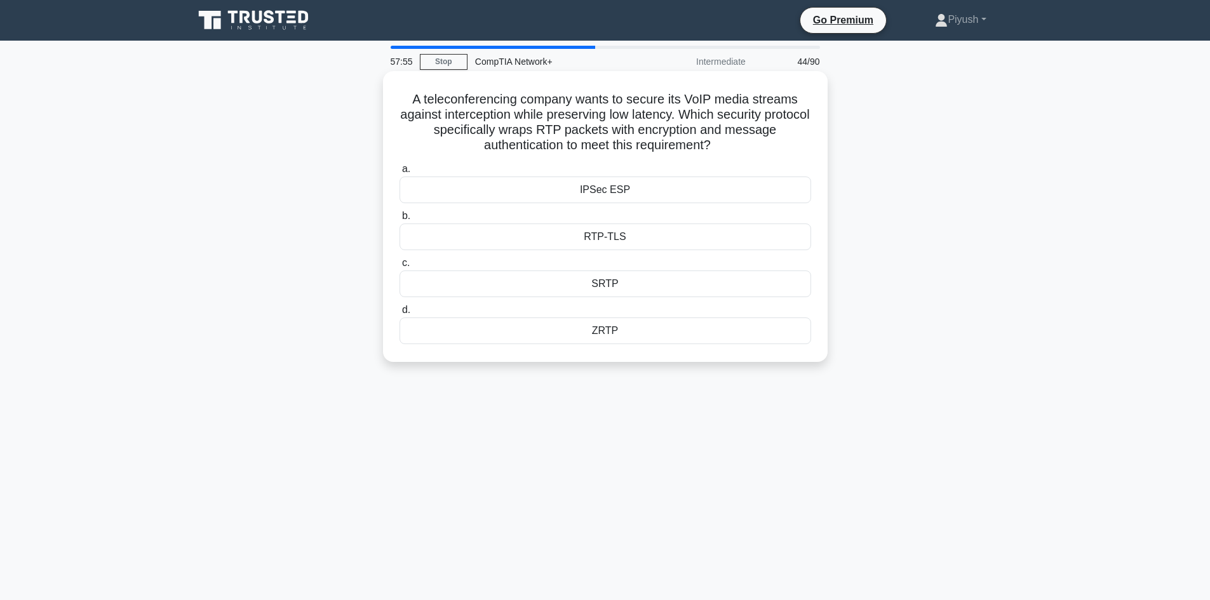
click at [626, 236] on div "RTP-TLS" at bounding box center [606, 237] width 412 height 27
click at [400, 220] on input "b. RTP-TLS" at bounding box center [400, 216] width 0 height 8
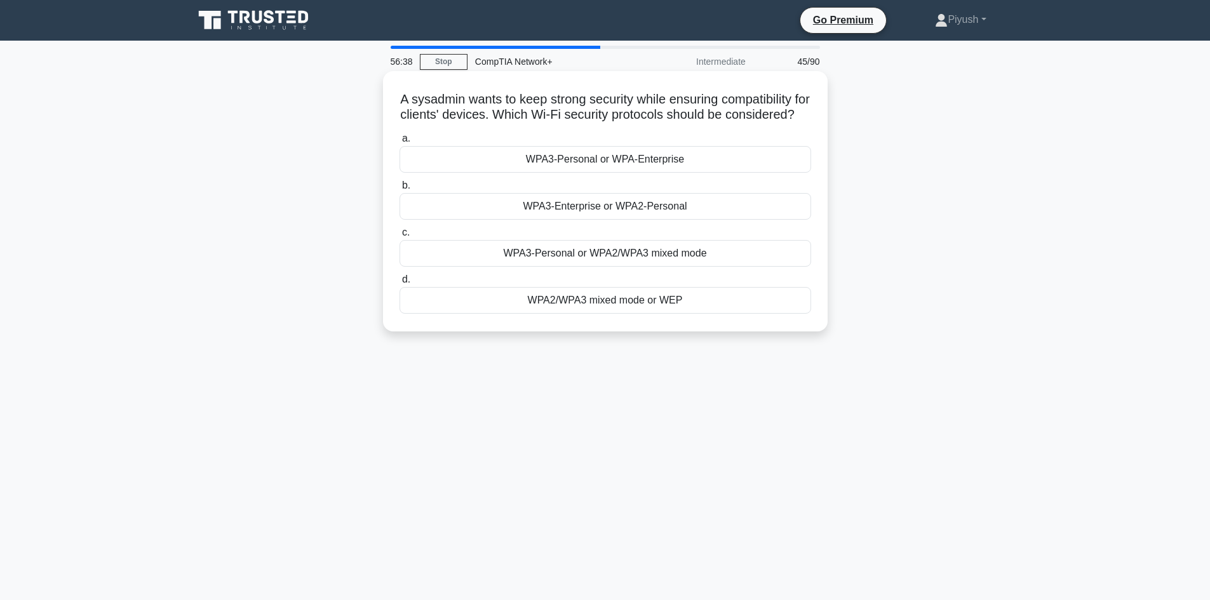
click at [612, 220] on div "WPA3-Enterprise or WPA2-Personal" at bounding box center [606, 206] width 412 height 27
click at [400, 190] on input "b. WPA3-Enterprise or WPA2-Personal" at bounding box center [400, 186] width 0 height 8
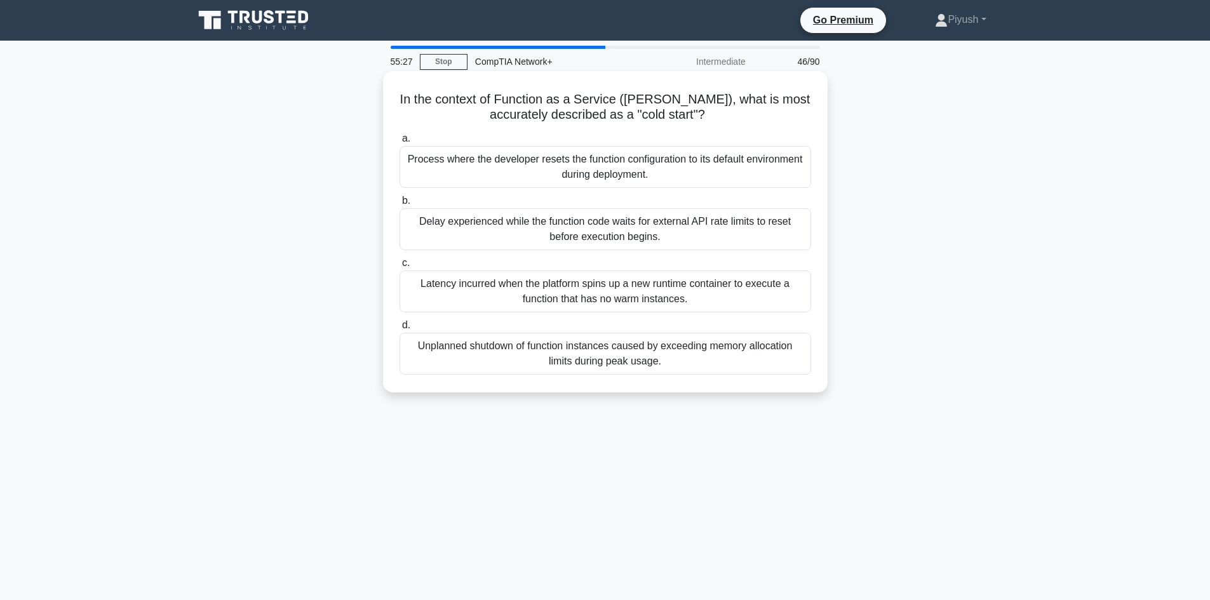
click at [551, 295] on div "Latency incurred when the platform spins up a new runtime container to execute …" at bounding box center [606, 292] width 412 height 42
click at [400, 267] on input "c. Latency incurred when the platform spins up a new runtime container to execu…" at bounding box center [400, 263] width 0 height 8
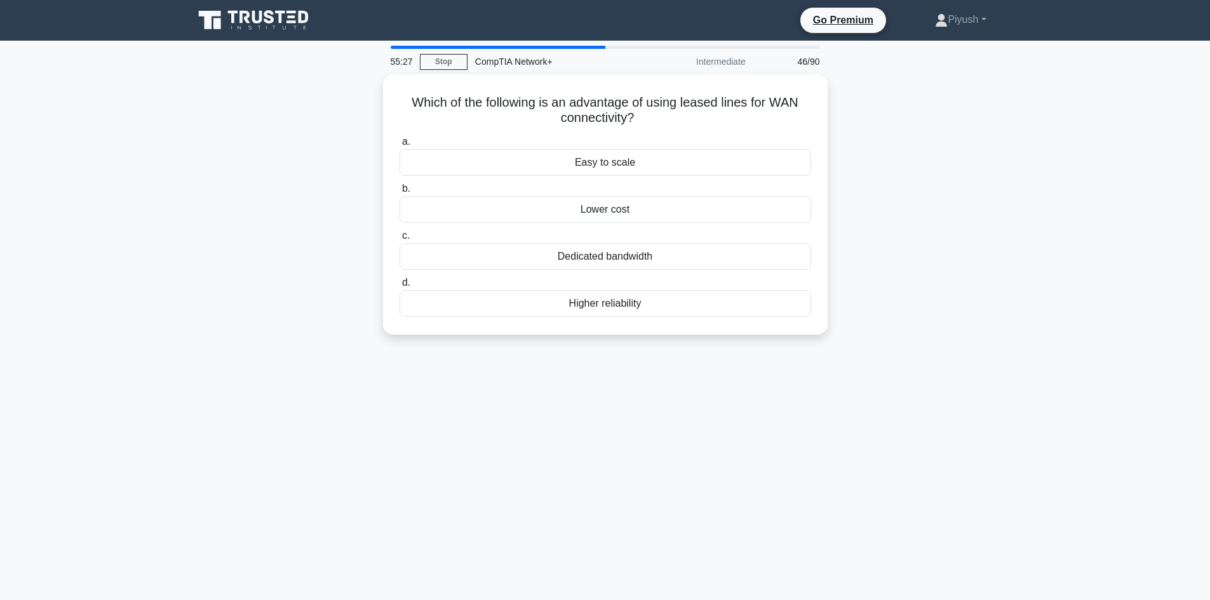
click at [551, 295] on div "Higher reliability" at bounding box center [606, 303] width 412 height 27
click at [400, 287] on input "d. Higher reliability" at bounding box center [400, 283] width 0 height 8
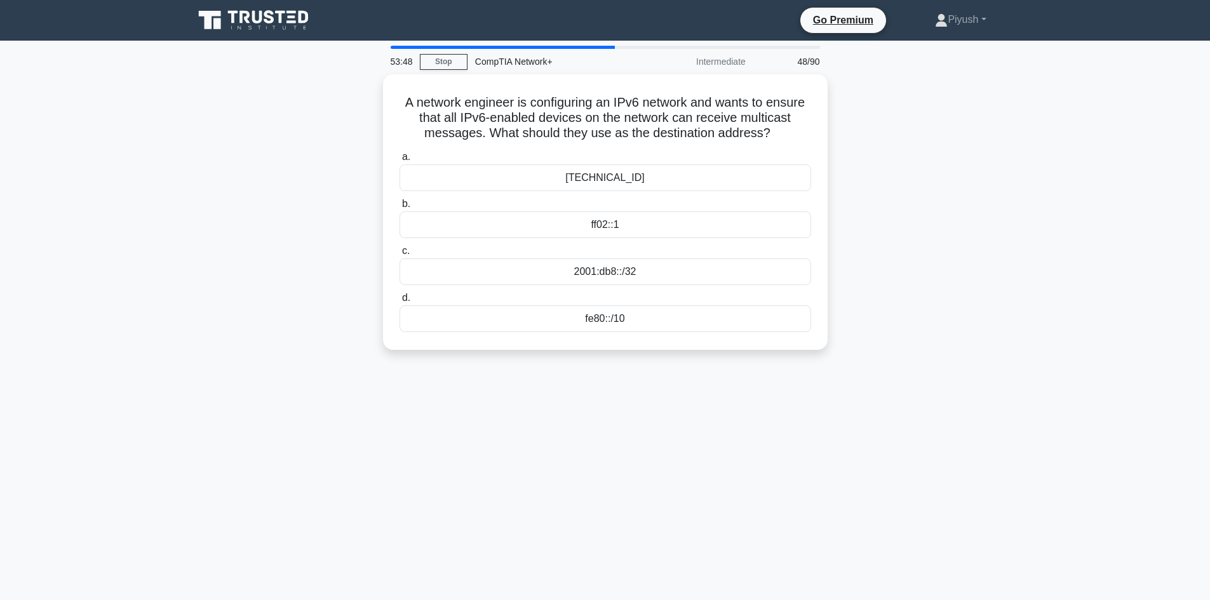
click at [1199, 367] on main "53:48 Stop CompTIA Network+ Intermediate 48/90 A network engineer is configurin…" at bounding box center [605, 363] width 1210 height 645
click at [630, 272] on div "2001:db8::/32" at bounding box center [606, 268] width 412 height 27
click at [400, 252] on input "c. 2001:db8::/32" at bounding box center [400, 248] width 0 height 8
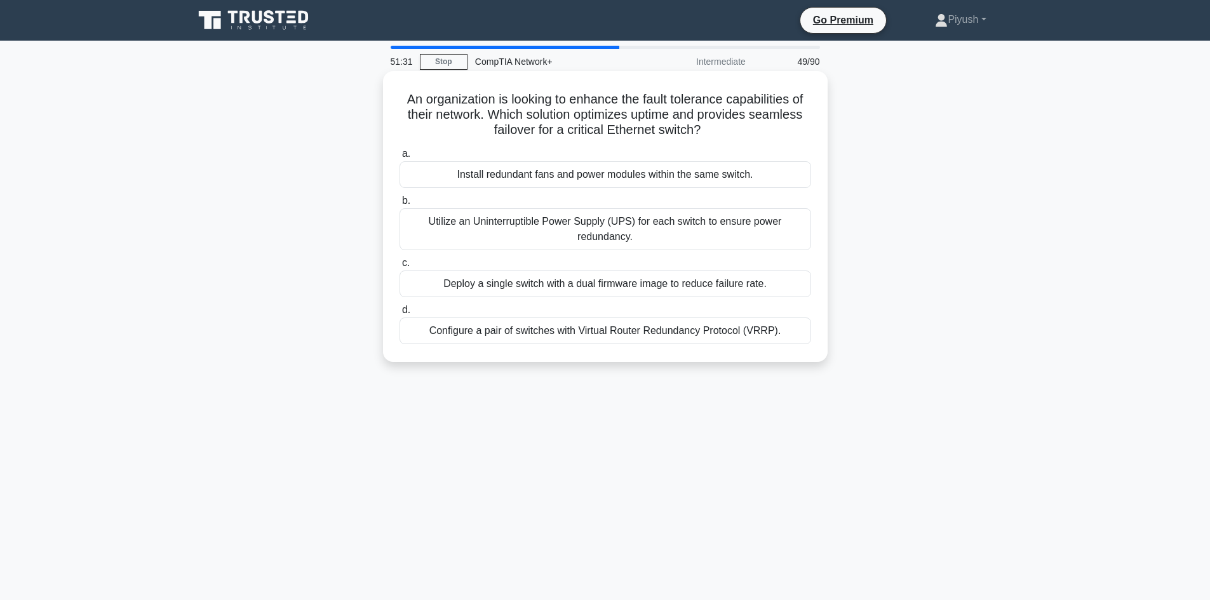
click at [679, 236] on div "Utilize an Uninterruptible Power Supply (UPS) for each switch to ensure power r…" at bounding box center [606, 229] width 412 height 42
click at [400, 205] on input "b. Utilize an Uninterruptible Power Supply (UPS) for each switch to ensure powe…" at bounding box center [400, 201] width 0 height 8
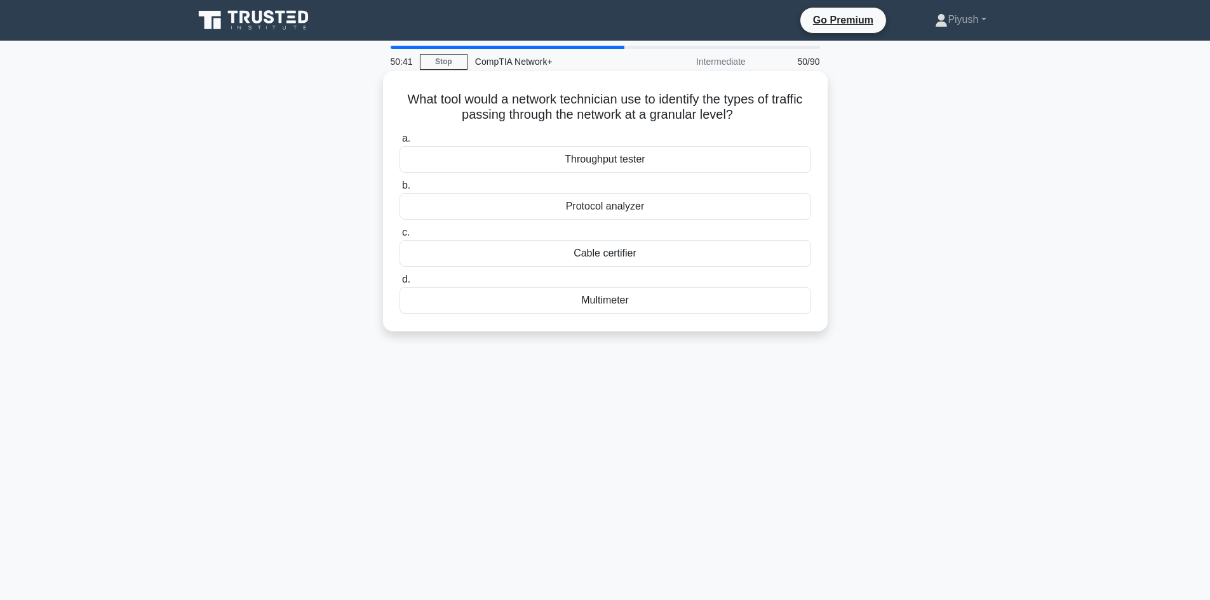
click at [642, 212] on div "Protocol analyzer" at bounding box center [606, 206] width 412 height 27
click at [400, 190] on input "b. Protocol analyzer" at bounding box center [400, 186] width 0 height 8
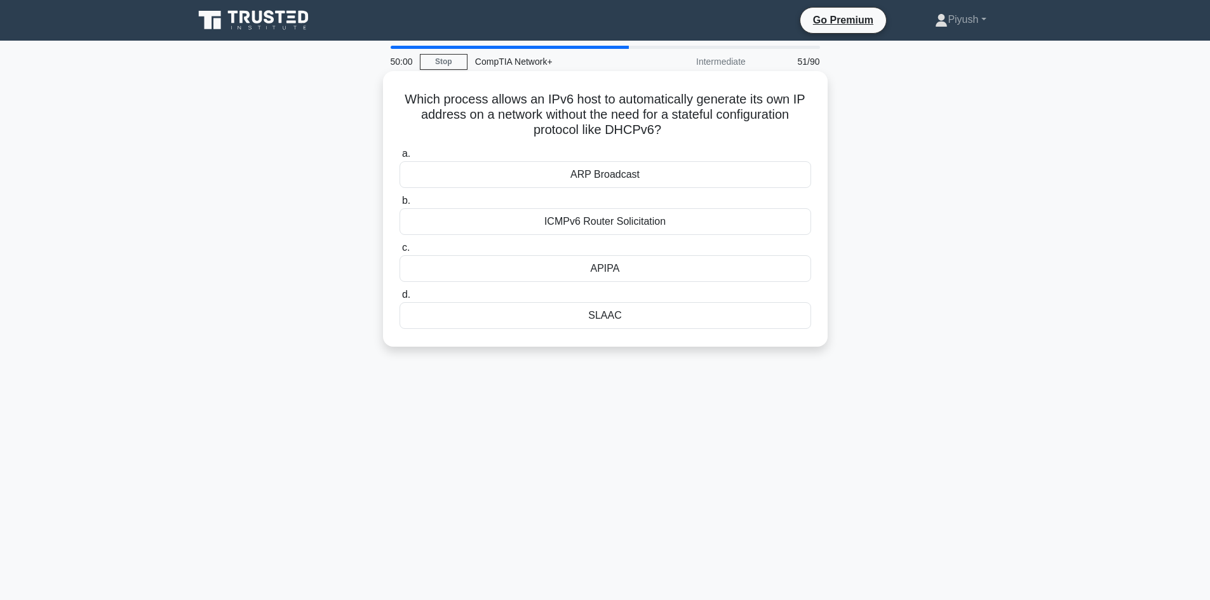
click at [643, 227] on div "ICMPv6 Router Solicitation" at bounding box center [606, 221] width 412 height 27
click at [400, 205] on input "b. ICMPv6 Router Solicitation" at bounding box center [400, 201] width 0 height 8
click at [632, 271] on div "ClientHello" at bounding box center [606, 268] width 412 height 27
click at [400, 252] on input "c. ClientHello" at bounding box center [400, 248] width 0 height 8
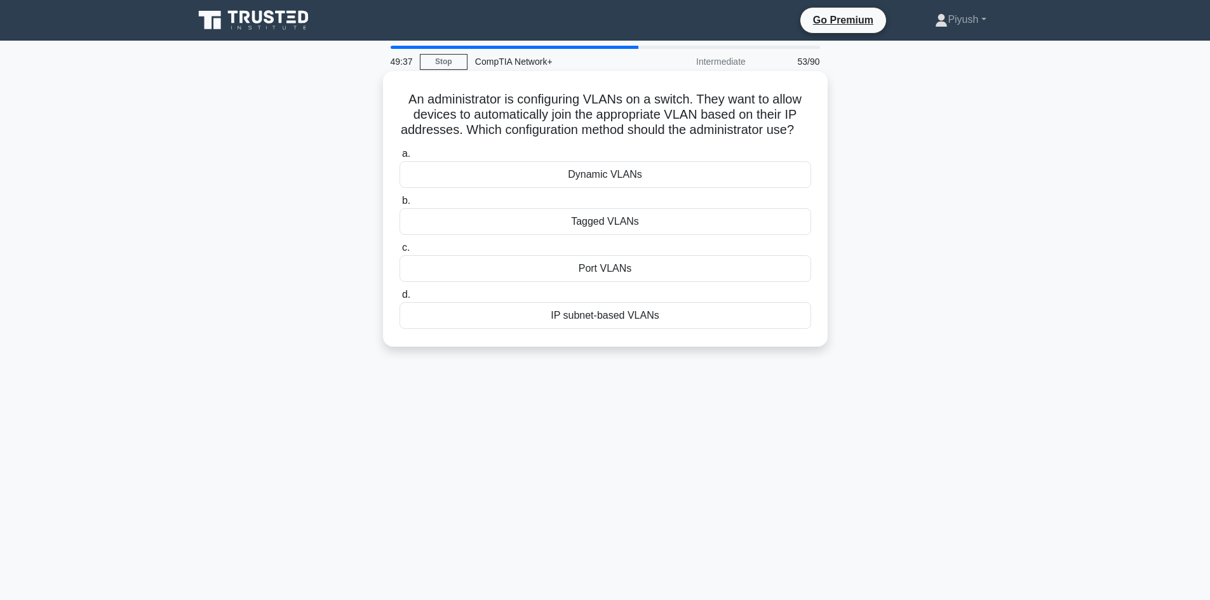
click at [616, 188] on div "Dynamic VLANs" at bounding box center [606, 174] width 412 height 27
click at [400, 158] on input "a. Dynamic VLANs" at bounding box center [400, 154] width 0 height 8
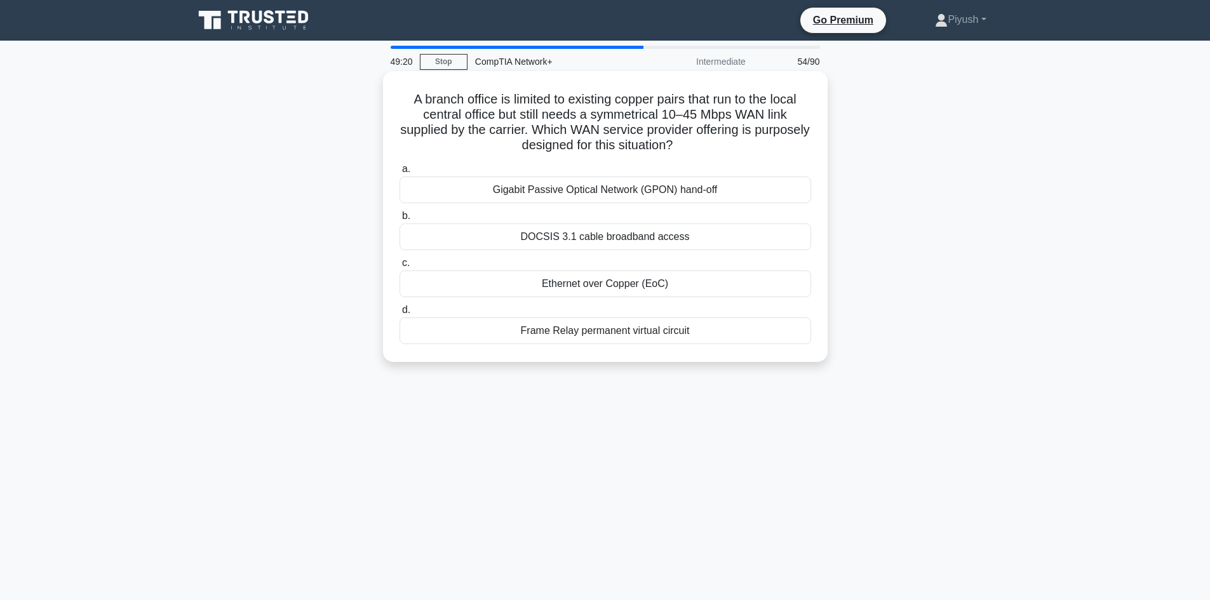
click at [621, 287] on div "Ethernet over Copper (EoC)" at bounding box center [606, 284] width 412 height 27
click at [400, 267] on input "c. Ethernet over Copper (EoC)" at bounding box center [400, 263] width 0 height 8
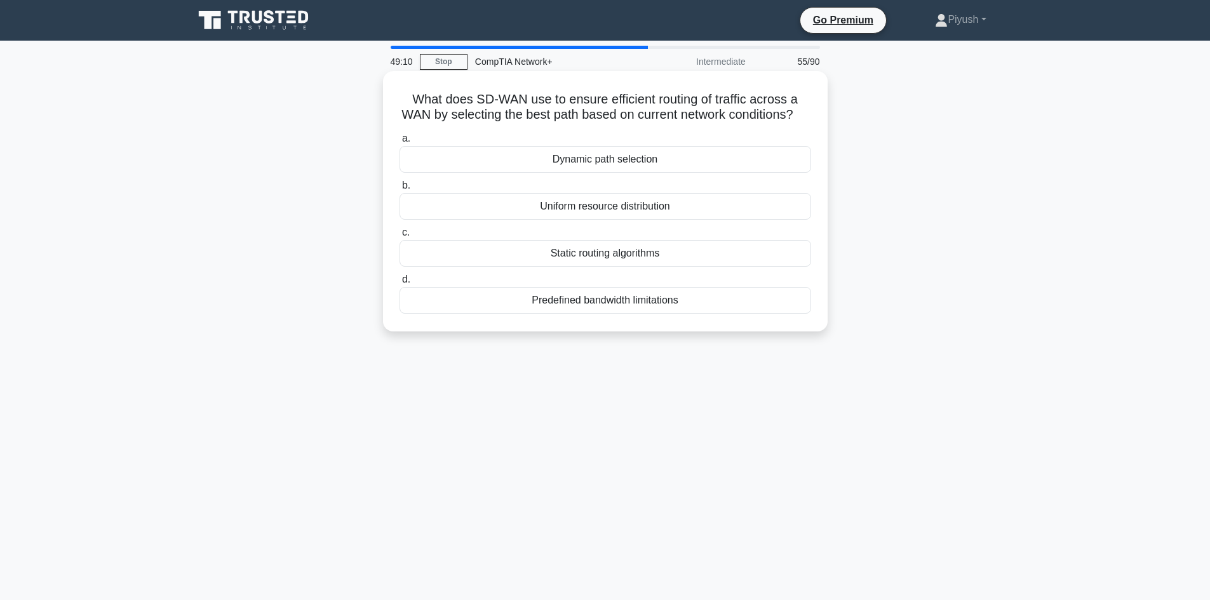
click at [523, 101] on h5 "What does SD-WAN use to ensure efficient routing of traffic across a WAN by sel…" at bounding box center [605, 107] width 414 height 32
click at [523, 100] on h5 "What does SD-WAN use to ensure efficient routing of traffic across a WAN by sel…" at bounding box center [605, 107] width 414 height 32
click at [986, 189] on div "What does SD-WAN use to ensure efficient routing of traffic across a WAN by sel…" at bounding box center [605, 212] width 838 height 276
click at [622, 220] on div "Uniform resource distribution" at bounding box center [606, 206] width 412 height 27
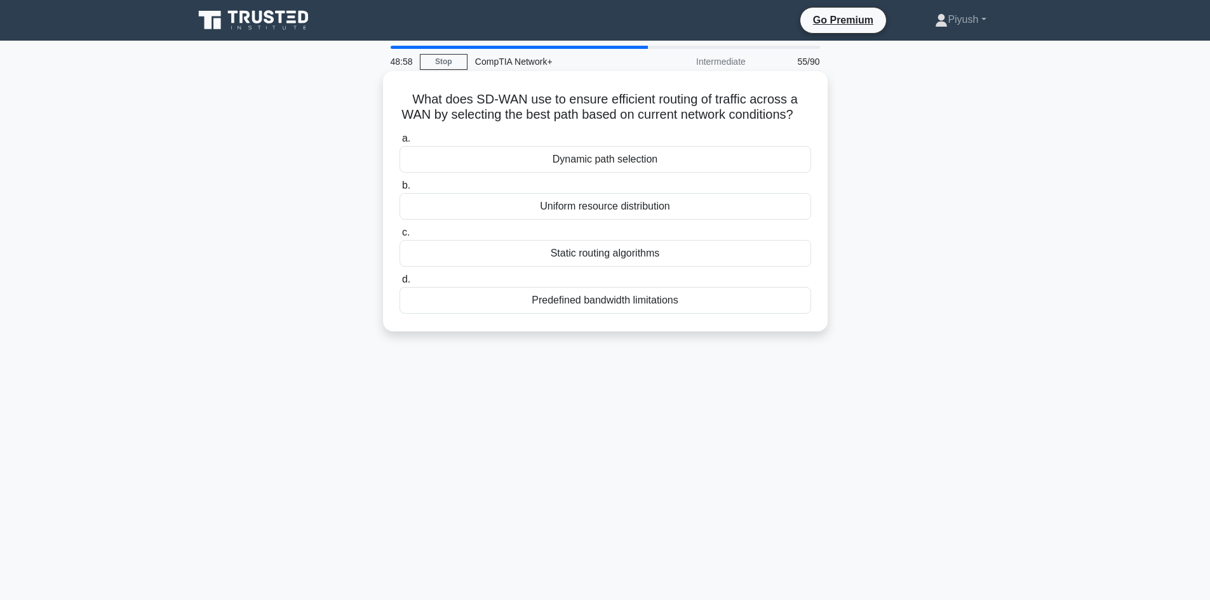
click at [400, 190] on input "b. Uniform resource distribution" at bounding box center [400, 186] width 0 height 8
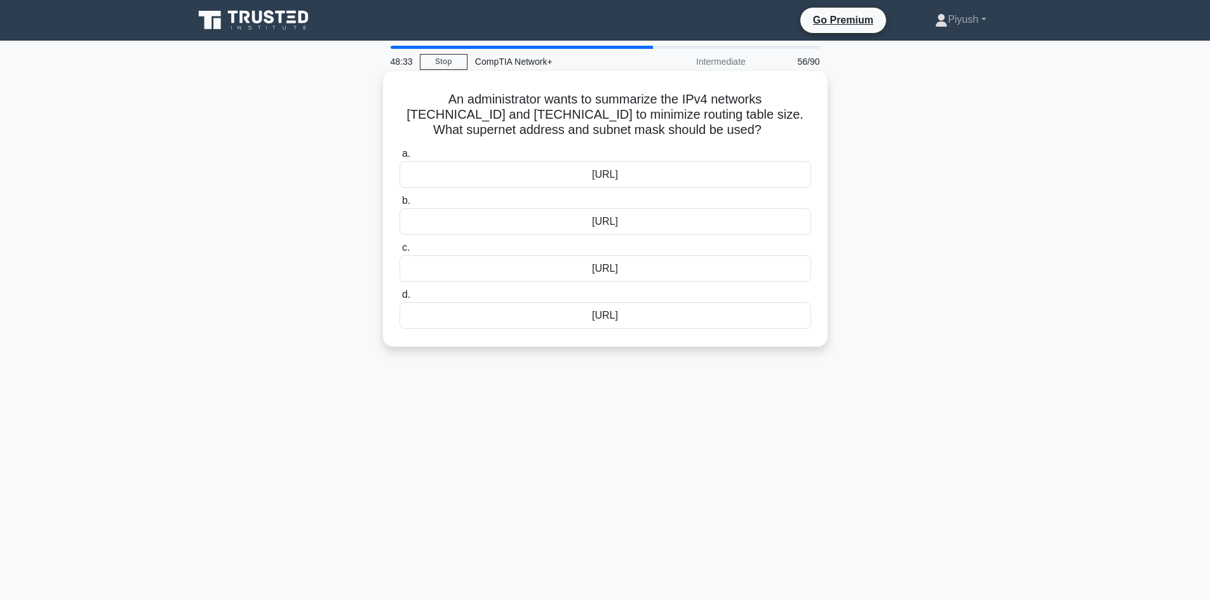
click at [611, 266] on div "192.168.31.0/23" at bounding box center [606, 268] width 412 height 27
click at [400, 252] on input "c. 192.168.31.0/23" at bounding box center [400, 248] width 0 height 8
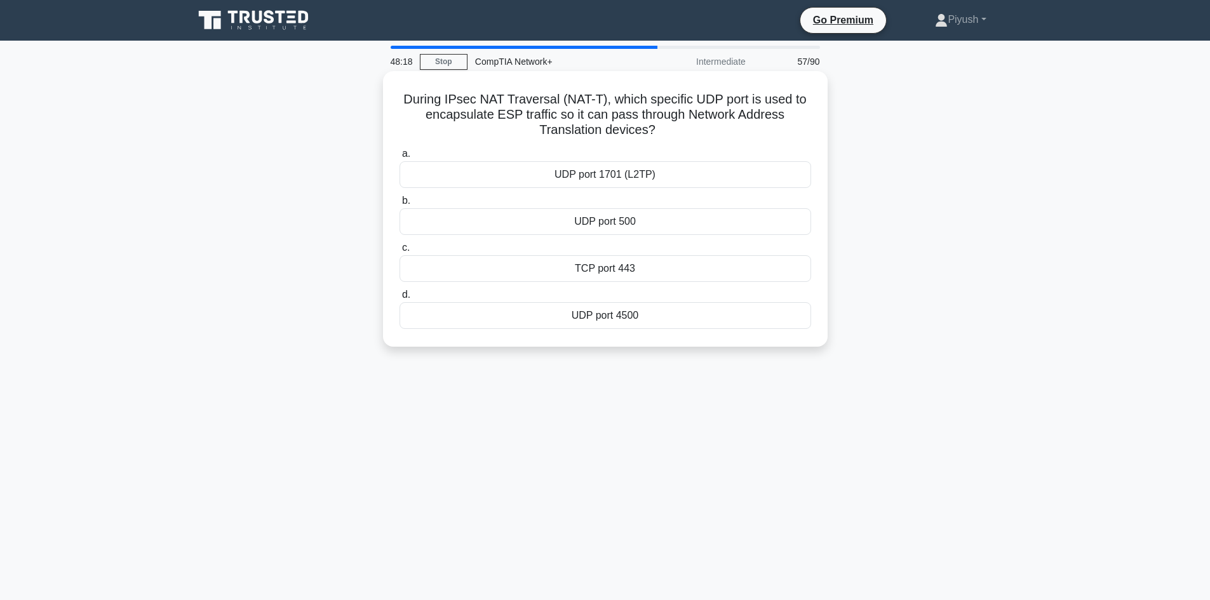
click at [635, 178] on div "UDP port 1701 (L2TP)" at bounding box center [606, 174] width 412 height 27
click at [400, 158] on input "a. UDP port 1701 (L2TP)" at bounding box center [400, 154] width 0 height 8
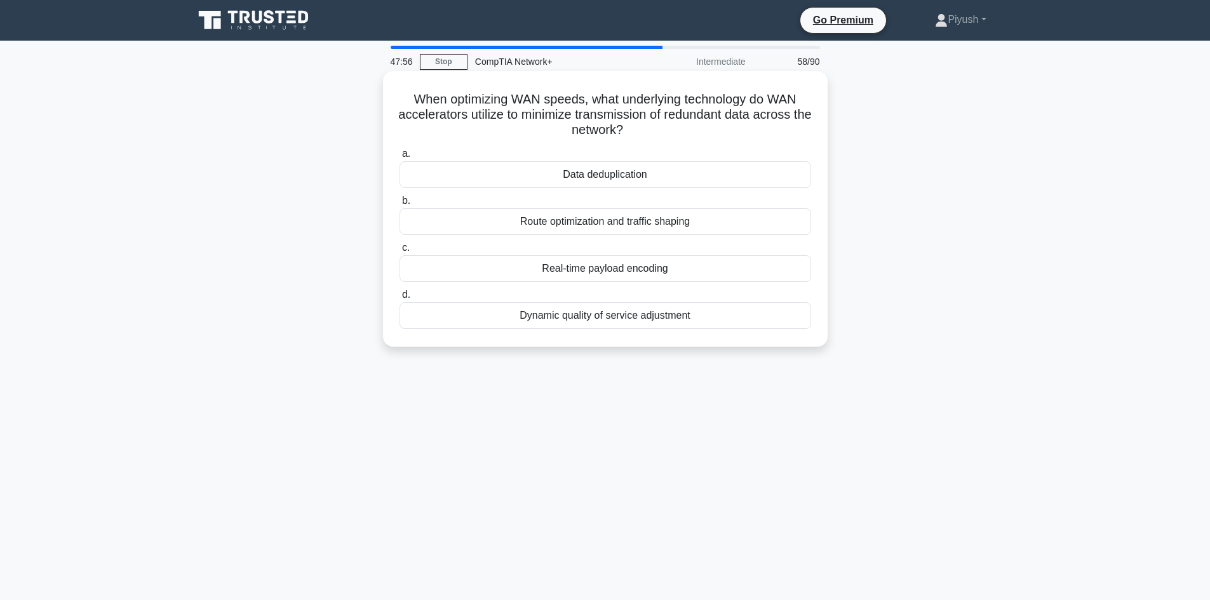
click at [725, 180] on div "Data deduplication" at bounding box center [606, 174] width 412 height 27
click at [400, 158] on input "a. Data deduplication" at bounding box center [400, 154] width 0 height 8
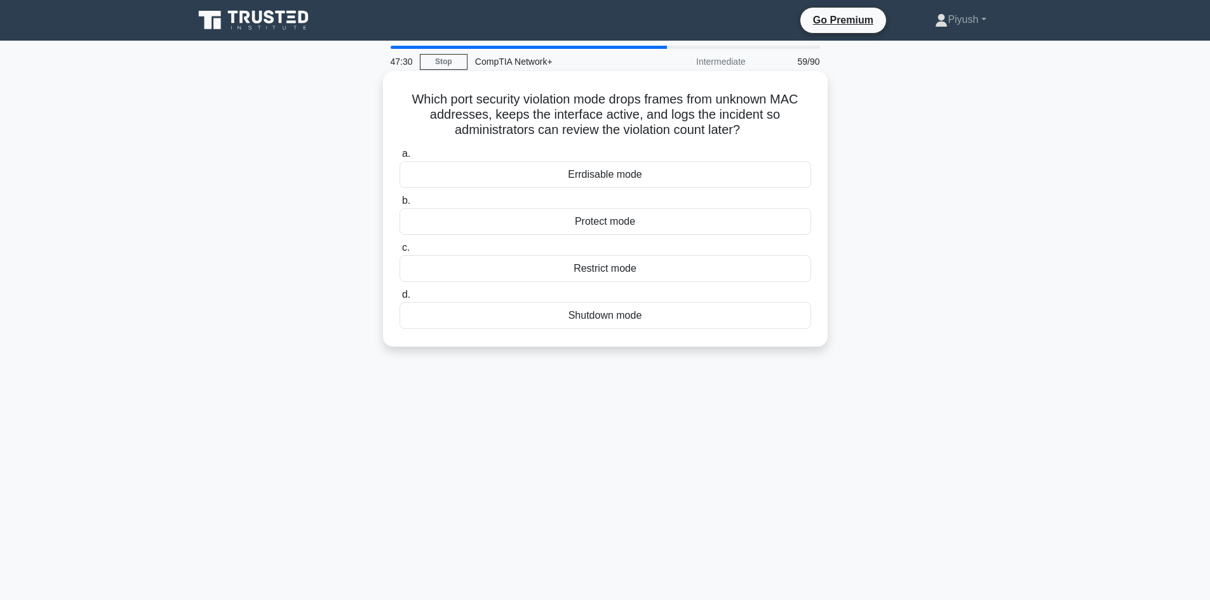
drag, startPoint x: 634, startPoint y: 217, endPoint x: 623, endPoint y: 222, distance: 11.9
click at [623, 222] on div "Protect mode" at bounding box center [606, 221] width 412 height 27
click at [400, 205] on input "b. Protect mode" at bounding box center [400, 201] width 0 height 8
click at [683, 268] on div "LUN masking" at bounding box center [606, 268] width 412 height 27
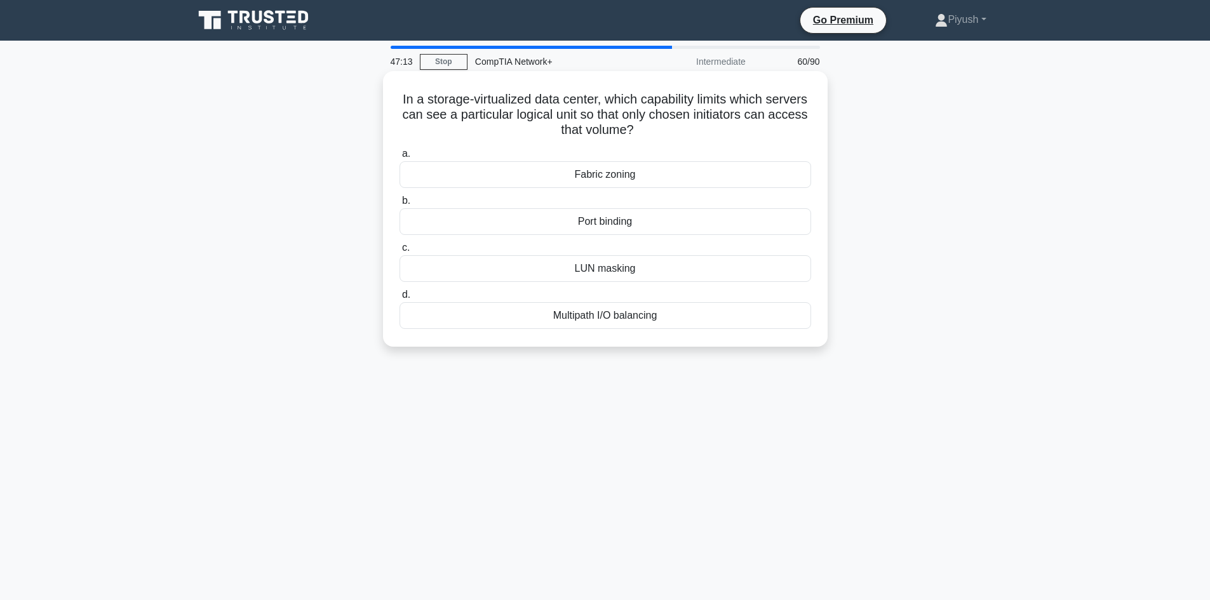
click at [400, 252] on input "c. LUN masking" at bounding box center [400, 248] width 0 height 8
click at [603, 271] on div "SFTP" at bounding box center [606, 268] width 412 height 27
click at [400, 252] on input "c. SFTP" at bounding box center [400, 248] width 0 height 8
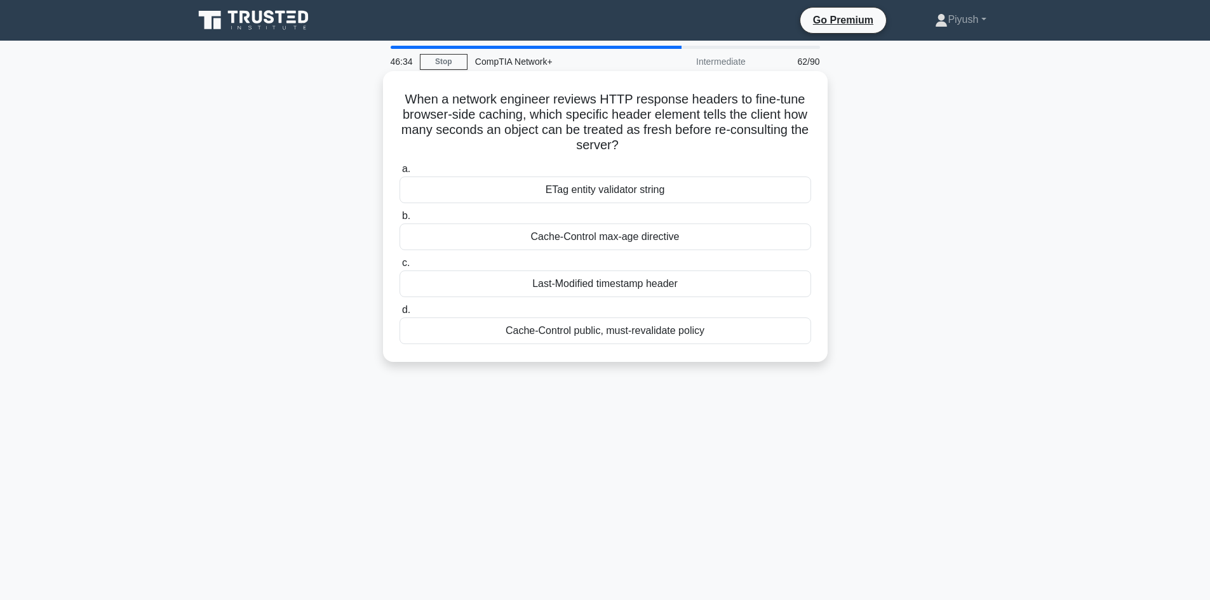
click at [603, 239] on div "Cache-Control max-age directive" at bounding box center [606, 237] width 412 height 27
click at [400, 220] on input "b. Cache-Control max-age directive" at bounding box center [400, 216] width 0 height 8
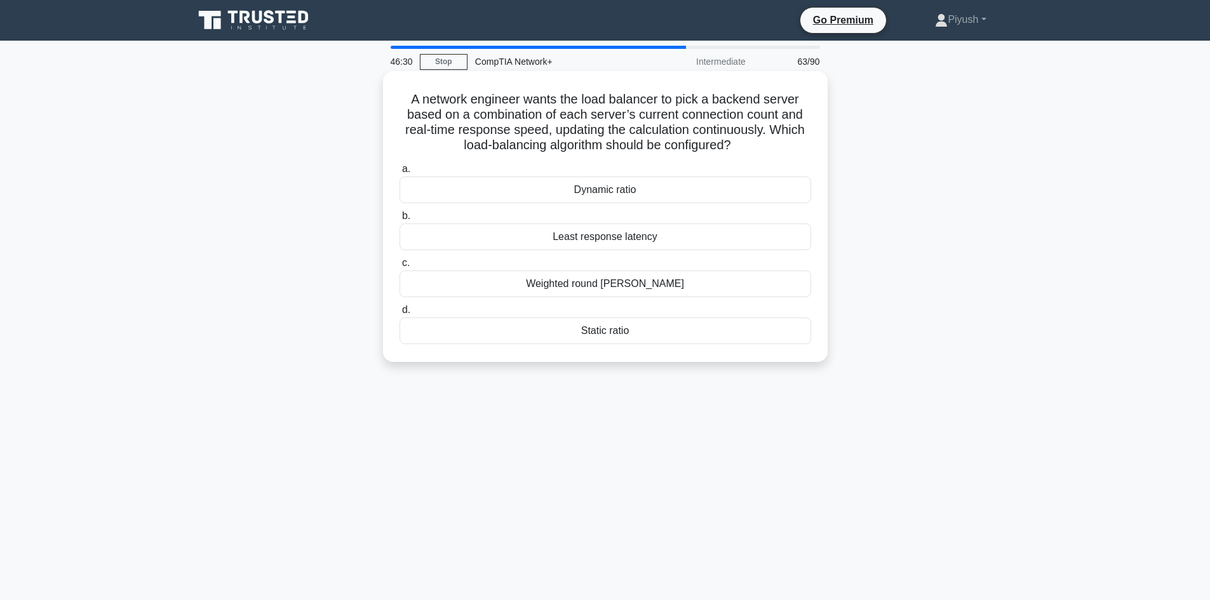
click at [629, 286] on div "Weighted round robin" at bounding box center [606, 284] width 412 height 27
click at [400, 267] on input "c. Weighted round robin" at bounding box center [400, 263] width 0 height 8
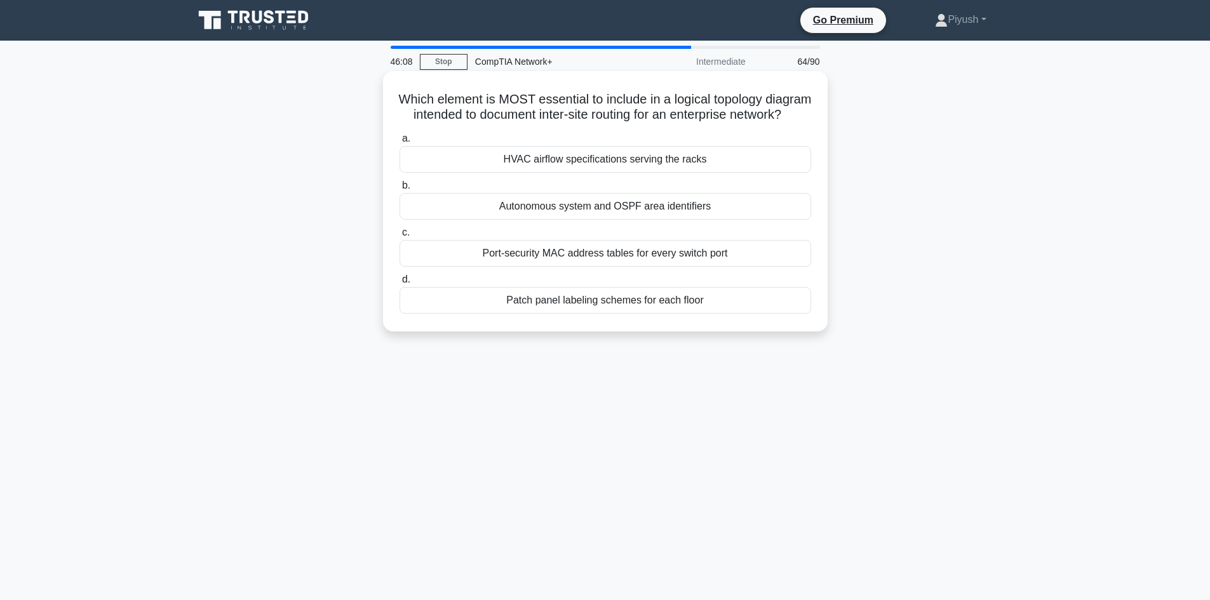
click at [556, 264] on div "Port-security MAC address tables for every switch port" at bounding box center [606, 253] width 412 height 27
click at [400, 237] on input "c. Port-security MAC address tables for every switch port" at bounding box center [400, 233] width 0 height 8
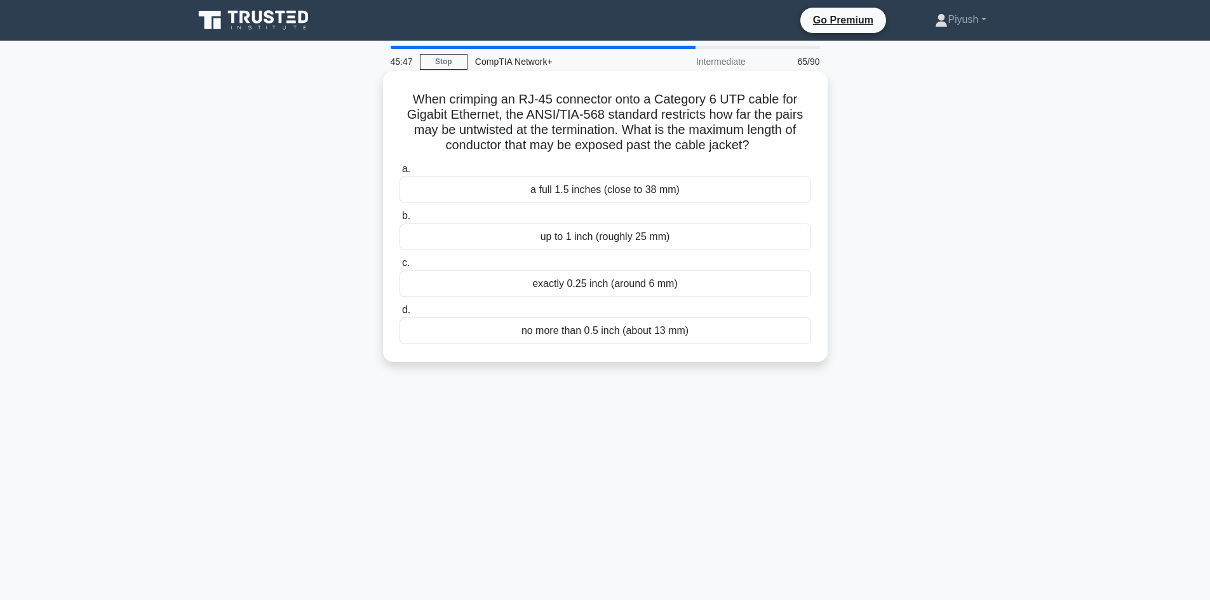
click at [601, 234] on div "up to 1 inch (roughly 25 mm)" at bounding box center [606, 237] width 412 height 27
click at [400, 220] on input "b. up to 1 inch (roughly 25 mm)" at bounding box center [400, 216] width 0 height 8
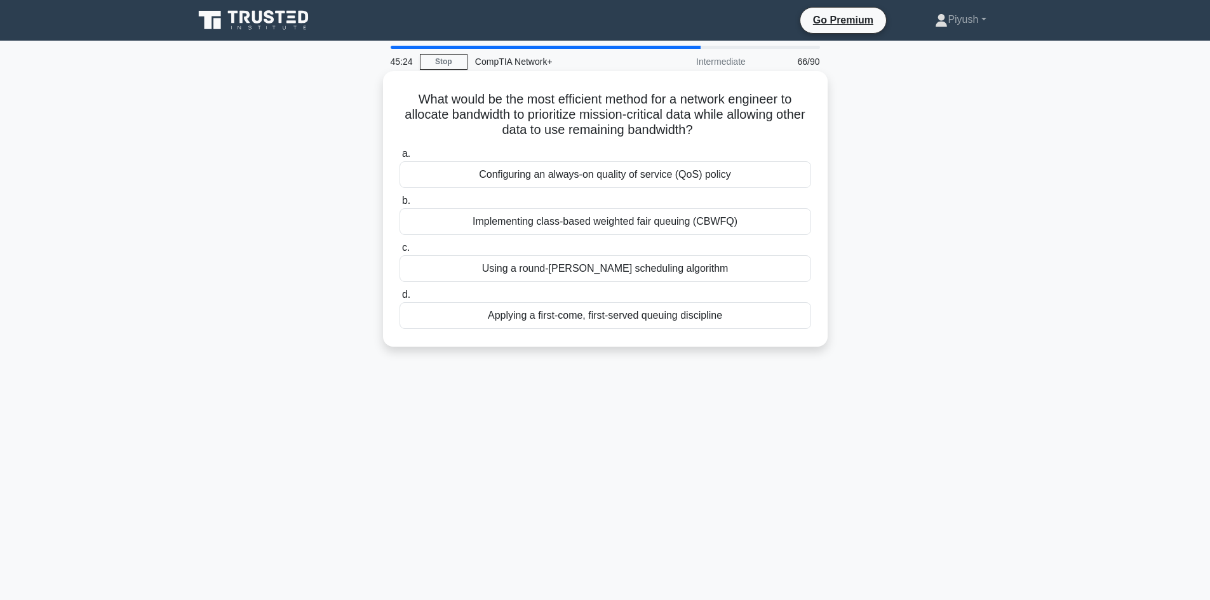
click at [708, 312] on div "Applying a first-come, first-served queuing discipline" at bounding box center [606, 315] width 412 height 27
click at [400, 299] on input "d. Applying a first-come, first-served queuing discipline" at bounding box center [400, 295] width 0 height 8
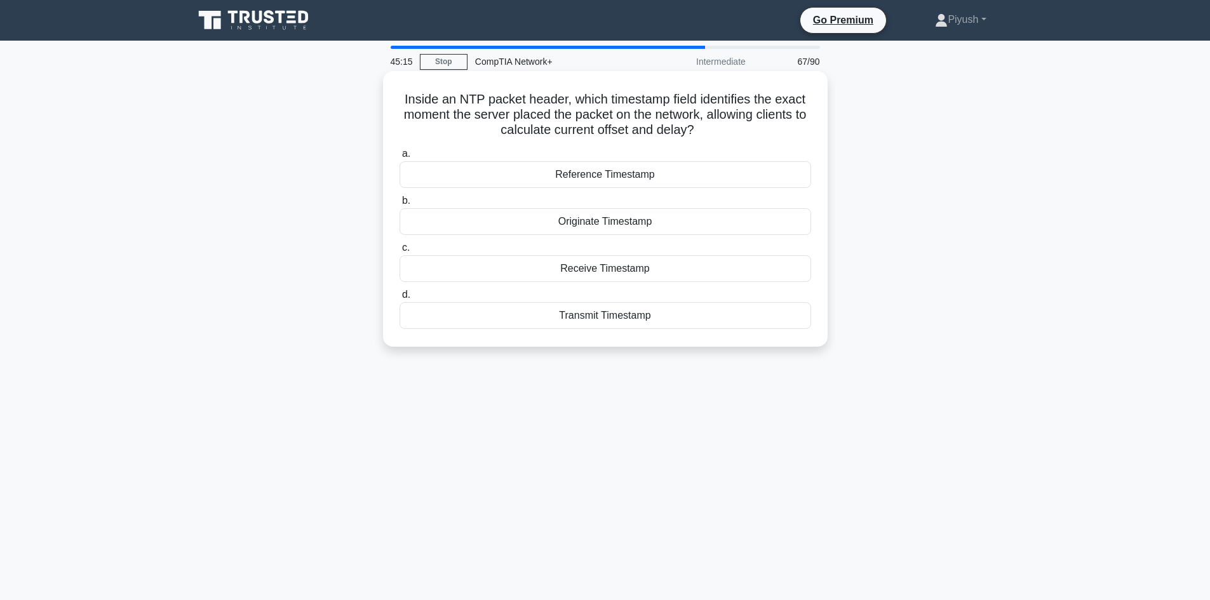
click at [749, 267] on div "Receive Timestamp" at bounding box center [606, 268] width 412 height 27
click at [400, 252] on input "c. Receive Timestamp" at bounding box center [400, 248] width 0 height 8
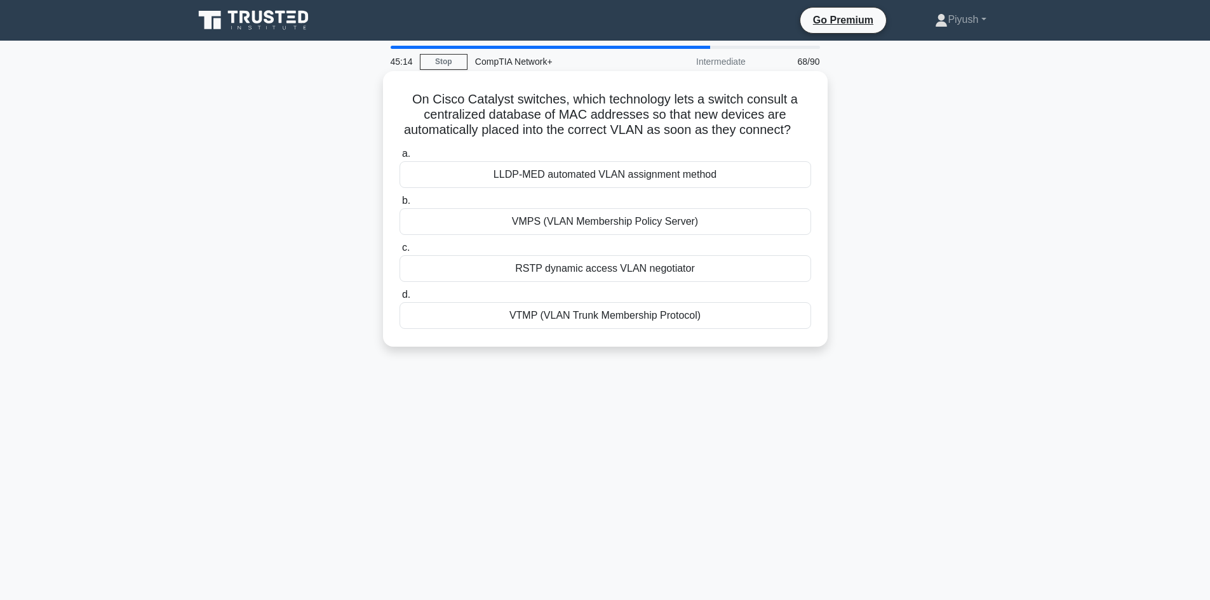
click at [748, 215] on div "VMPS (VLAN Membership Policy Server)" at bounding box center [606, 221] width 412 height 27
click at [400, 205] on input "b. VMPS (VLAN Membership Policy Server)" at bounding box center [400, 201] width 0 height 8
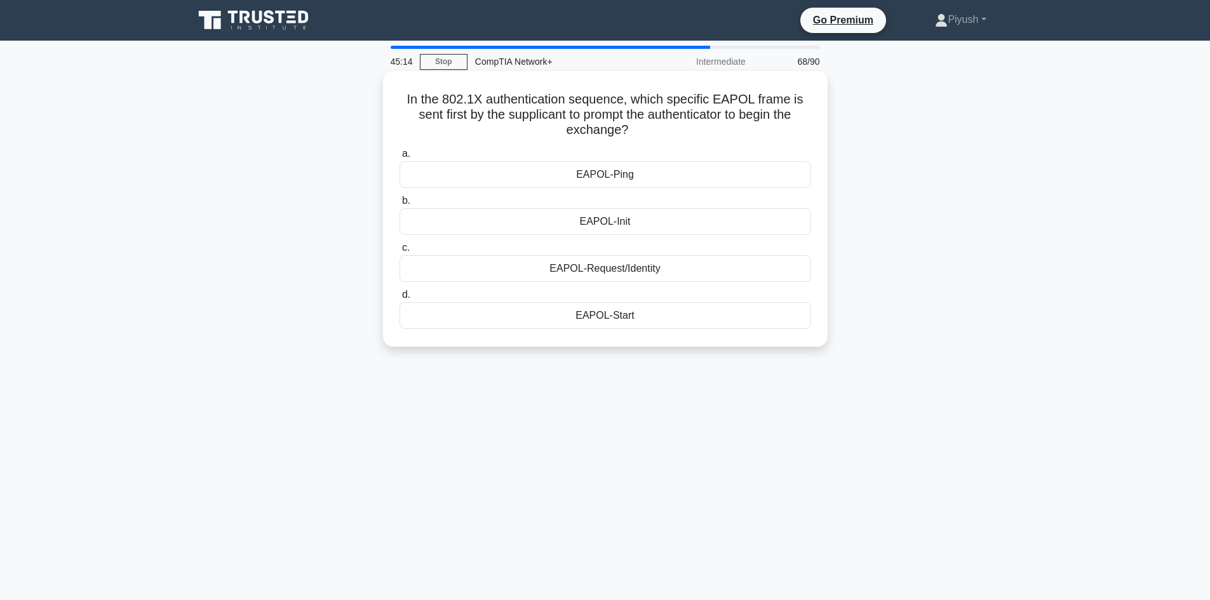
drag, startPoint x: 746, startPoint y: 257, endPoint x: 746, endPoint y: 270, distance: 13.4
click at [746, 264] on div "EAPOL-Request/Identity" at bounding box center [606, 268] width 412 height 27
click at [400, 252] on input "c. EAPOL-Request/Identity" at bounding box center [400, 248] width 0 height 8
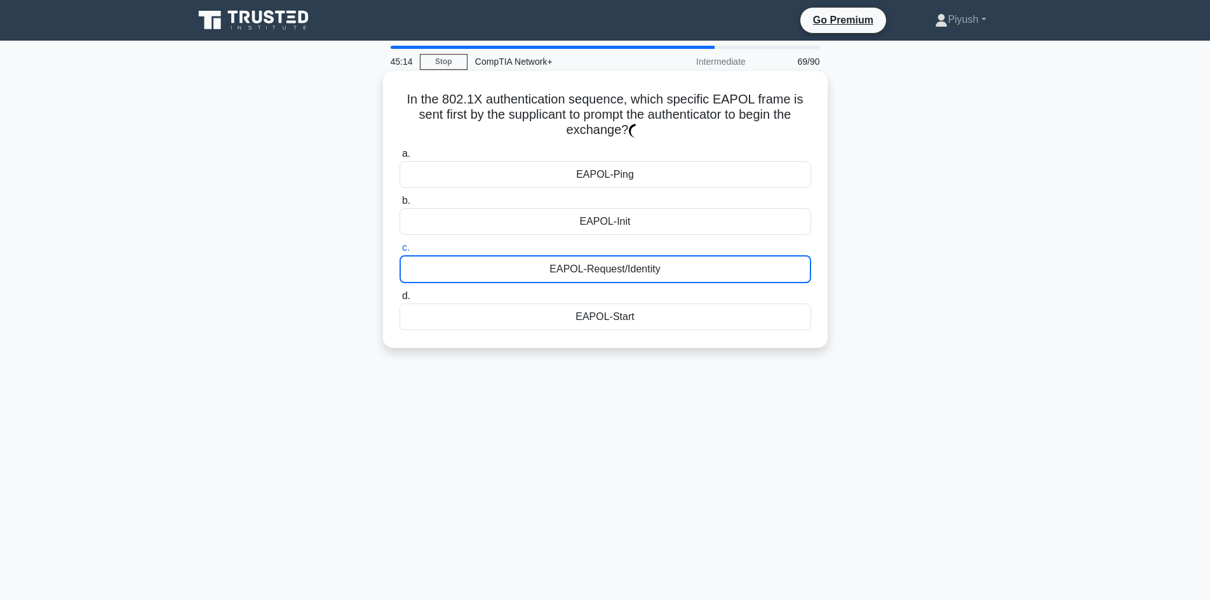
click at [671, 235] on div "EAPOL-Init" at bounding box center [606, 221] width 412 height 27
click at [400, 205] on input "b. EAPOL-Init" at bounding box center [400, 201] width 0 height 8
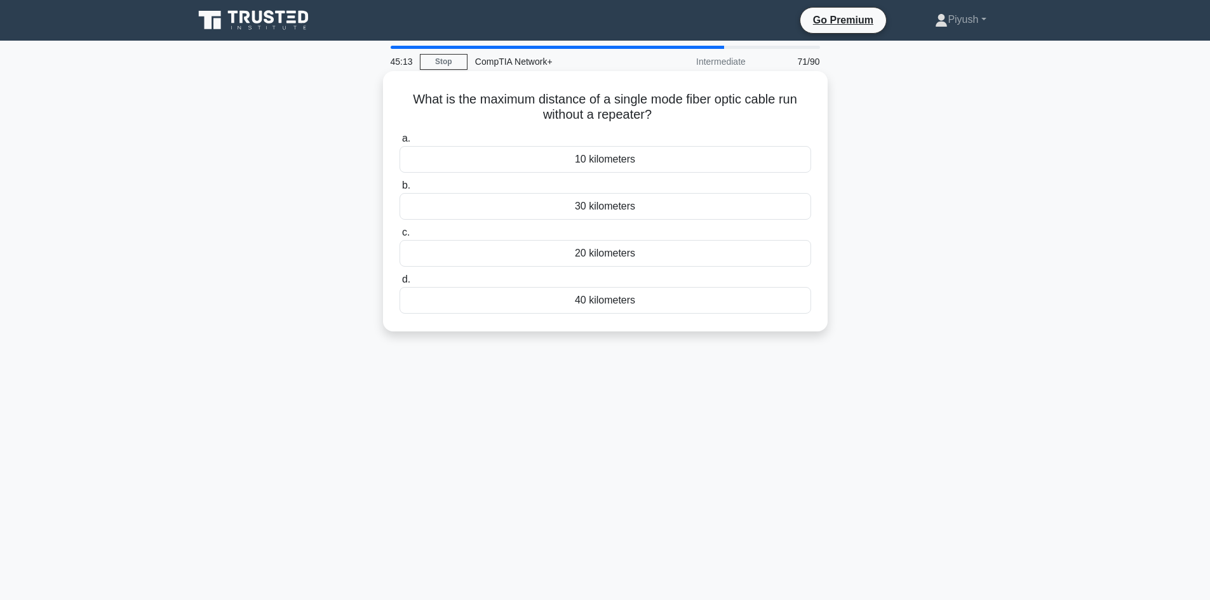
click at [675, 238] on label "c. 20 kilometers" at bounding box center [606, 246] width 412 height 42
click at [400, 237] on input "c. 20 kilometers" at bounding box center [400, 233] width 0 height 8
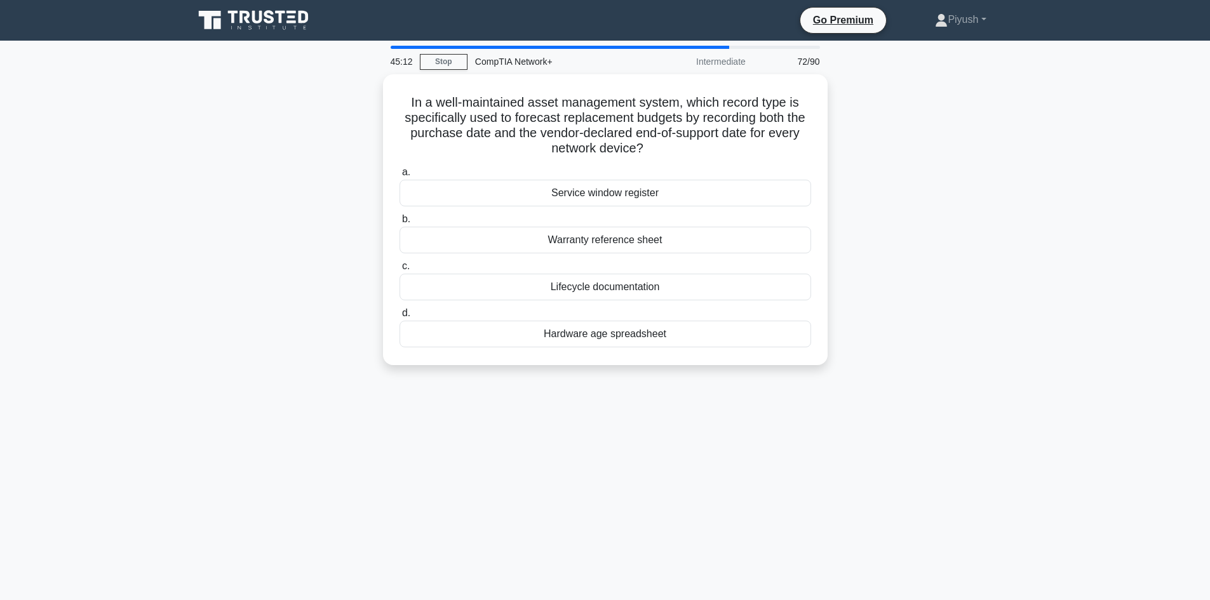
click at [666, 180] on div "Service window register" at bounding box center [606, 193] width 412 height 27
click at [400, 177] on input "a. Service window register" at bounding box center [400, 172] width 0 height 8
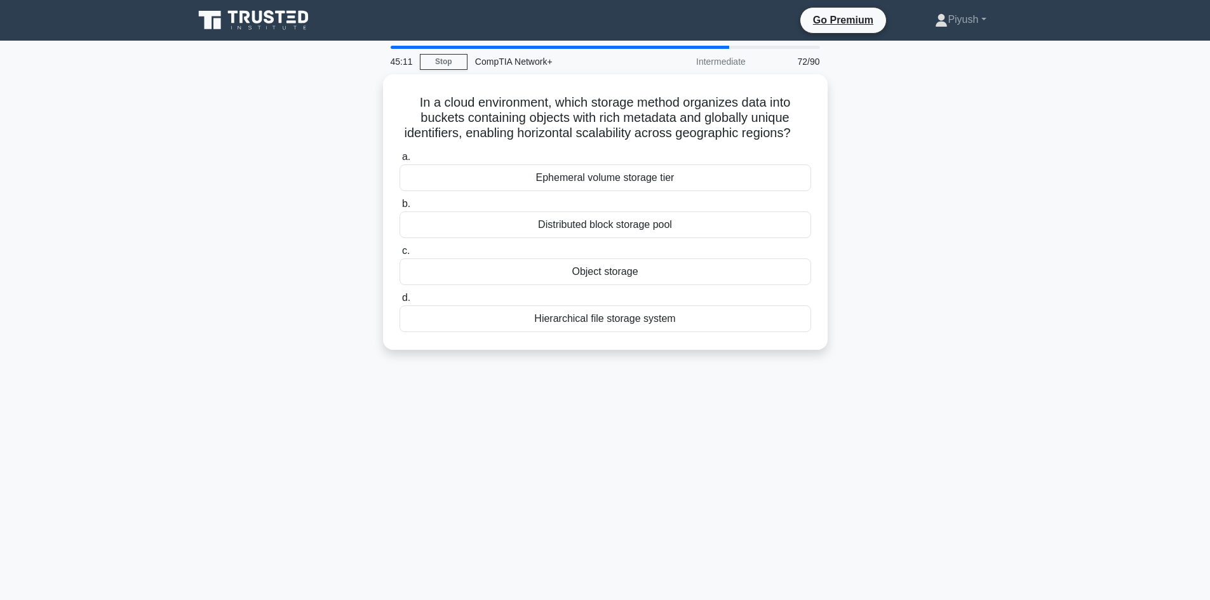
click at [671, 215] on label "b. Distributed block storage pool" at bounding box center [606, 217] width 412 height 42
click at [400, 208] on input "b. Distributed block storage pool" at bounding box center [400, 204] width 0 height 8
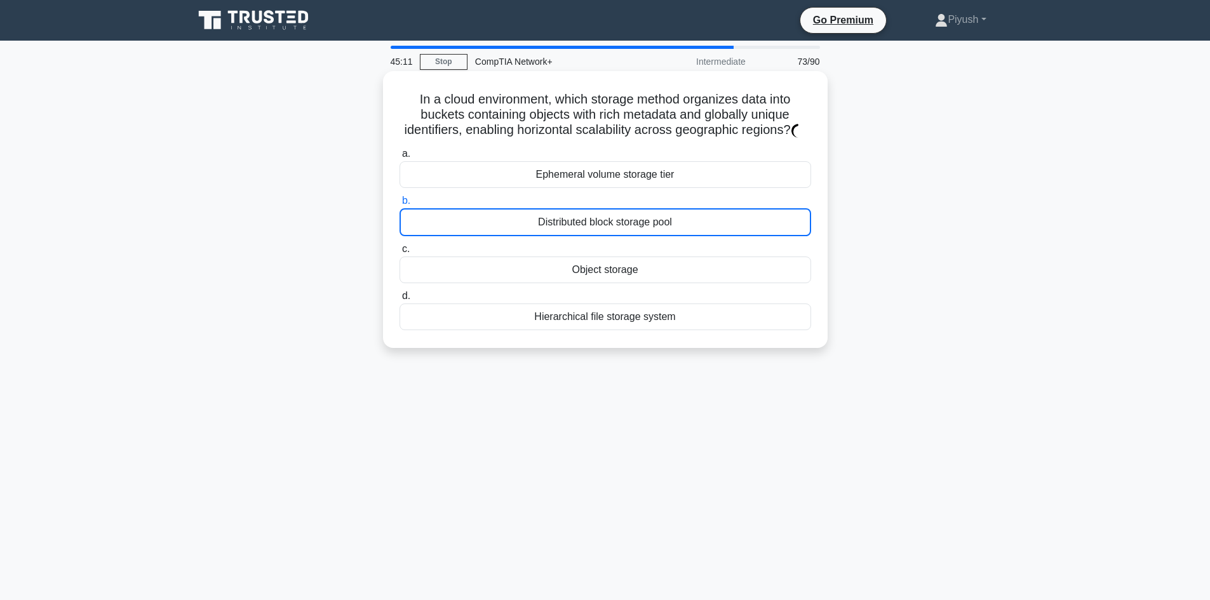
click at [656, 259] on label "c. Object storage" at bounding box center [606, 262] width 412 height 42
click at [400, 253] on input "c. Object storage" at bounding box center [400, 249] width 0 height 8
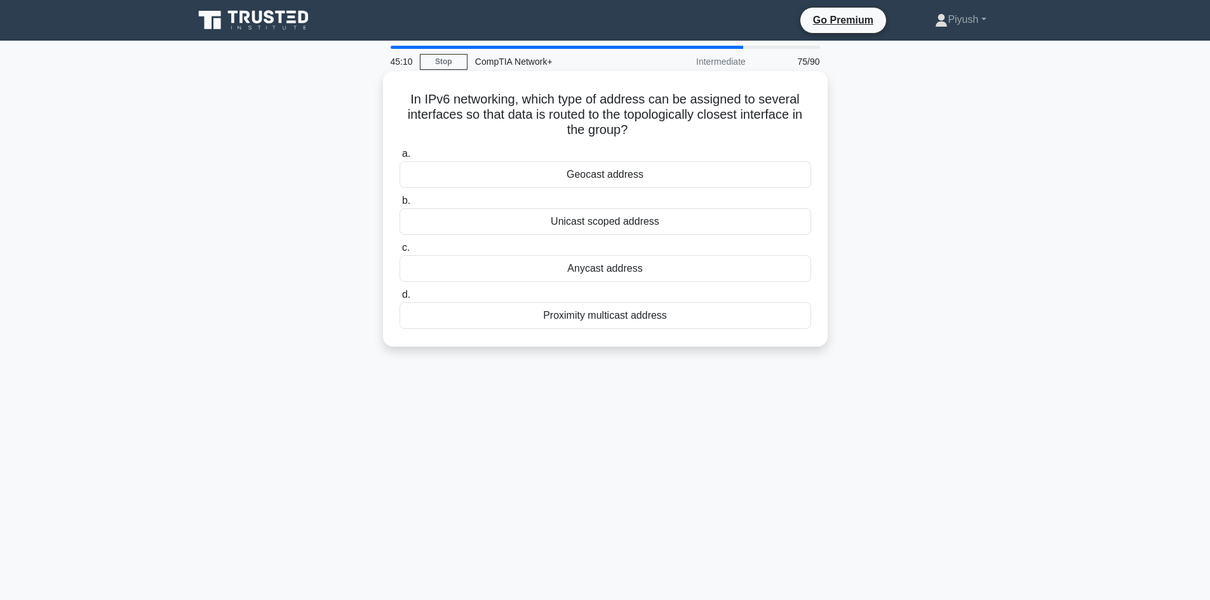
click at [663, 231] on div "Unicast scoped address" at bounding box center [606, 221] width 412 height 27
click at [400, 205] on input "b. Unicast scoped address" at bounding box center [400, 201] width 0 height 8
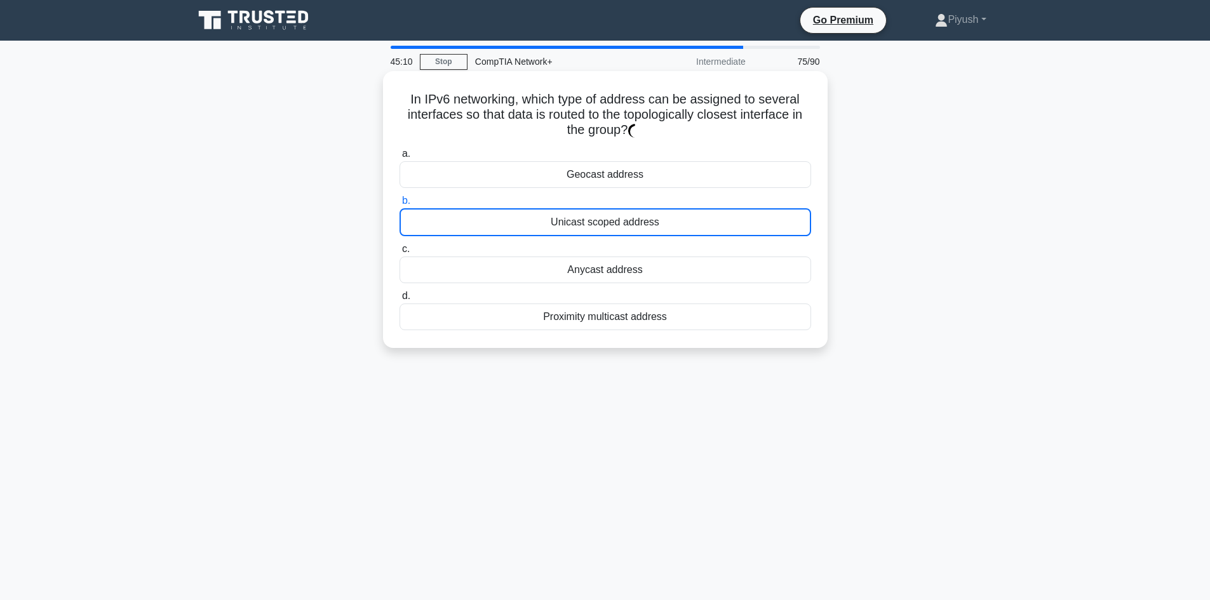
click at [663, 241] on div "a. Geocast address b. Unicast scoped address c. d." at bounding box center [605, 238] width 427 height 189
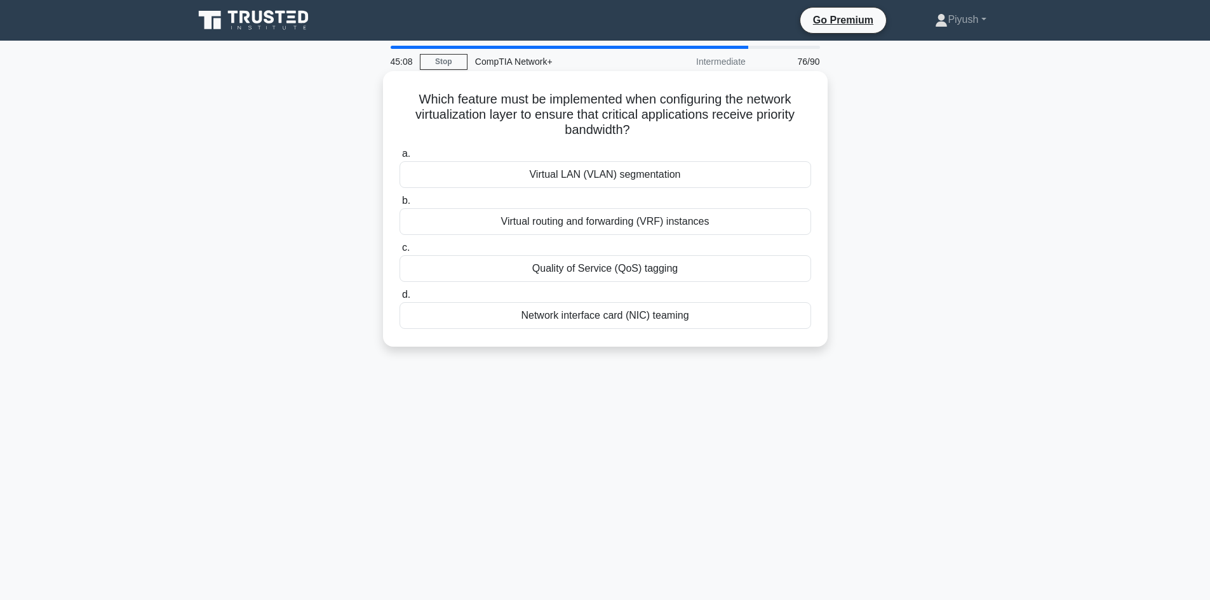
click at [667, 226] on div "Virtual routing and forwarding (VRF) instances" at bounding box center [606, 221] width 412 height 27
click at [400, 205] on input "b. Virtual routing and forwarding (VRF) instances" at bounding box center [400, 201] width 0 height 8
click at [676, 220] on div "Full system reboot after every patch install" at bounding box center [606, 221] width 412 height 27
click at [400, 205] on input "b. Full system reboot after every patch install" at bounding box center [400, 201] width 0 height 8
drag, startPoint x: 695, startPoint y: 176, endPoint x: 693, endPoint y: 208, distance: 32.5
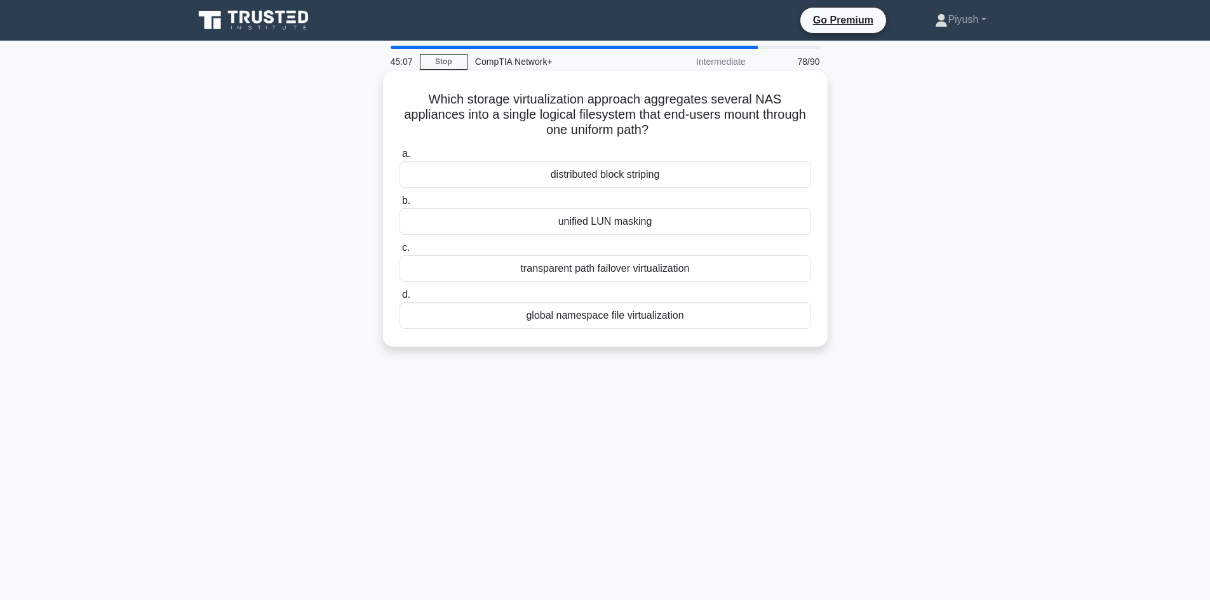
click at [696, 180] on div "distributed block striping" at bounding box center [606, 174] width 412 height 27
click at [400, 158] on input "a. distributed block striping" at bounding box center [400, 154] width 0 height 8
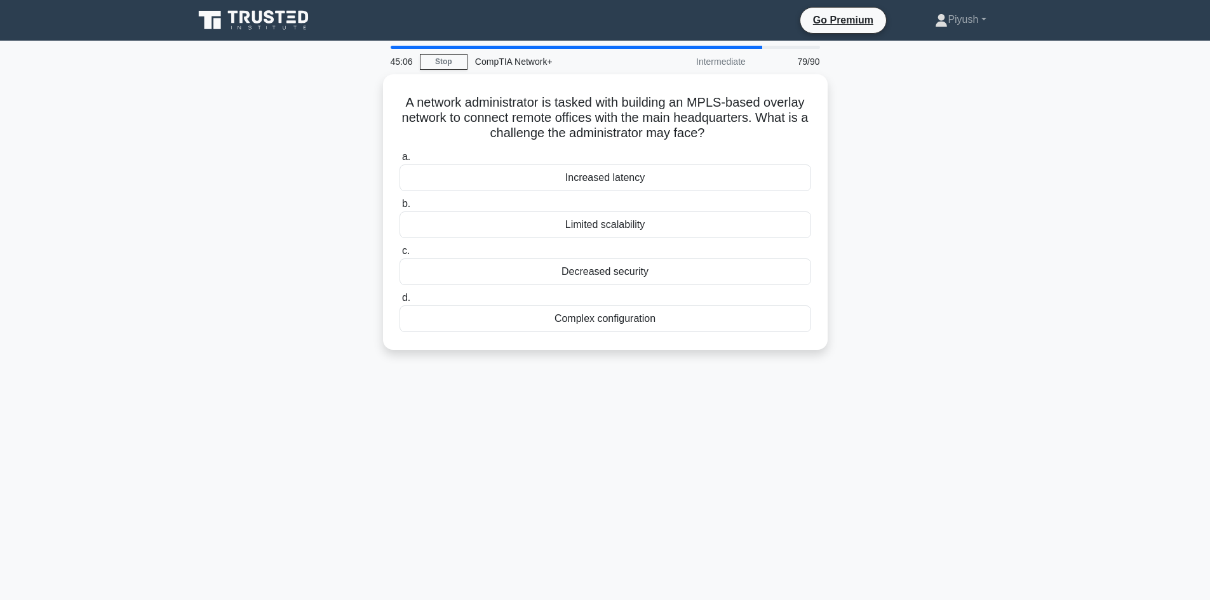
click at [685, 243] on label "c. Decreased security" at bounding box center [606, 264] width 412 height 42
click at [400, 247] on input "c. Decreased security" at bounding box center [400, 251] width 0 height 8
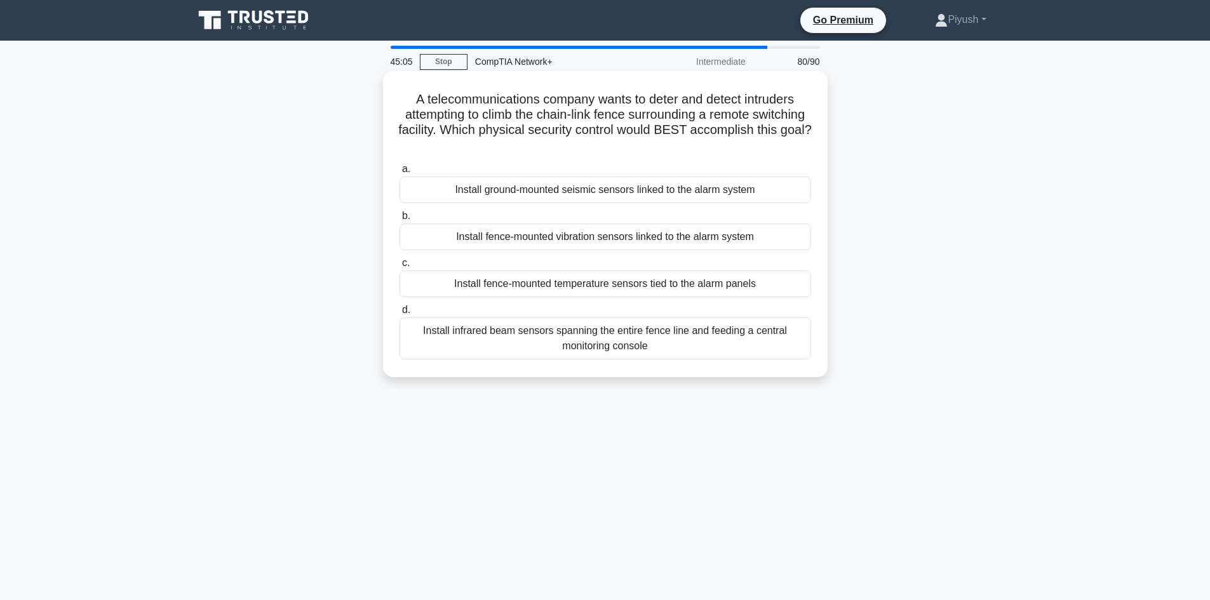
click at [698, 191] on div "Install ground-mounted seismic sensors linked to the alarm system" at bounding box center [606, 190] width 412 height 27
click at [400, 173] on input "a. Install ground-mounted seismic sensors linked to the alarm system" at bounding box center [400, 169] width 0 height 8
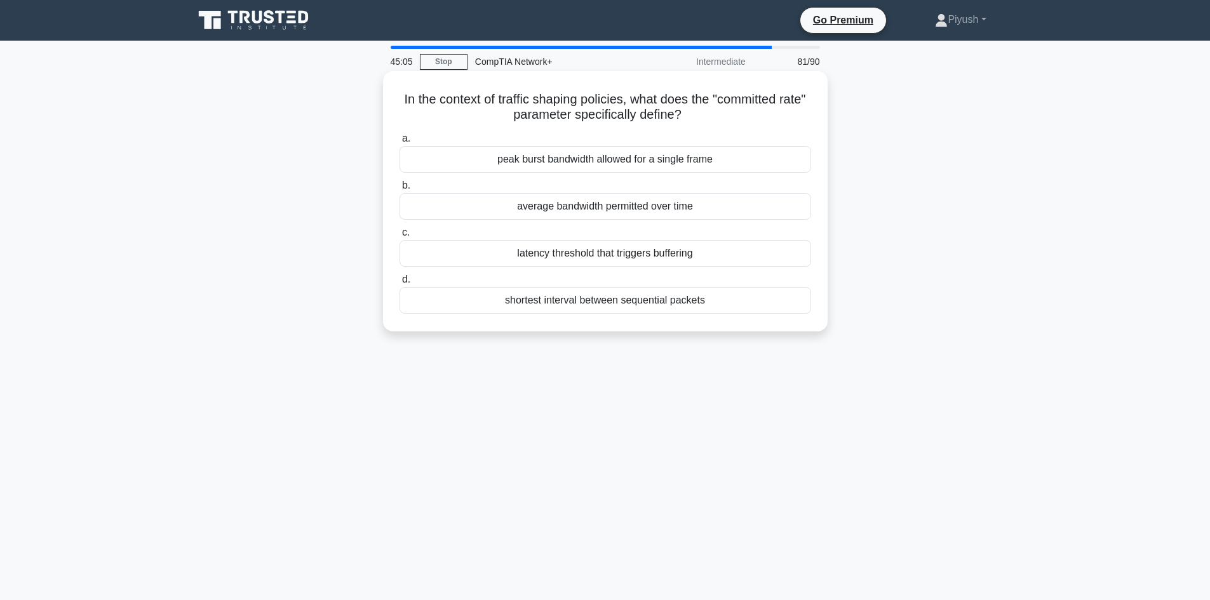
click at [692, 217] on div "average bandwidth permitted over time" at bounding box center [606, 206] width 412 height 27
click at [400, 190] on input "b. average bandwidth permitted over time" at bounding box center [400, 186] width 0 height 8
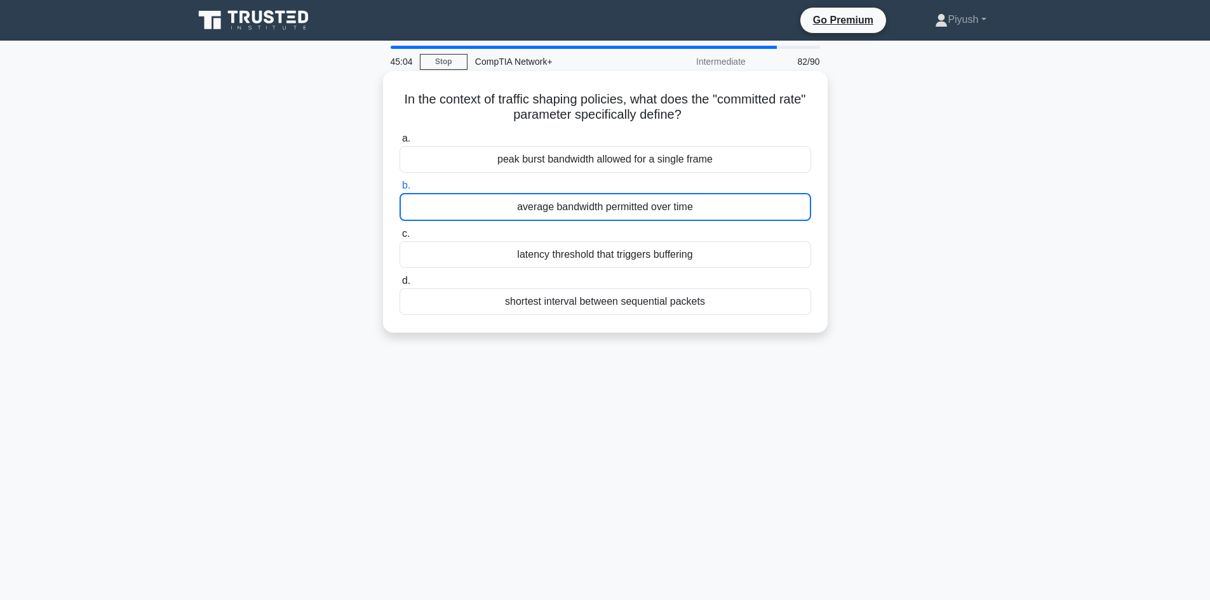
click at [691, 231] on label "c. latency threshold that triggers buffering" at bounding box center [606, 247] width 412 height 42
click at [400, 231] on input "c. latency threshold that triggers buffering" at bounding box center [400, 234] width 0 height 8
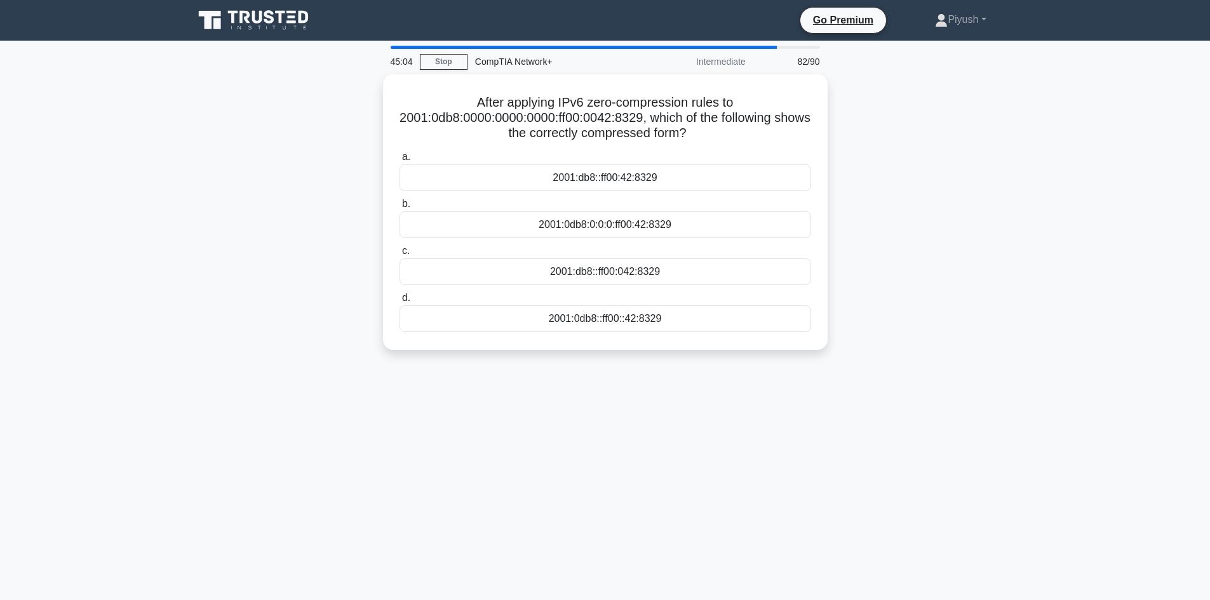
click at [685, 245] on label "c. 2001:db8::ff00:042:8329" at bounding box center [606, 264] width 412 height 42
click at [400, 247] on input "c. 2001:db8::ff00:042:8329" at bounding box center [400, 251] width 0 height 8
click at [709, 192] on div "a. Adaptive memory de-duplication mechanism b. Transparent page sharing c. d." at bounding box center [605, 241] width 427 height 188
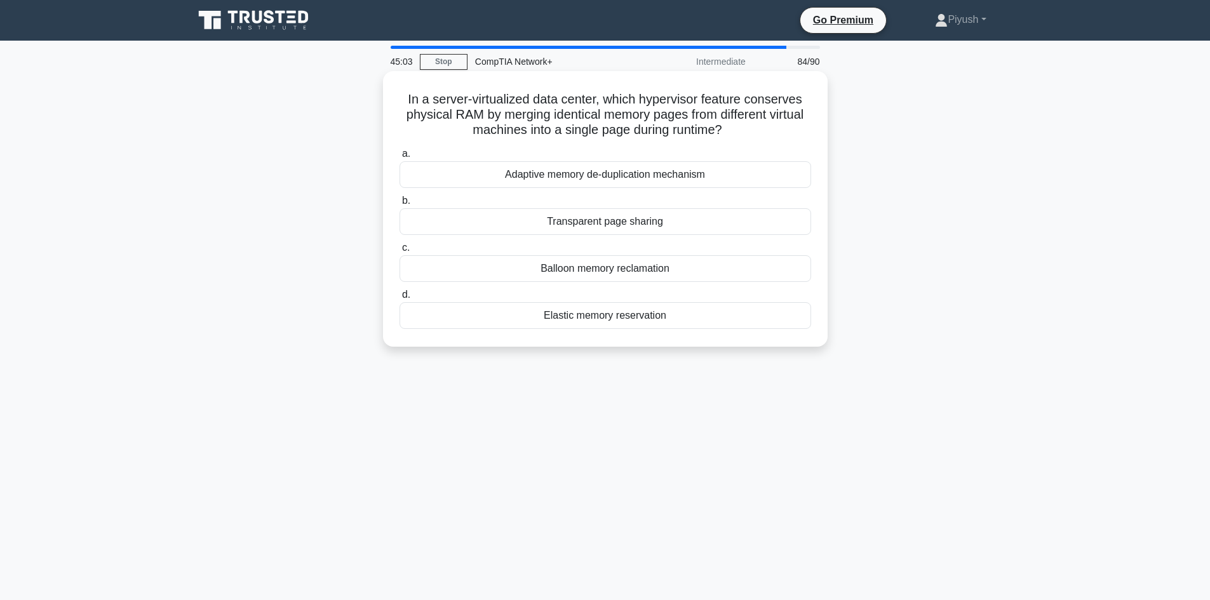
click at [701, 230] on div "Transparent page sharing" at bounding box center [606, 221] width 412 height 27
click at [400, 205] on input "b. Transparent page sharing" at bounding box center [400, 201] width 0 height 8
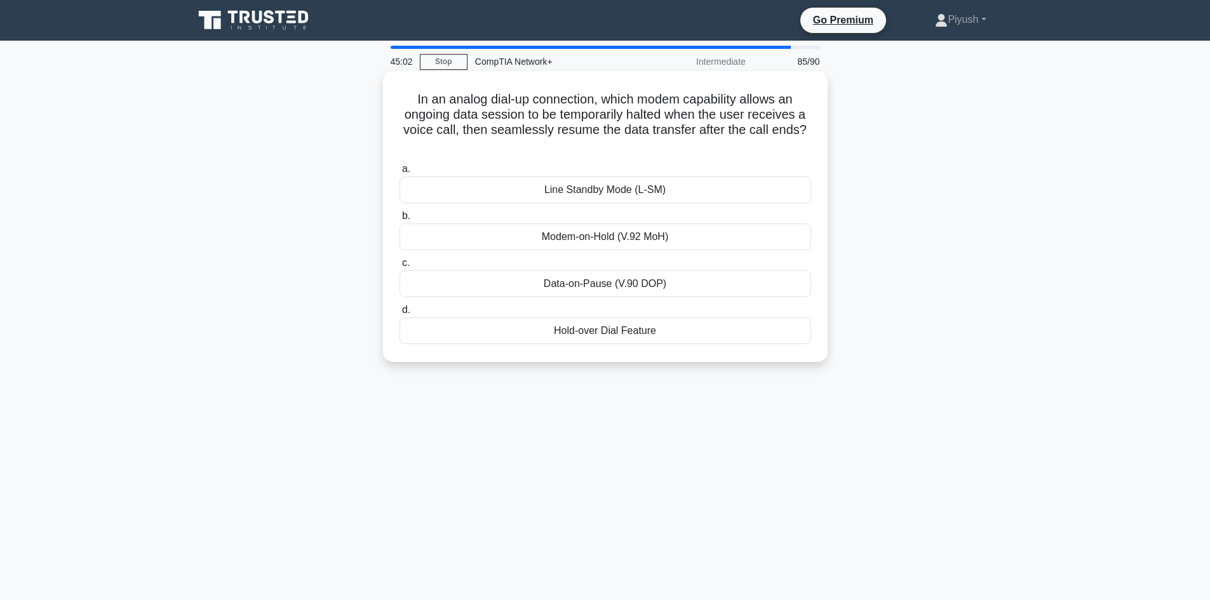
click at [710, 227] on div "Modem-on-Hold (V.92 MoH)" at bounding box center [606, 237] width 412 height 27
click at [400, 220] on input "b. Modem-on-Hold (V.92 MoH)" at bounding box center [400, 216] width 0 height 8
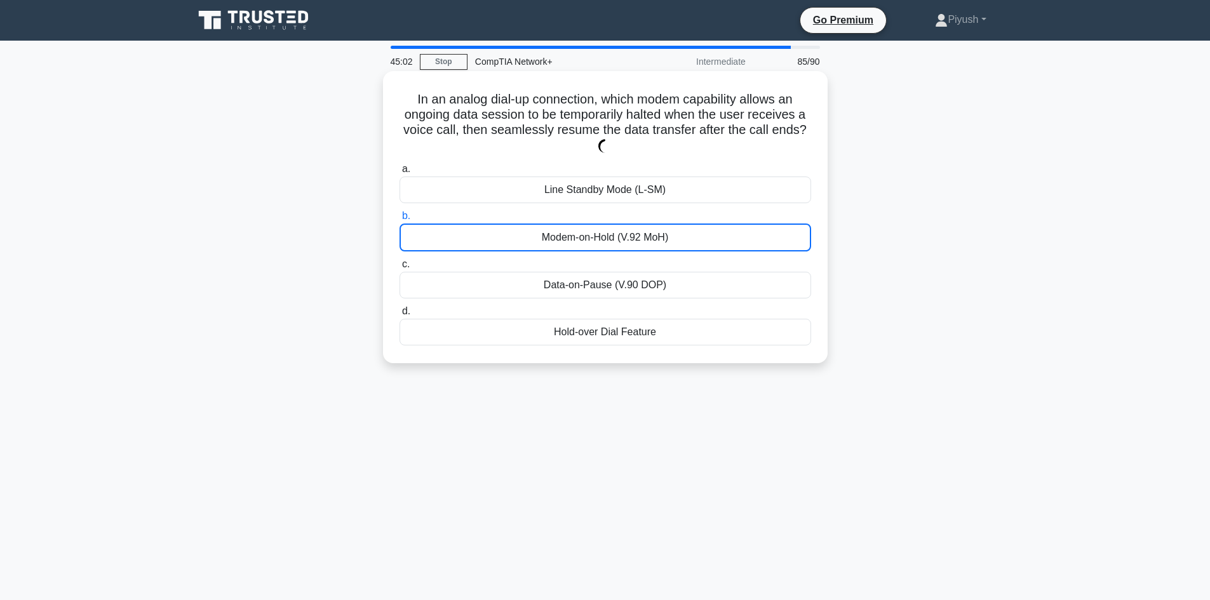
click at [722, 185] on div "Line Standby Mode (L-SM)" at bounding box center [606, 190] width 412 height 27
click at [400, 173] on input "a. Line Standby Mode (L-SM)" at bounding box center [400, 169] width 0 height 8
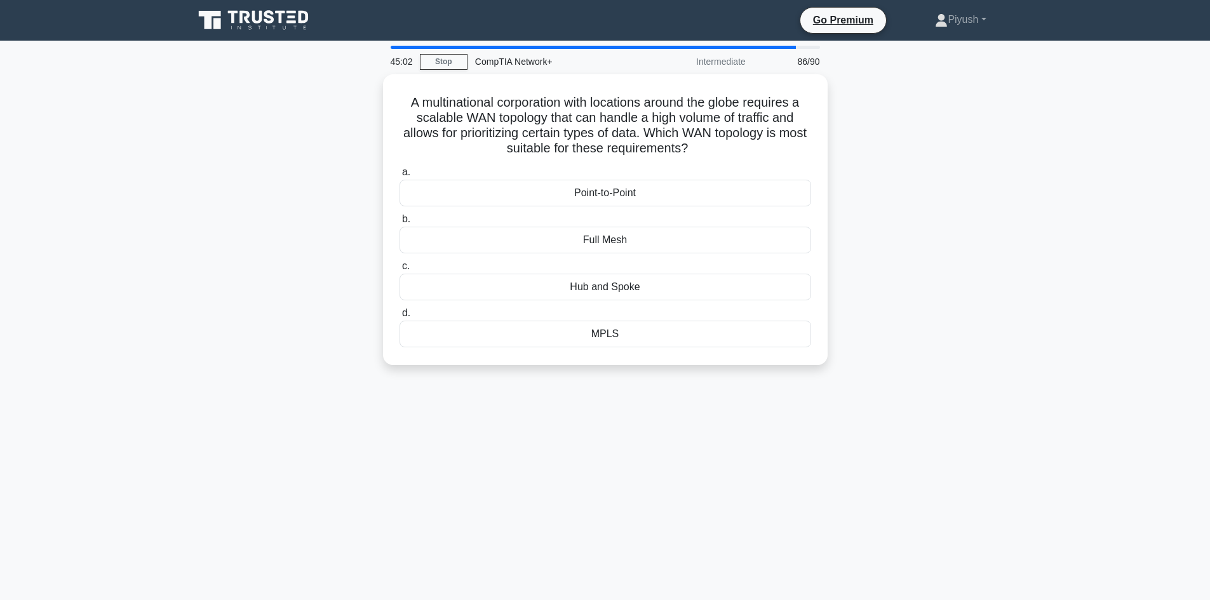
click at [708, 229] on div "Full Mesh" at bounding box center [606, 240] width 412 height 27
click at [400, 224] on input "b. Full Mesh" at bounding box center [400, 219] width 0 height 8
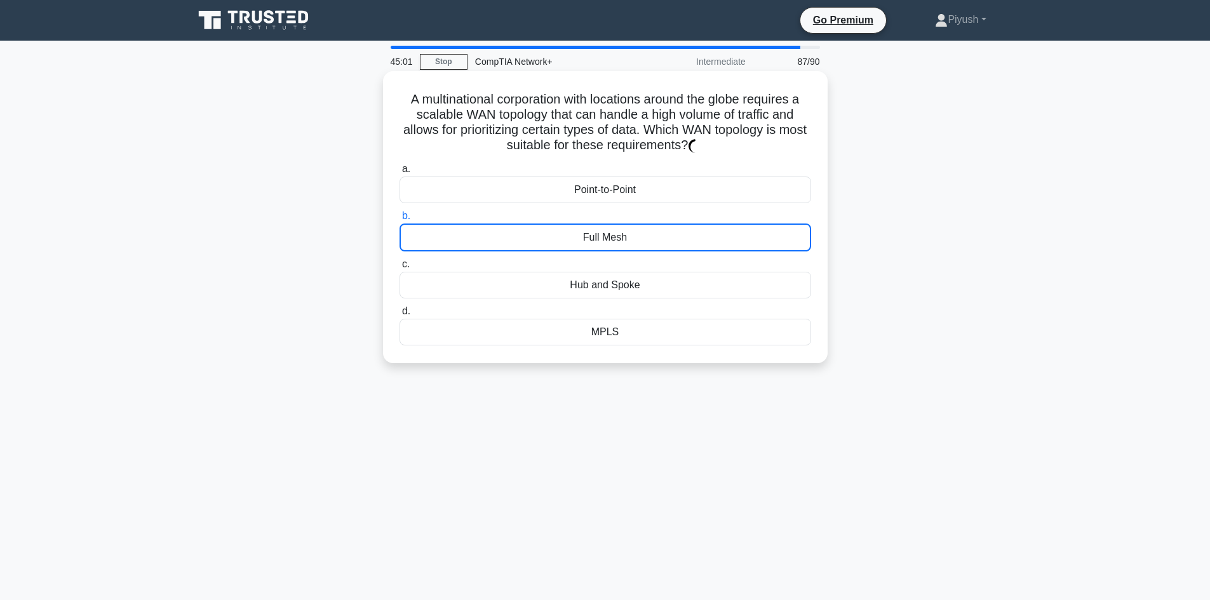
click at [708, 191] on div "Point-to-Point" at bounding box center [606, 190] width 412 height 27
click at [400, 173] on input "a. Point-to-Point" at bounding box center [400, 169] width 0 height 8
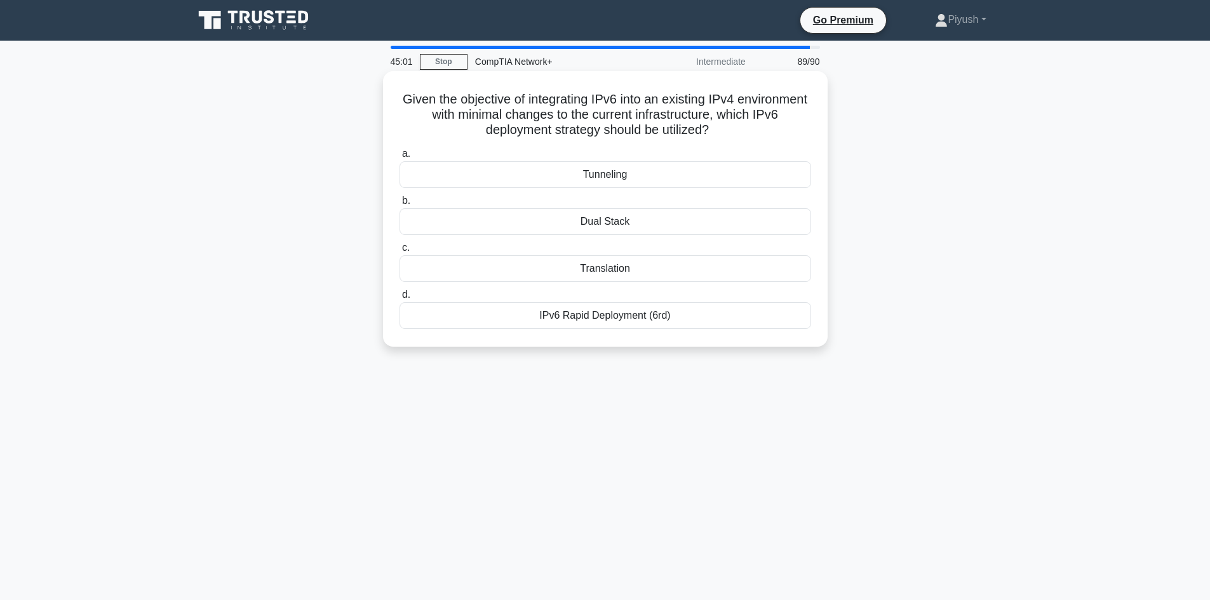
click at [690, 247] on label "c. Translation" at bounding box center [606, 261] width 412 height 42
click at [400, 247] on input "c. Translation" at bounding box center [400, 248] width 0 height 8
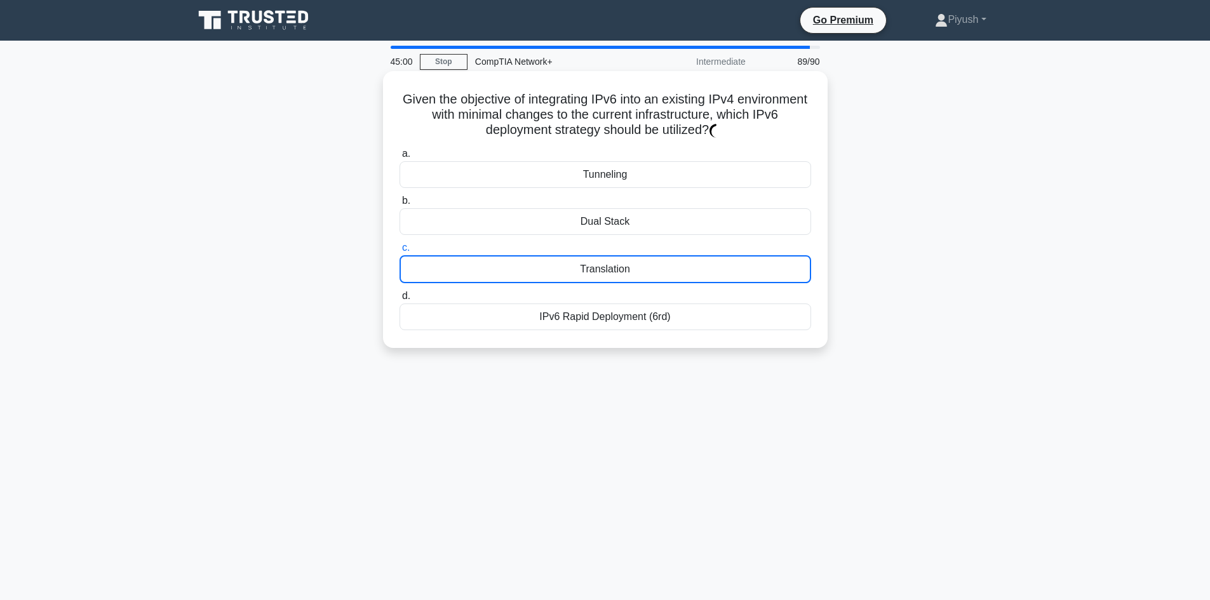
click at [699, 187] on div "Tunneling" at bounding box center [606, 174] width 412 height 27
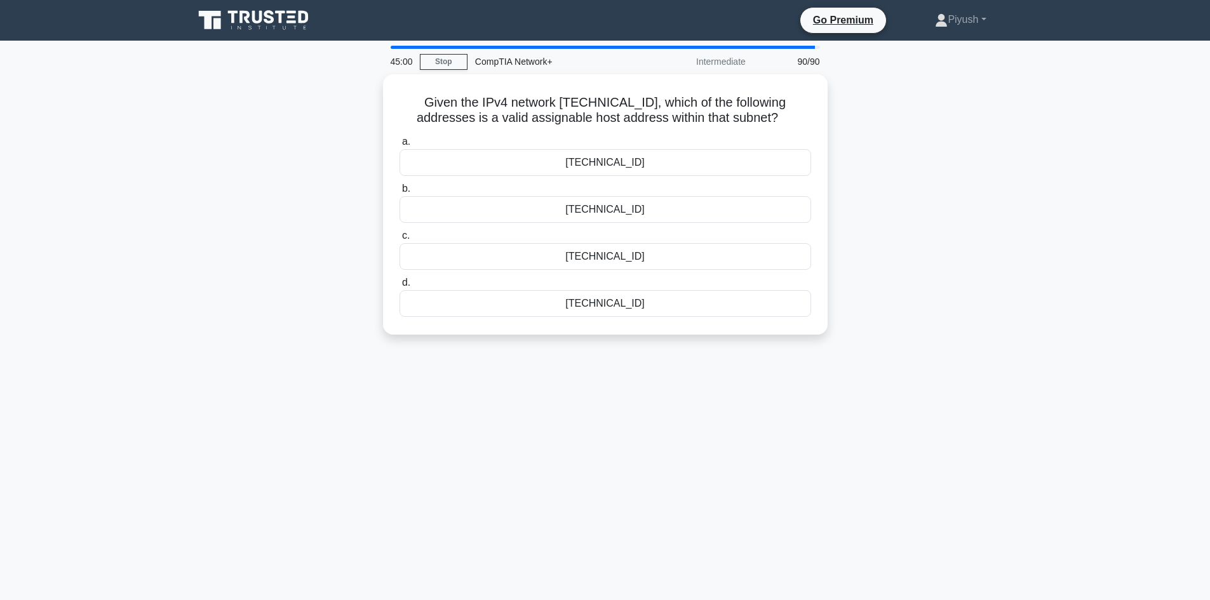
click at [694, 208] on div "172.19.44.10" at bounding box center [606, 209] width 412 height 27
click at [400, 193] on input "b. 172.19.44.10" at bounding box center [400, 189] width 0 height 8
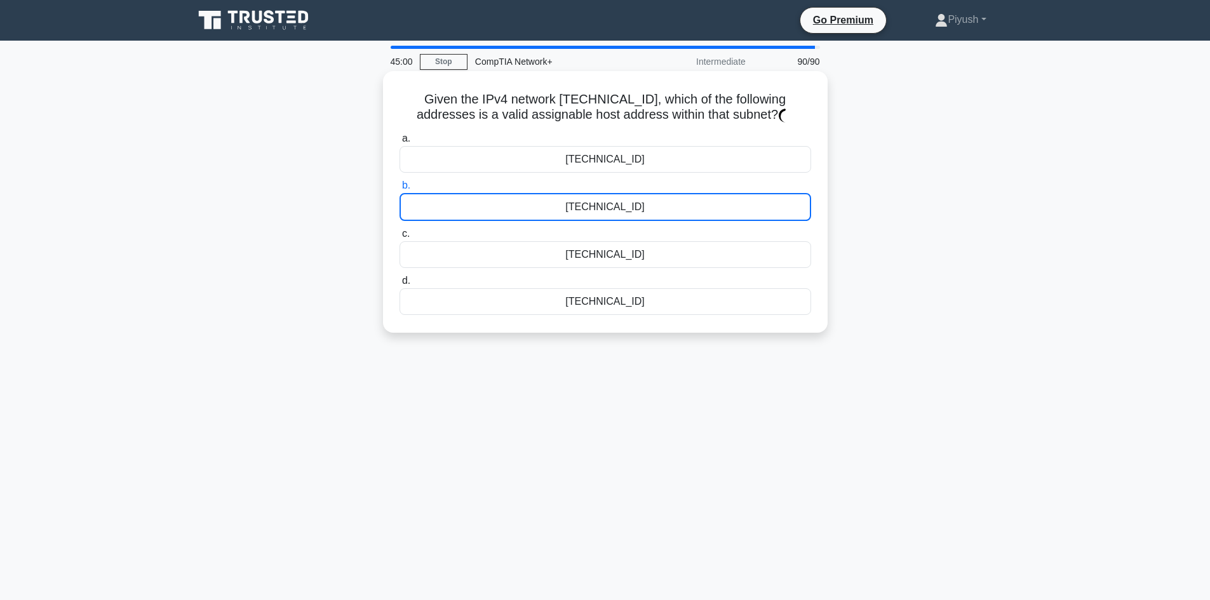
click at [699, 175] on div "a. 172.19.31.200 b. 172.19.44.10 c. d." at bounding box center [605, 222] width 427 height 189
drag, startPoint x: 703, startPoint y: 164, endPoint x: 710, endPoint y: 170, distance: 8.5
click at [706, 166] on div "172.19.31.200" at bounding box center [606, 159] width 412 height 27
click at [400, 143] on input "a. 172.19.31.200" at bounding box center [400, 139] width 0 height 8
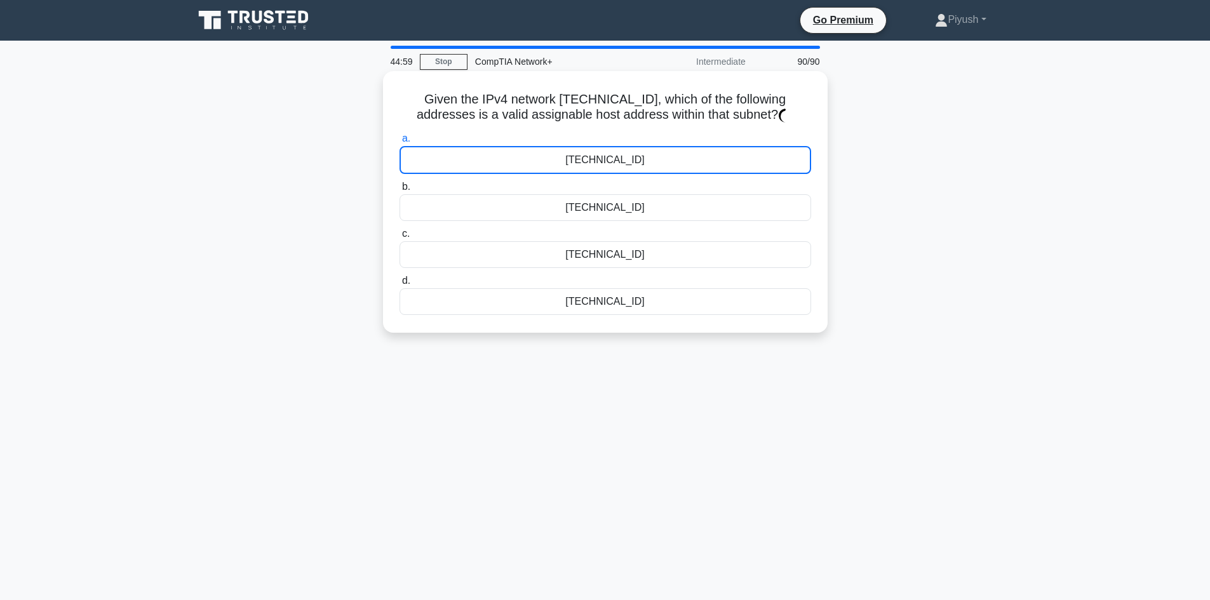
click at [708, 174] on div "172.19.31.200" at bounding box center [606, 160] width 412 height 28
click at [400, 143] on input "a. 172.19.31.200" at bounding box center [400, 139] width 0 height 8
click at [709, 168] on div "172.19.31.200" at bounding box center [606, 160] width 412 height 28
click at [400, 143] on input "a. 172.19.31.200" at bounding box center [400, 139] width 0 height 8
drag, startPoint x: 706, startPoint y: 184, endPoint x: 704, endPoint y: 214, distance: 30.0
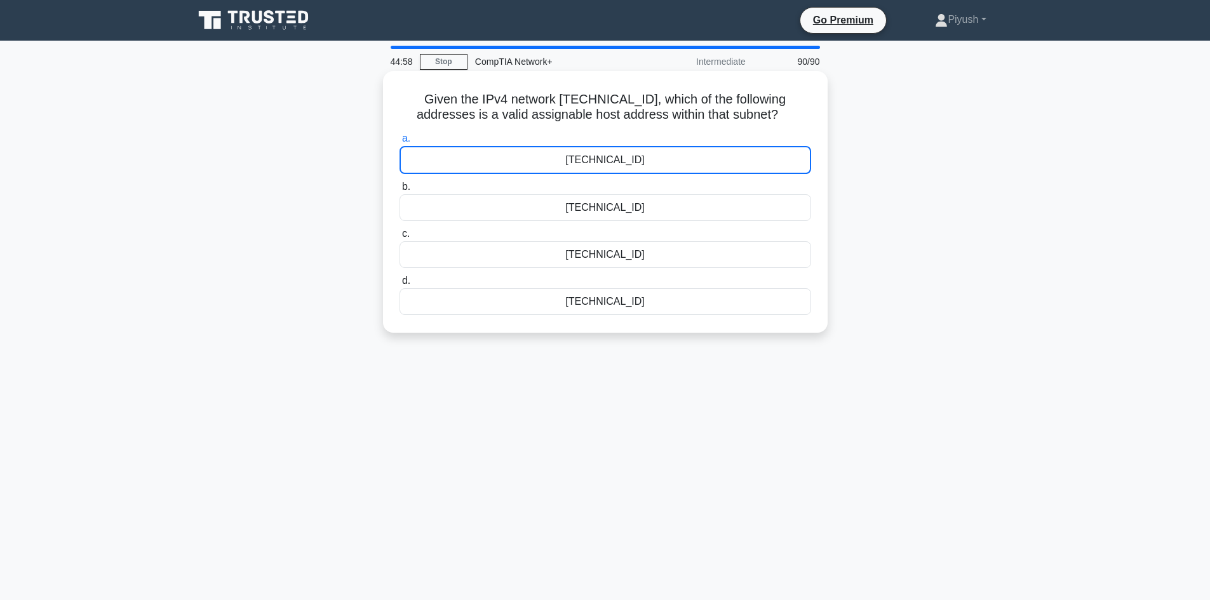
click at [707, 195] on label "b. 172.19.44.10" at bounding box center [606, 200] width 412 height 42
click at [704, 214] on div "172.19.44.10" at bounding box center [606, 207] width 412 height 27
click at [400, 191] on input "b. 172.19.44.10" at bounding box center [400, 187] width 0 height 8
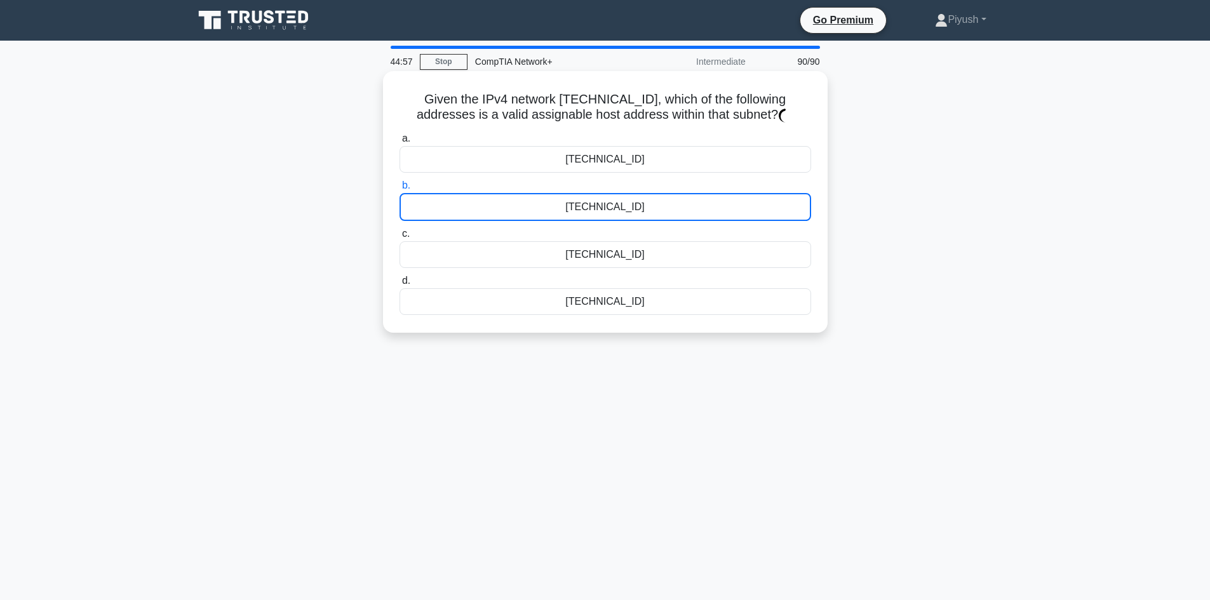
click at [715, 170] on div "172.19.31.200" at bounding box center [606, 159] width 412 height 27
click at [400, 143] on input "a. 172.19.31.200" at bounding box center [400, 139] width 0 height 8
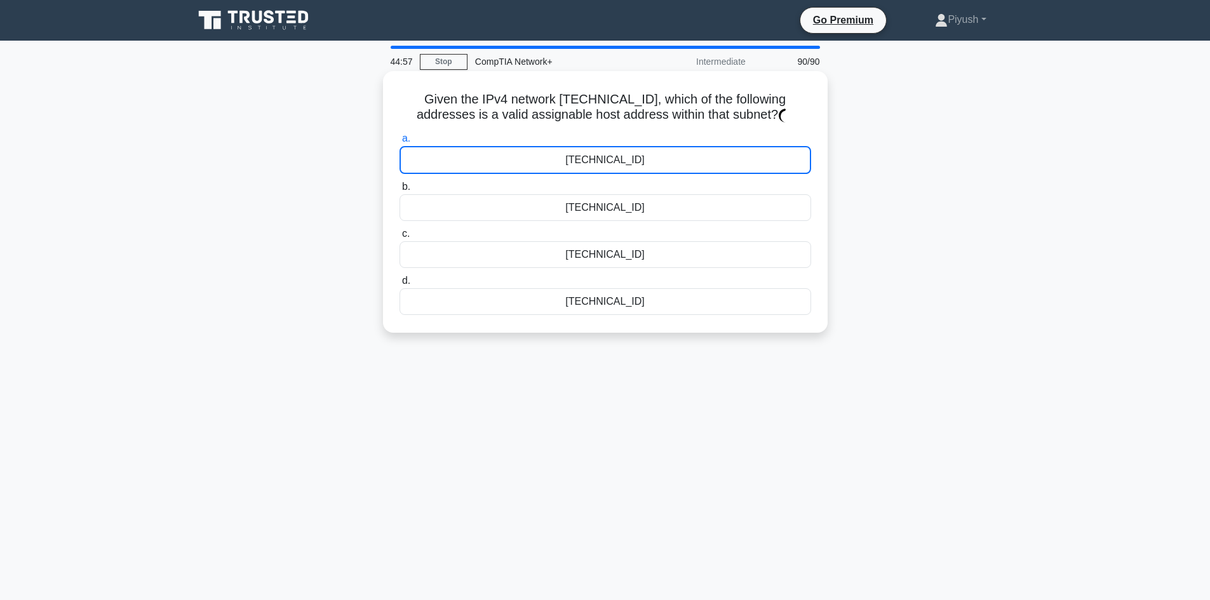
click at [706, 199] on div "172.19.44.10" at bounding box center [606, 207] width 412 height 27
click at [400, 191] on input "b. 172.19.44.10" at bounding box center [400, 187] width 0 height 8
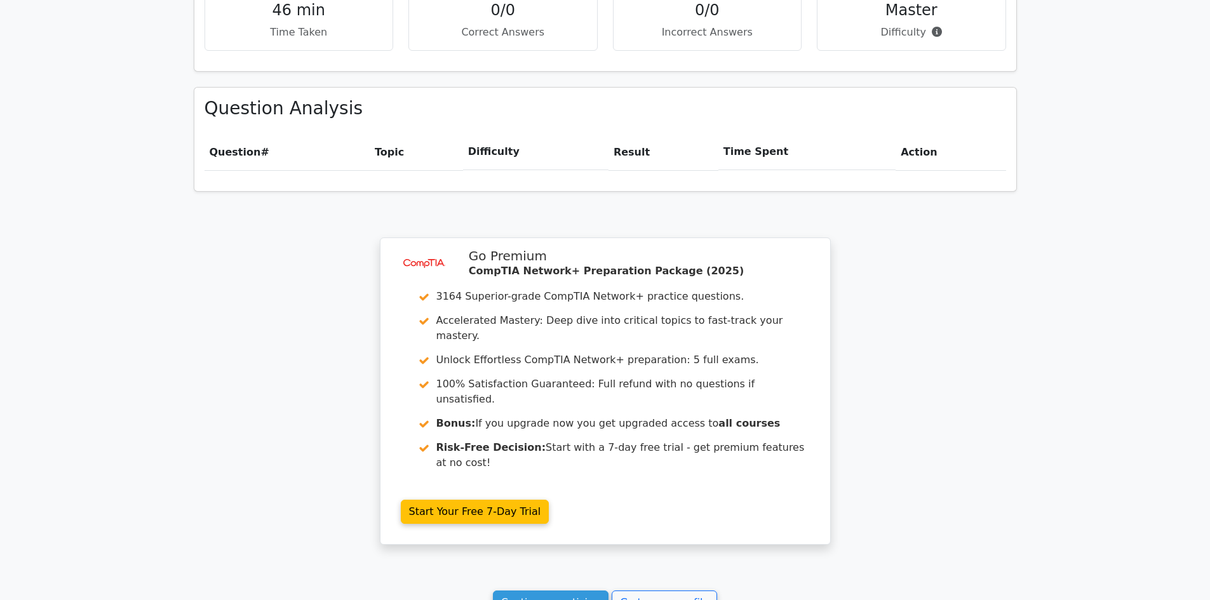
scroll to position [909, 0]
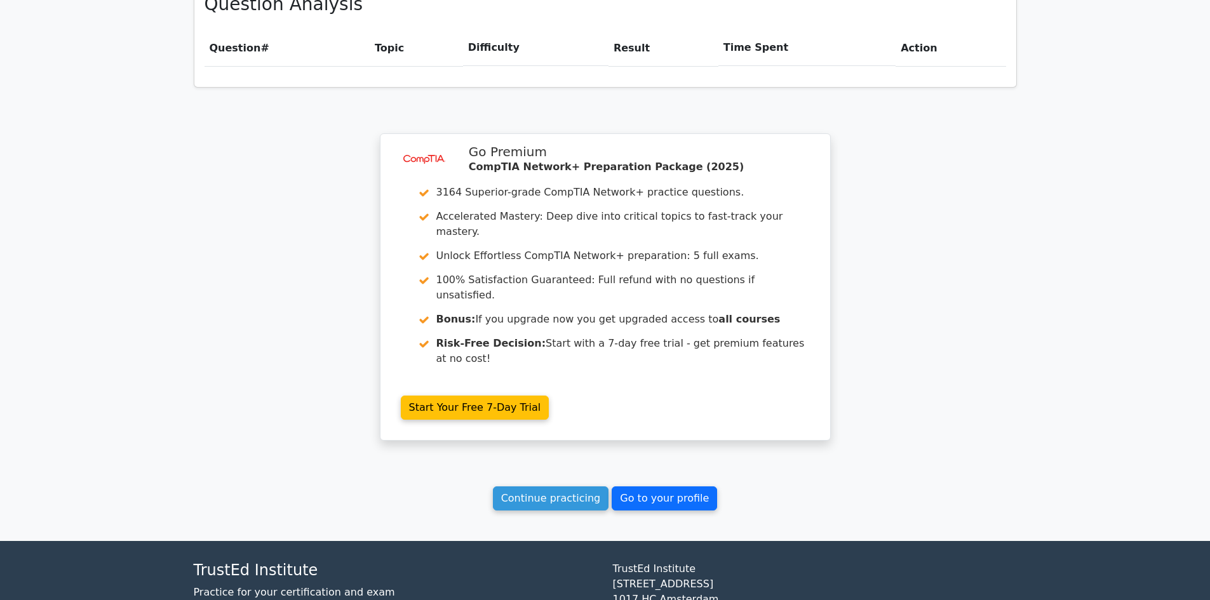
click at [642, 487] on link "Go to your profile" at bounding box center [664, 499] width 105 height 24
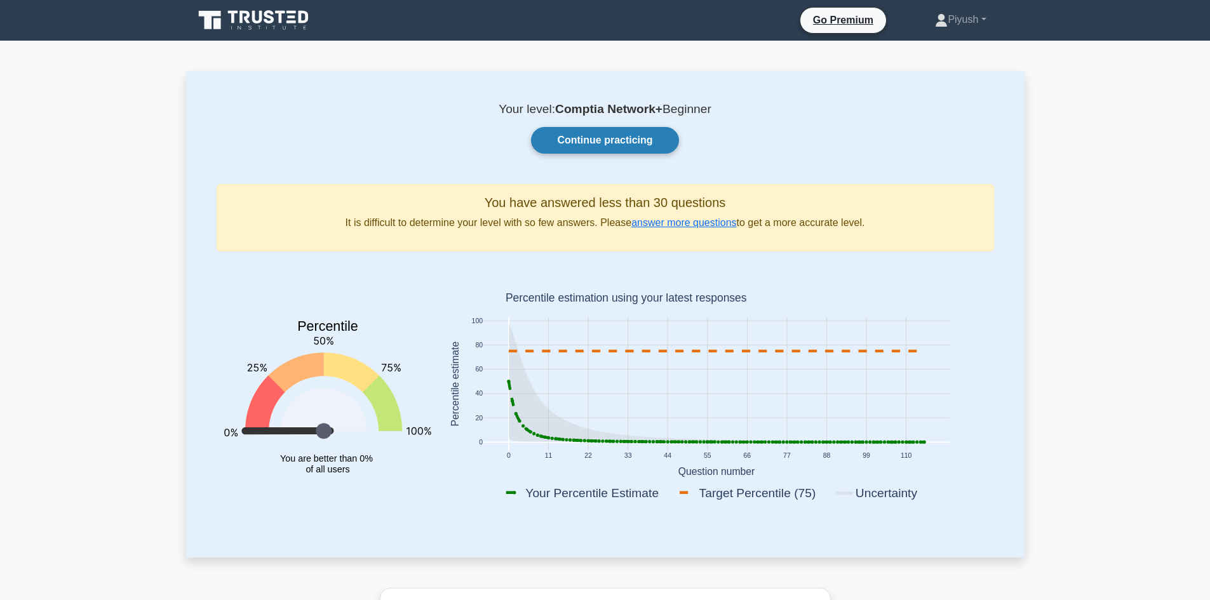
click at [613, 140] on link "Continue practicing" at bounding box center [604, 140] width 147 height 27
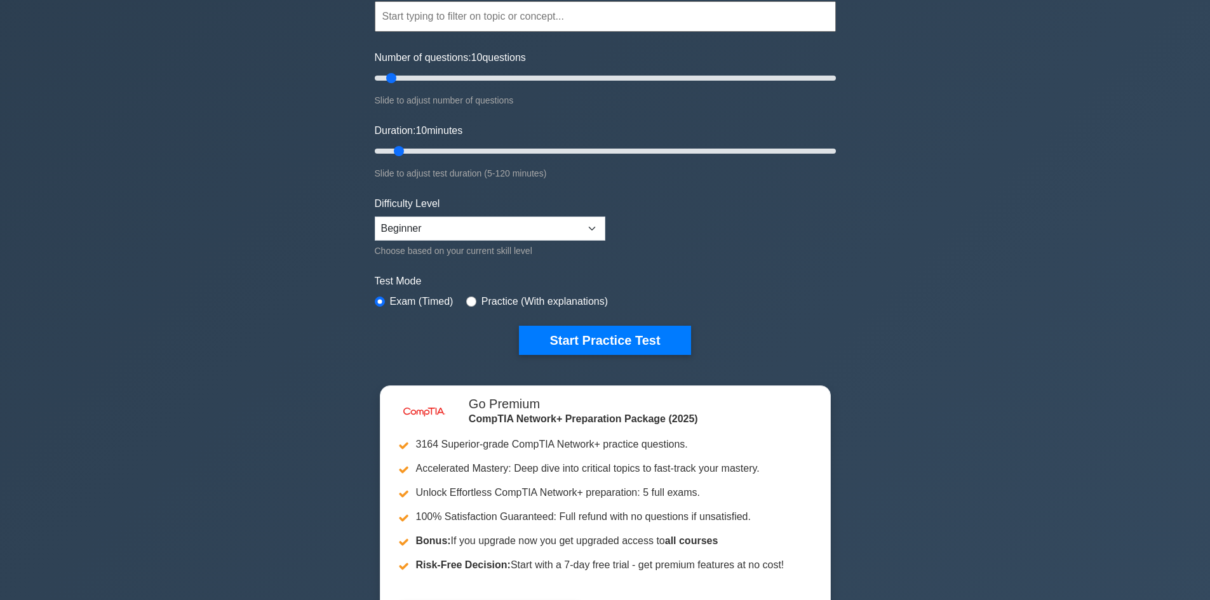
scroll to position [127, 0]
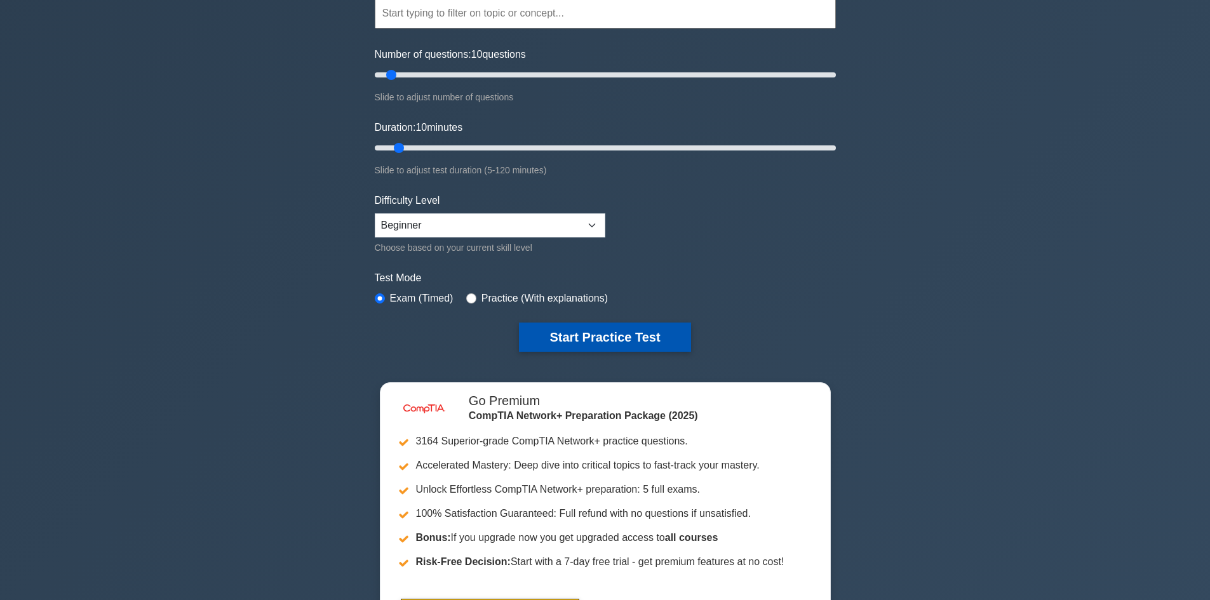
click at [622, 337] on button "Start Practice Test" at bounding box center [604, 337] width 171 height 29
